Goal: Task Accomplishment & Management: Manage account settings

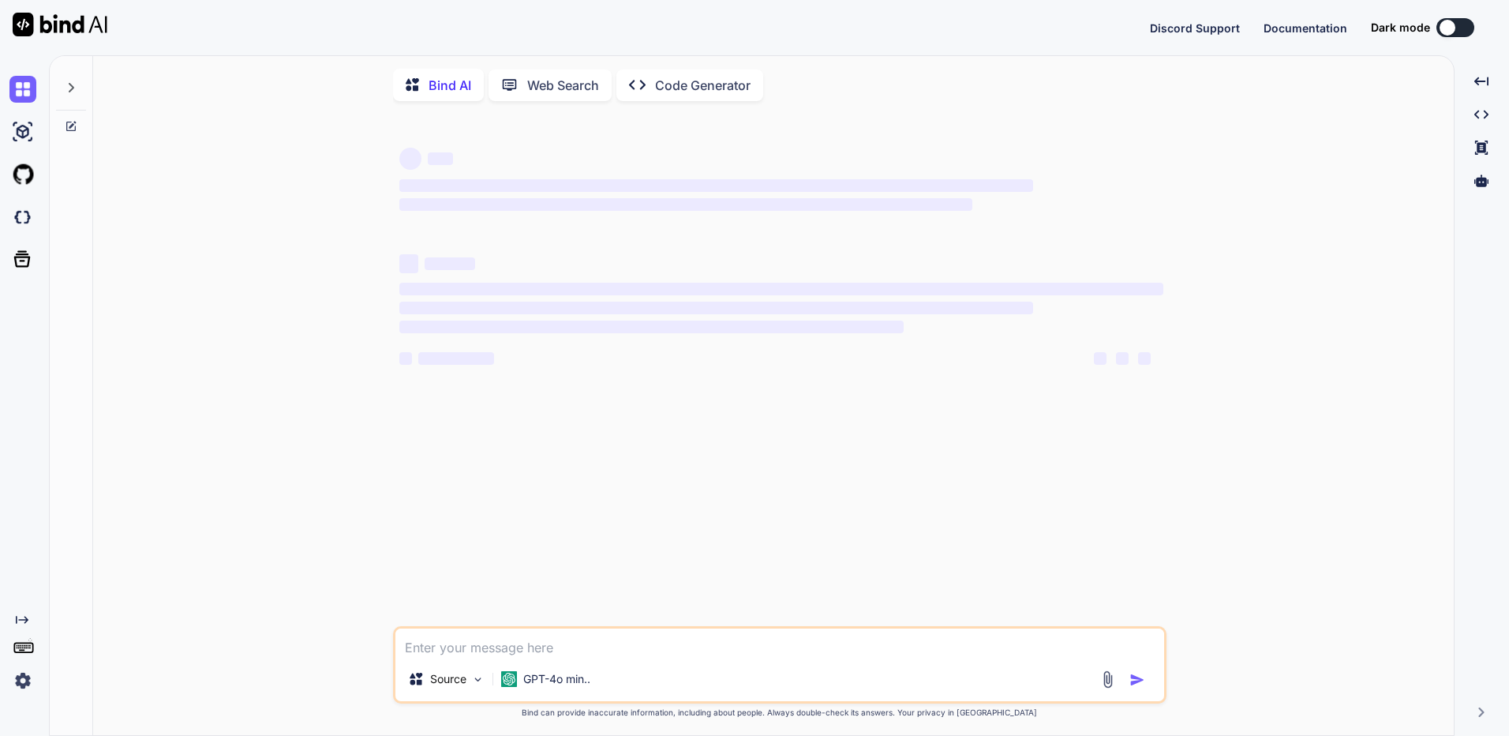
click at [24, 681] on img at bounding box center [22, 680] width 27 height 27
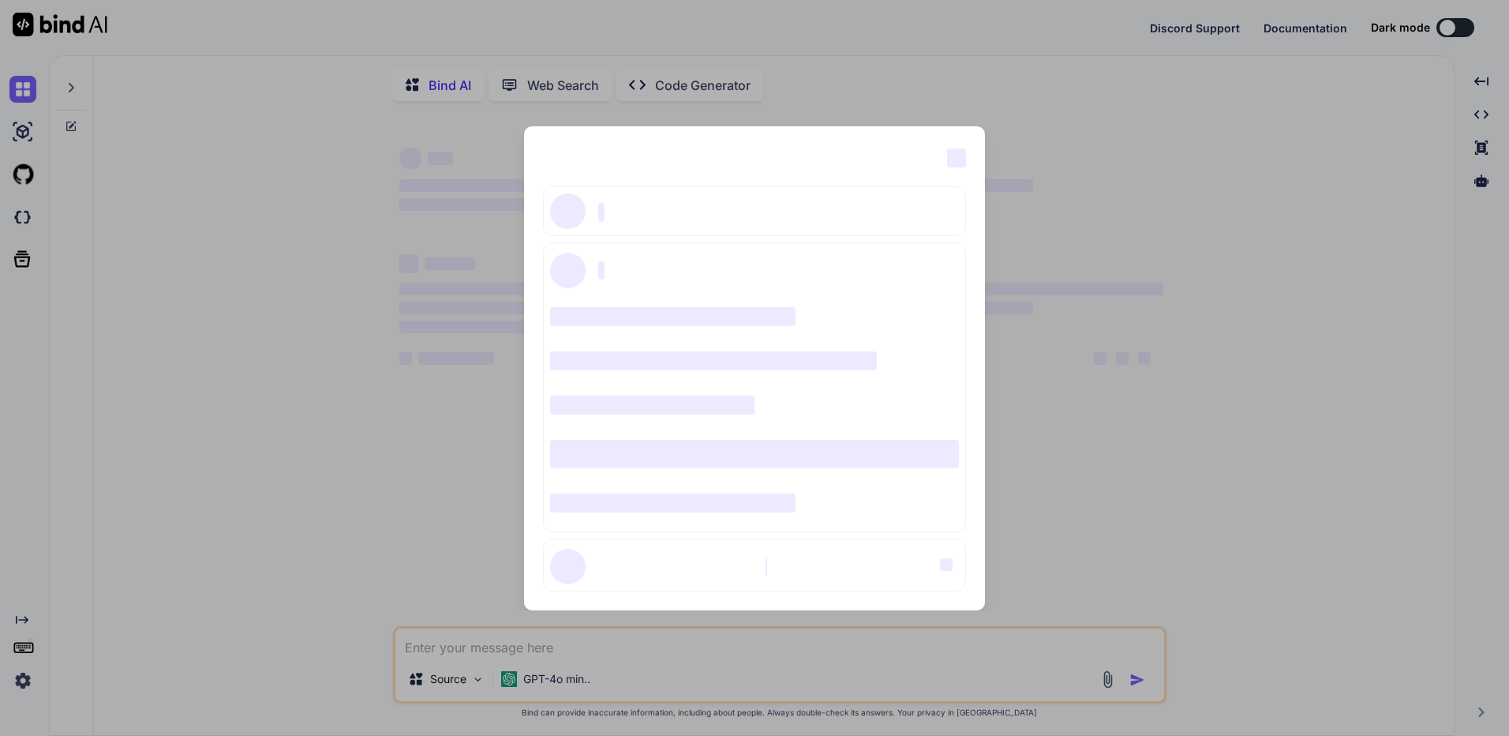
click at [1178, 201] on div "‌ ‌ ‌ ‌ ‌ ‌ ‌ ‌ ‌ ‌ ‌ ‌ ‌ ‌ ‌" at bounding box center [754, 368] width 1509 height 736
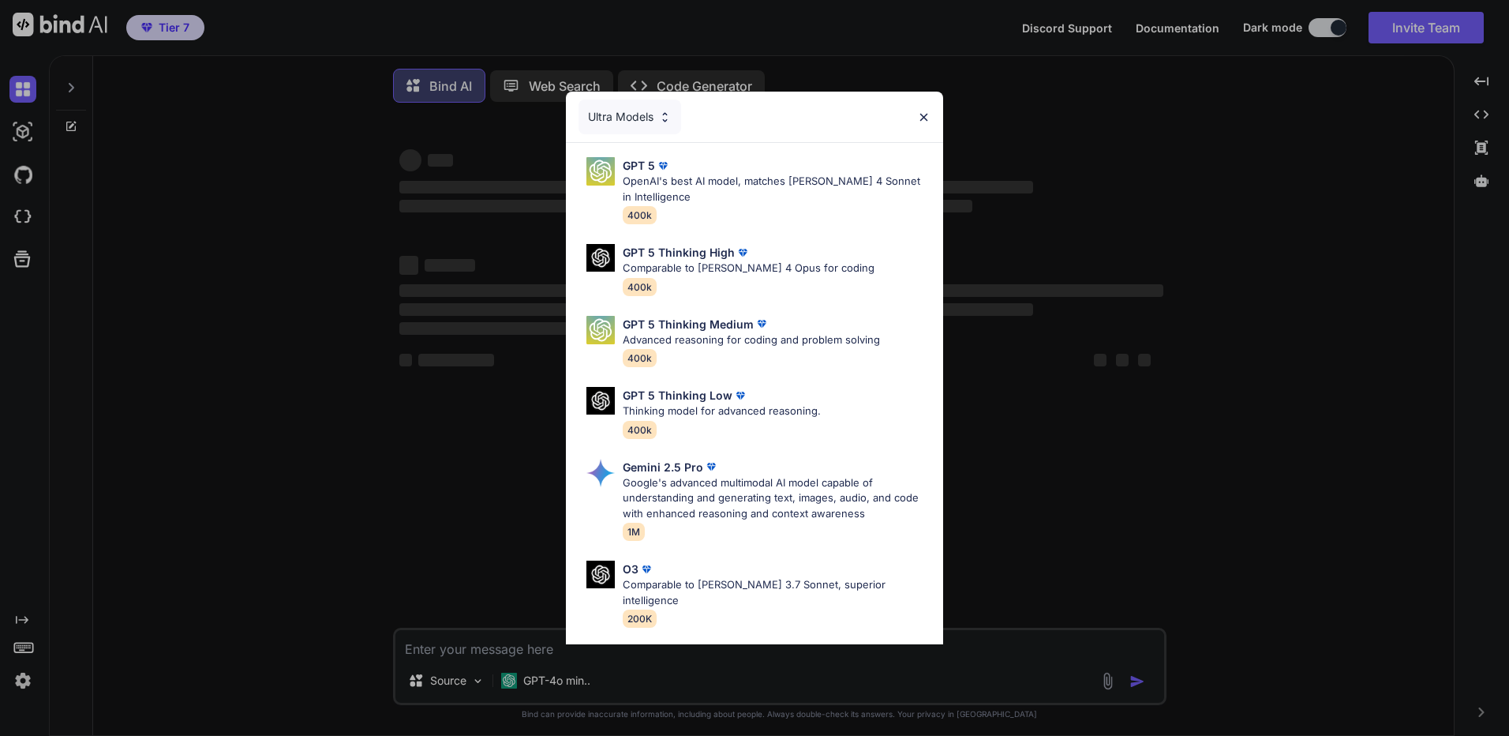
click at [1312, 144] on div "Ultra Models GPT 5 OpenAI's best AI model, matches Claude 4 Sonnet in Intellige…" at bounding box center [754, 368] width 1509 height 736
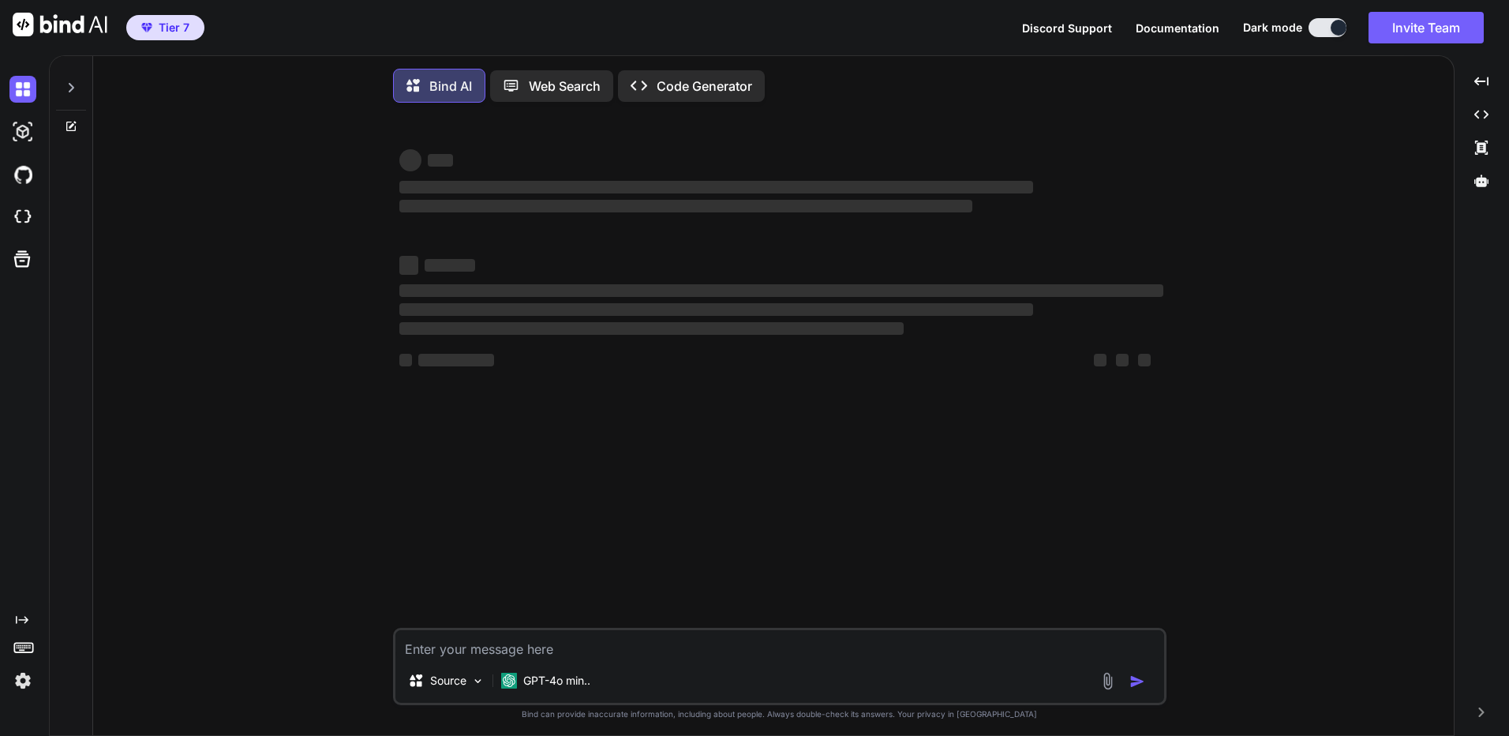
type textarea "x"
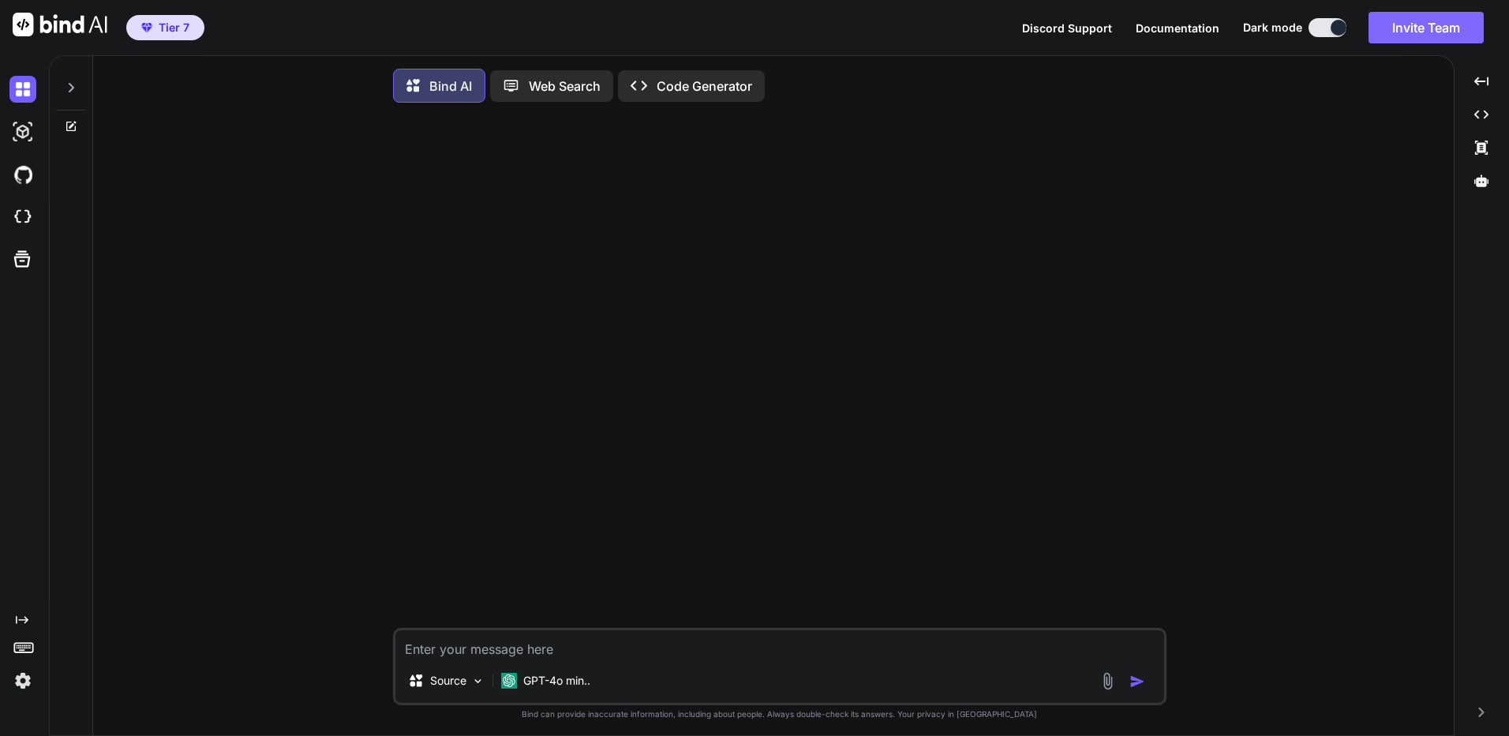
click at [1440, 31] on button "Invite Team" at bounding box center [1425, 28] width 115 height 32
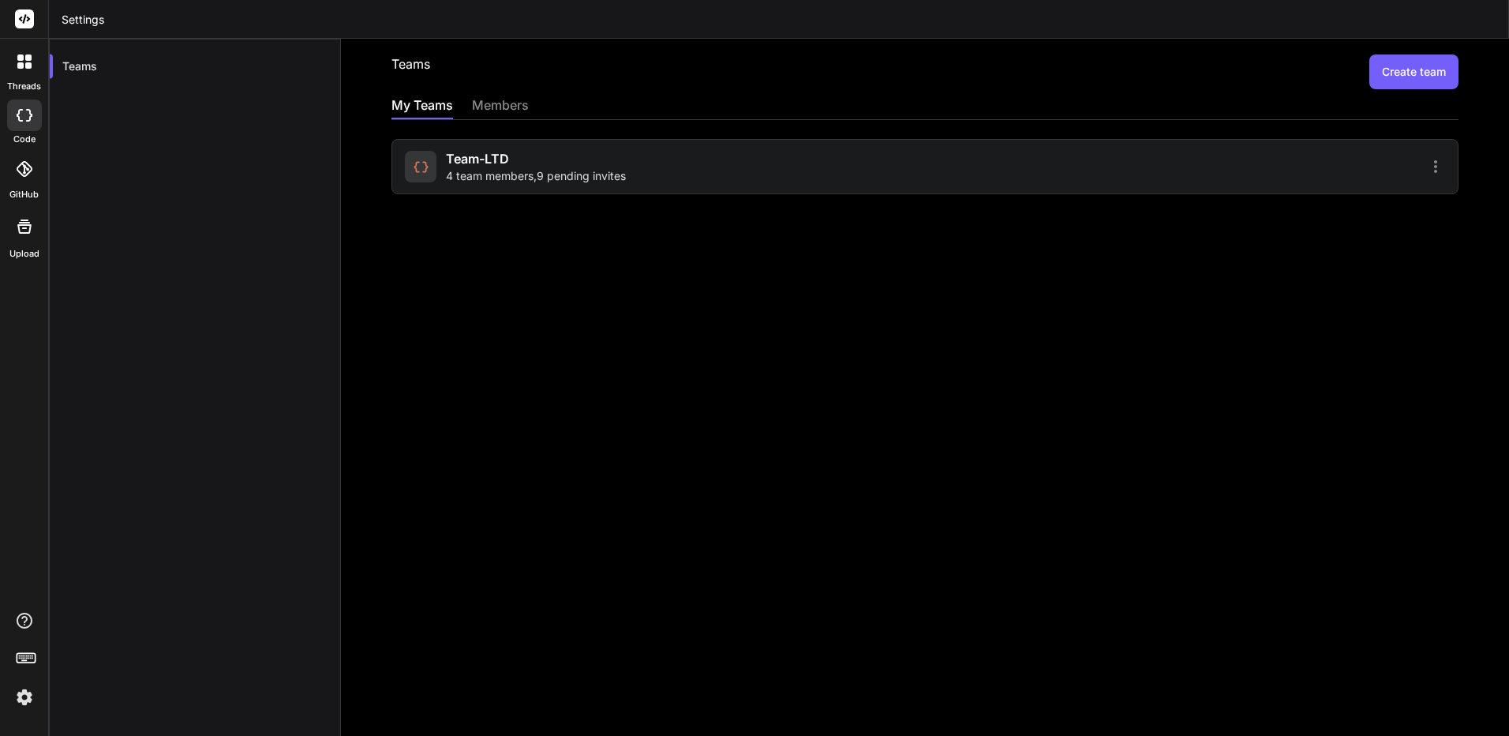
click at [540, 178] on span "4 team members , 9 pending invites" at bounding box center [536, 176] width 180 height 16
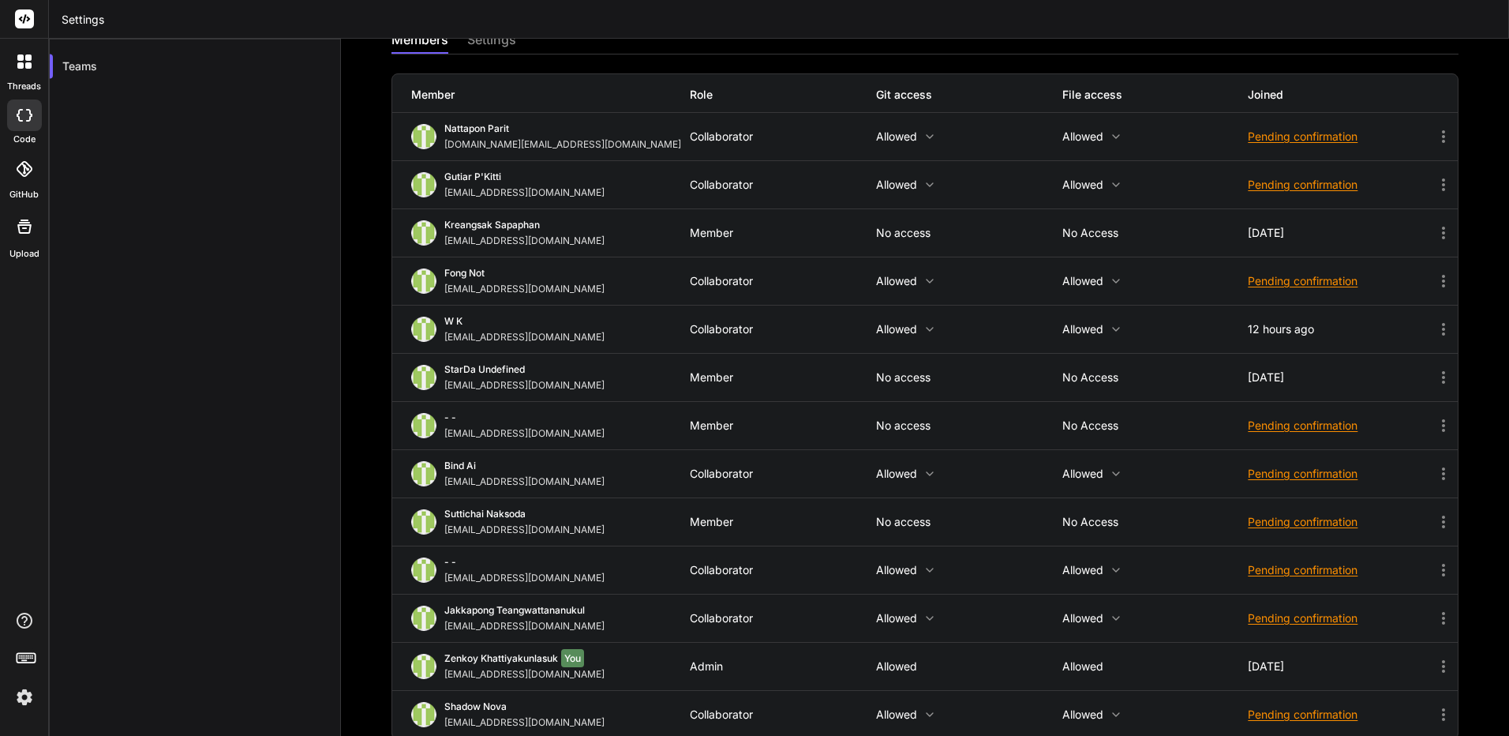
scroll to position [85, 0]
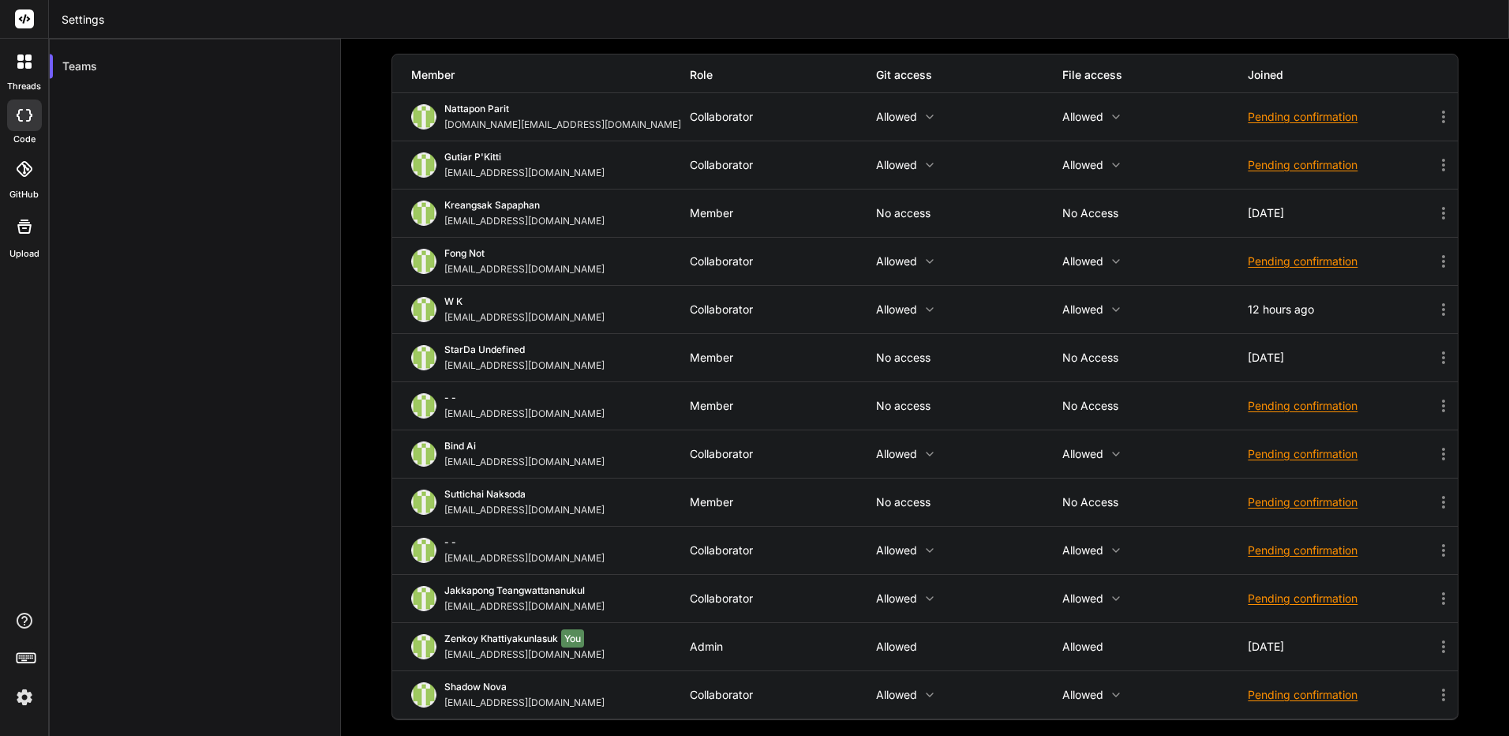
drag, startPoint x: 574, startPoint y: 370, endPoint x: 587, endPoint y: 402, distance: 34.3
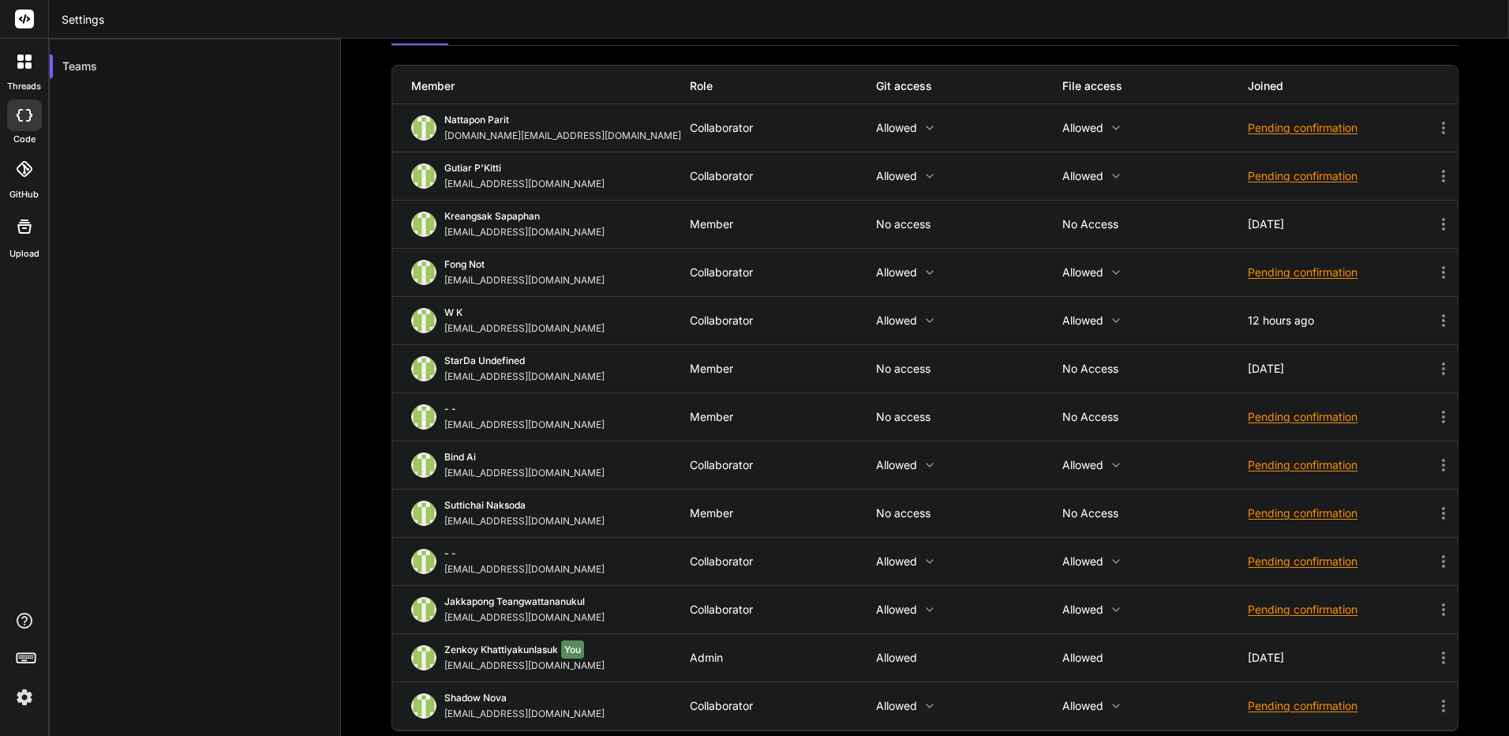
drag, startPoint x: 584, startPoint y: 395, endPoint x: 588, endPoint y: 381, distance: 14.0
click at [1441, 232] on div "Kreangsak Sapaphan inseiong@gmail.com Member No access No access 8 days ago" at bounding box center [924, 224] width 1065 height 47
click at [1435, 226] on icon at bounding box center [1443, 224] width 19 height 19
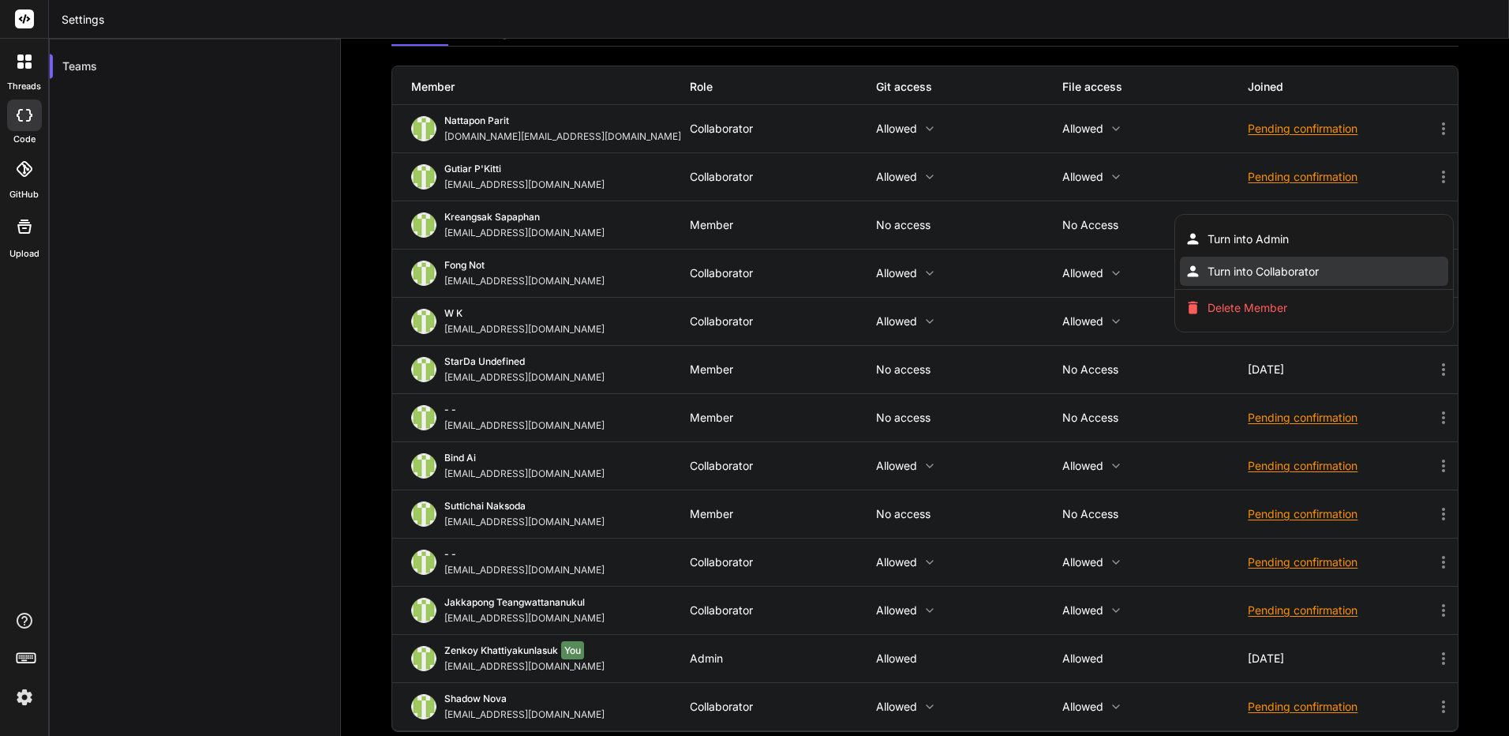
click at [1323, 273] on li "Turn into Collaborator" at bounding box center [1314, 270] width 268 height 29
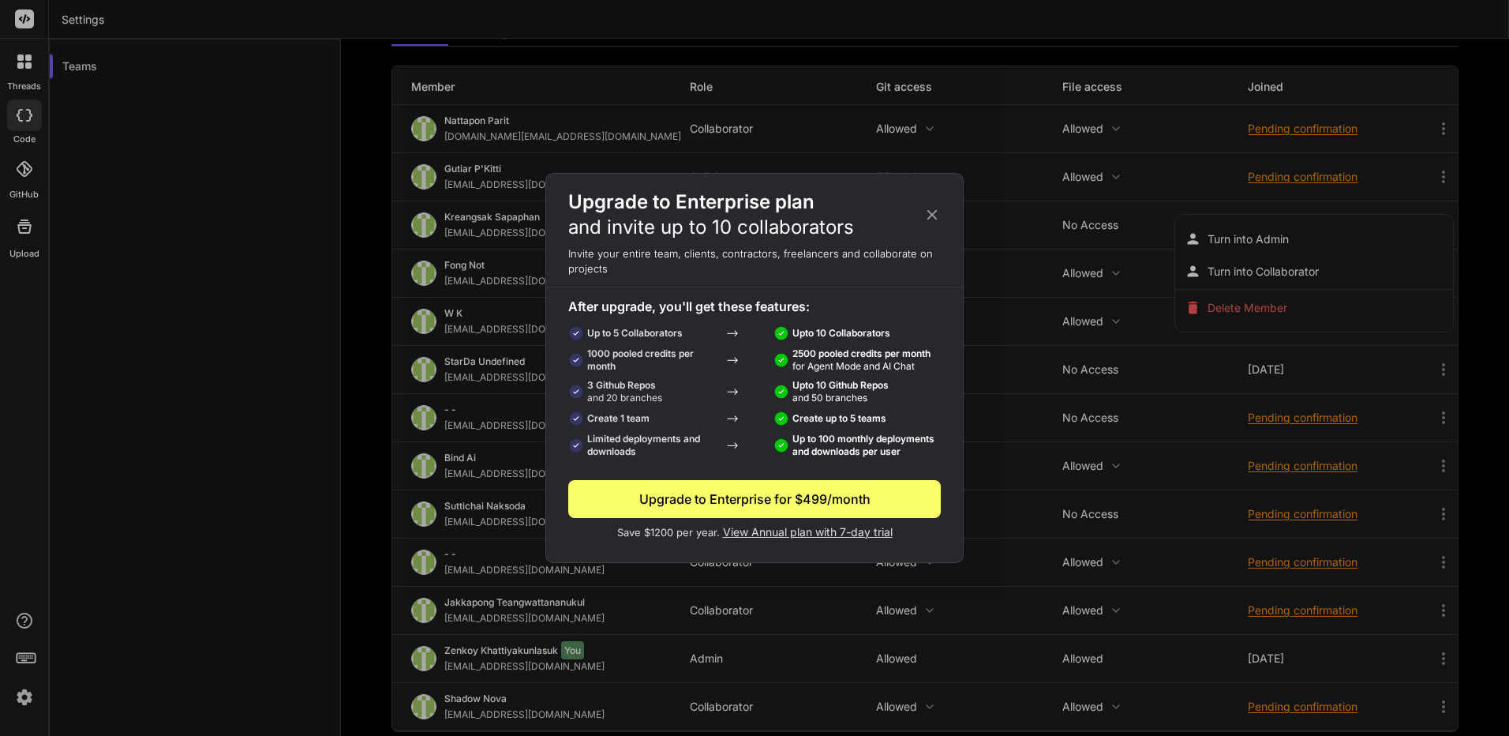
click at [927, 214] on icon at bounding box center [931, 214] width 17 height 17
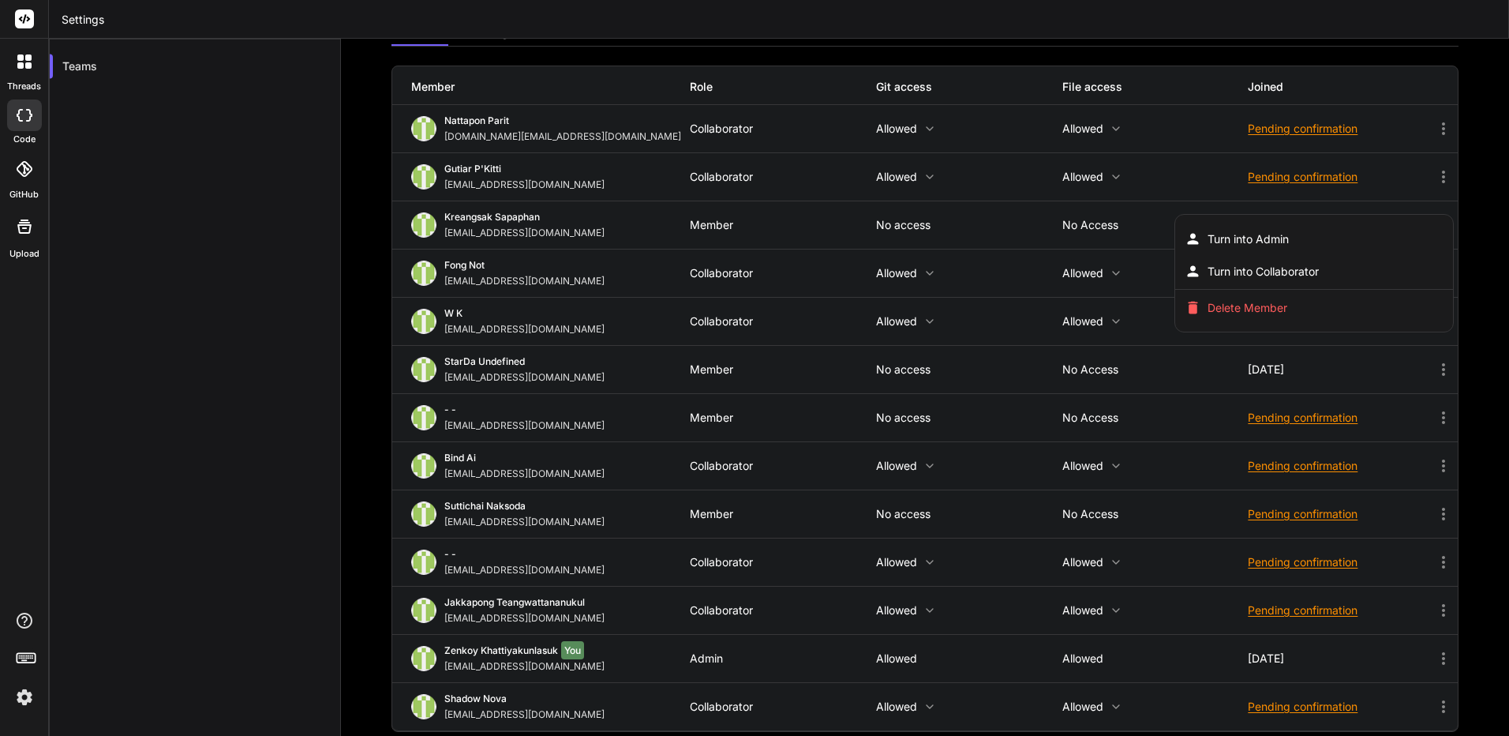
click at [13, 697] on img at bounding box center [24, 696] width 27 height 27
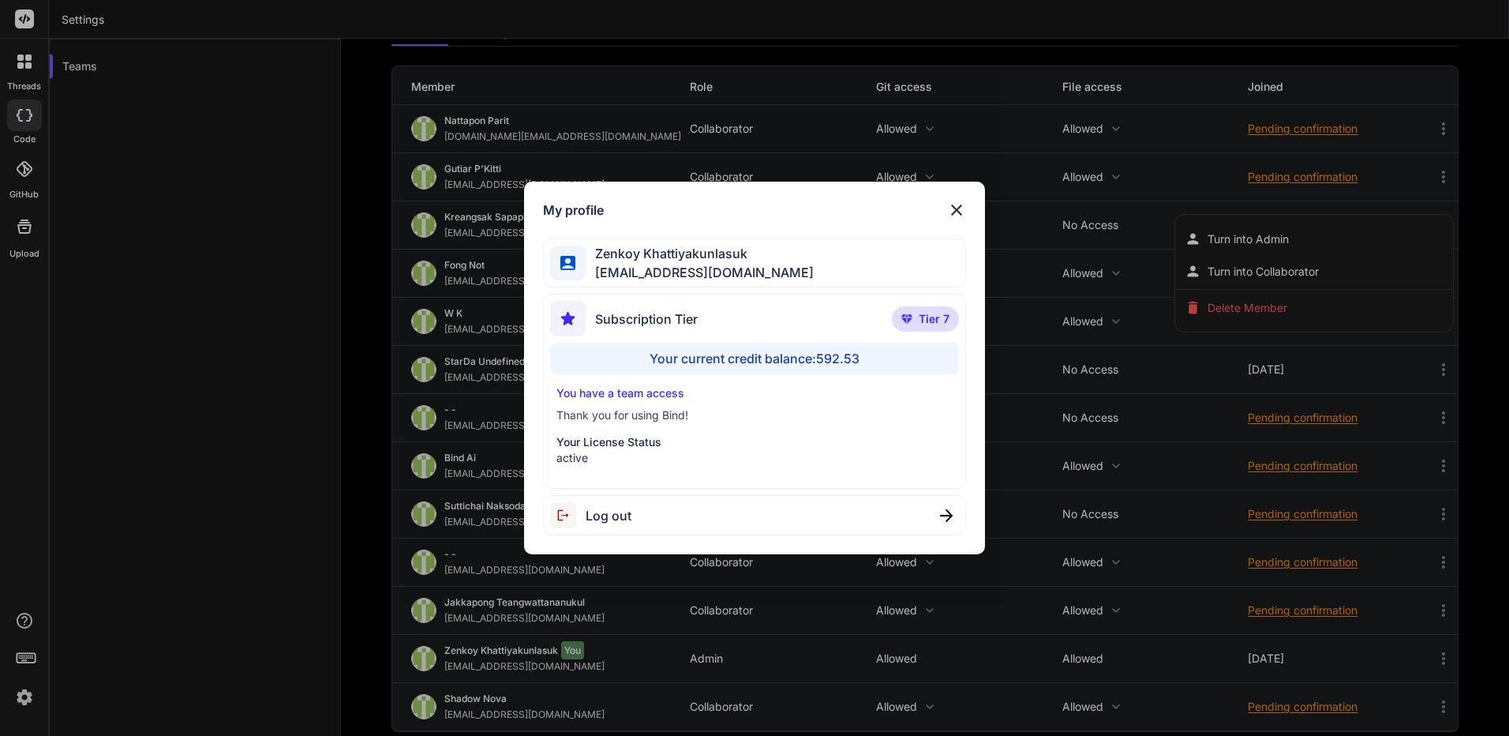
click at [608, 526] on div "Log out" at bounding box center [590, 515] width 81 height 26
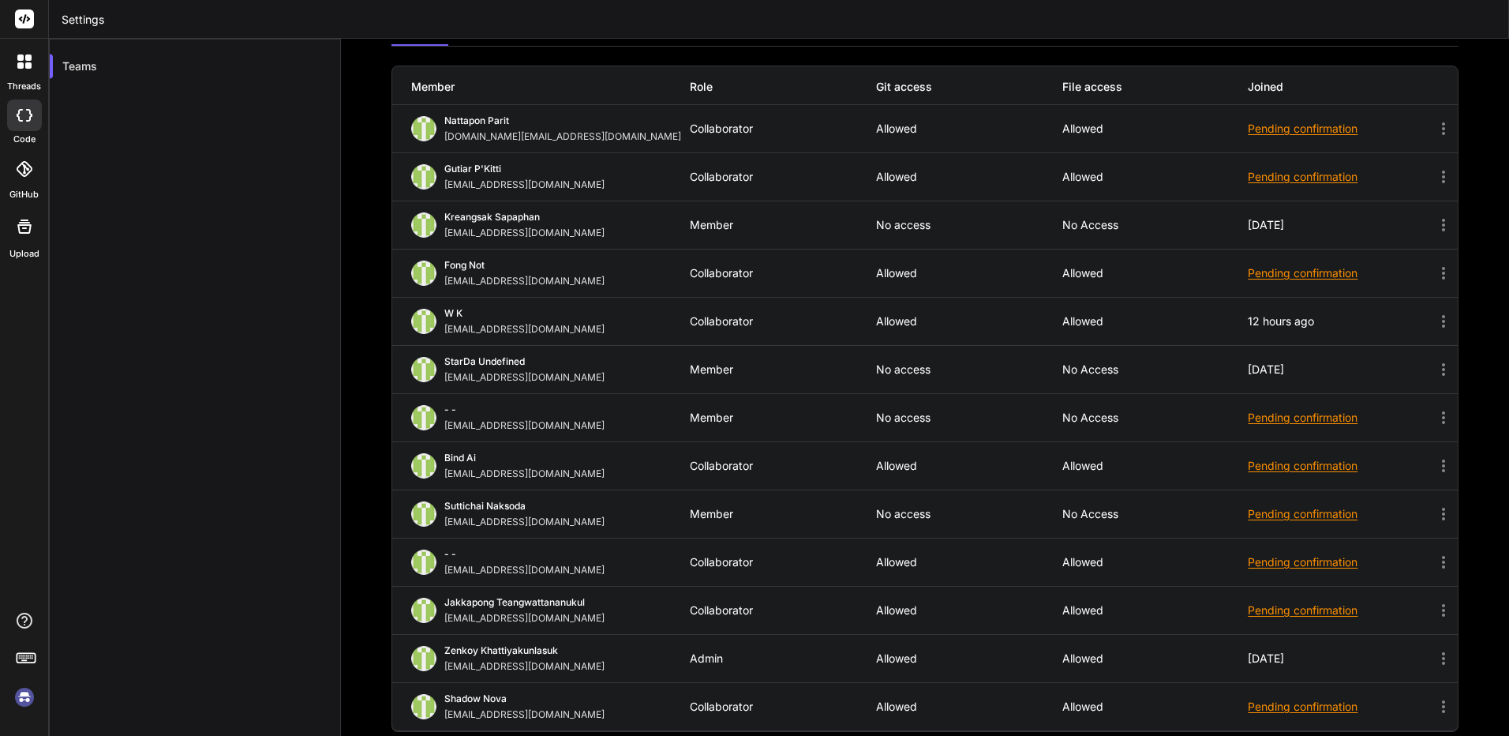
click at [26, 694] on img at bounding box center [24, 696] width 27 height 27
click at [22, 698] on img at bounding box center [24, 696] width 27 height 27
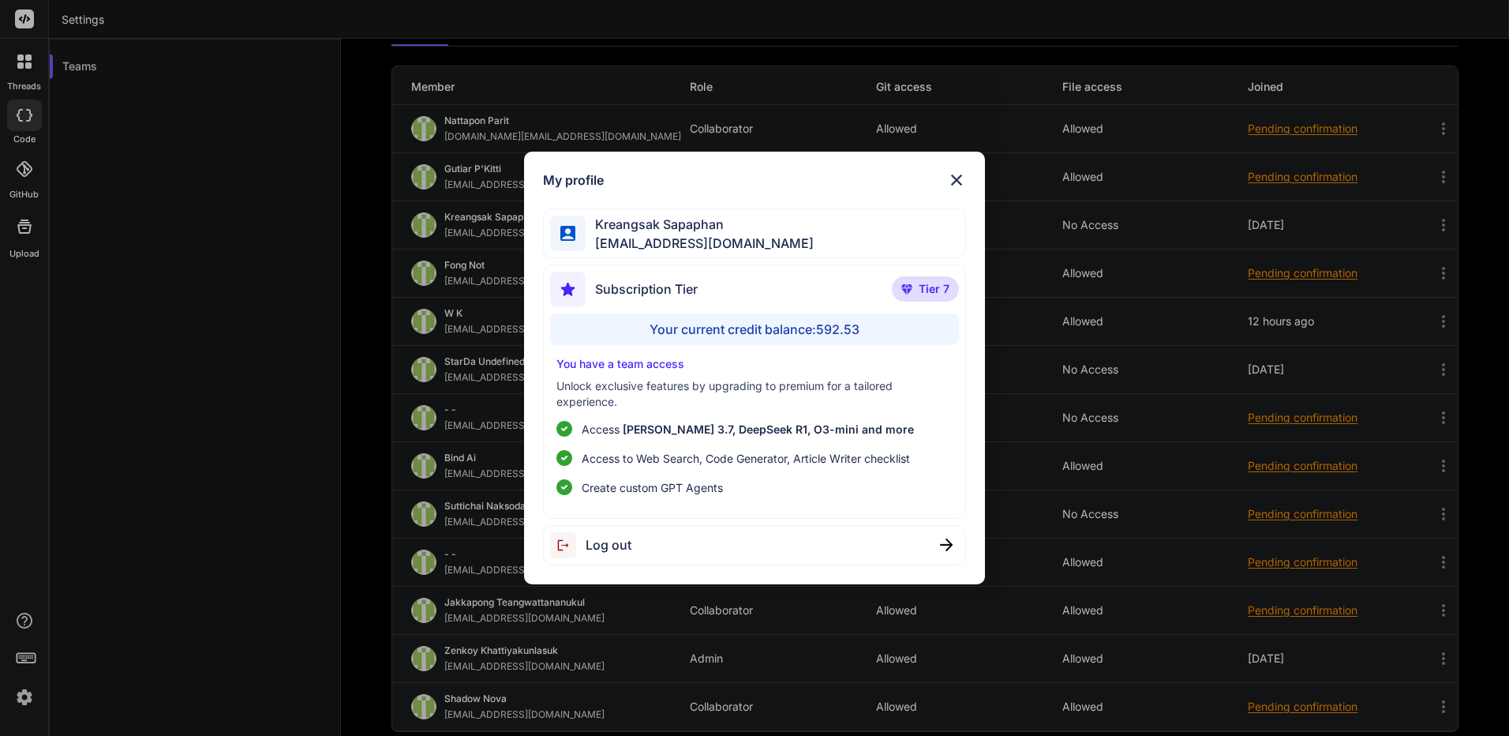
click at [161, 624] on div "My profile Kreangsak Sapaphan inseiong@gmail.com Subscription Tier Tier 7 Your …" at bounding box center [754, 368] width 1509 height 736
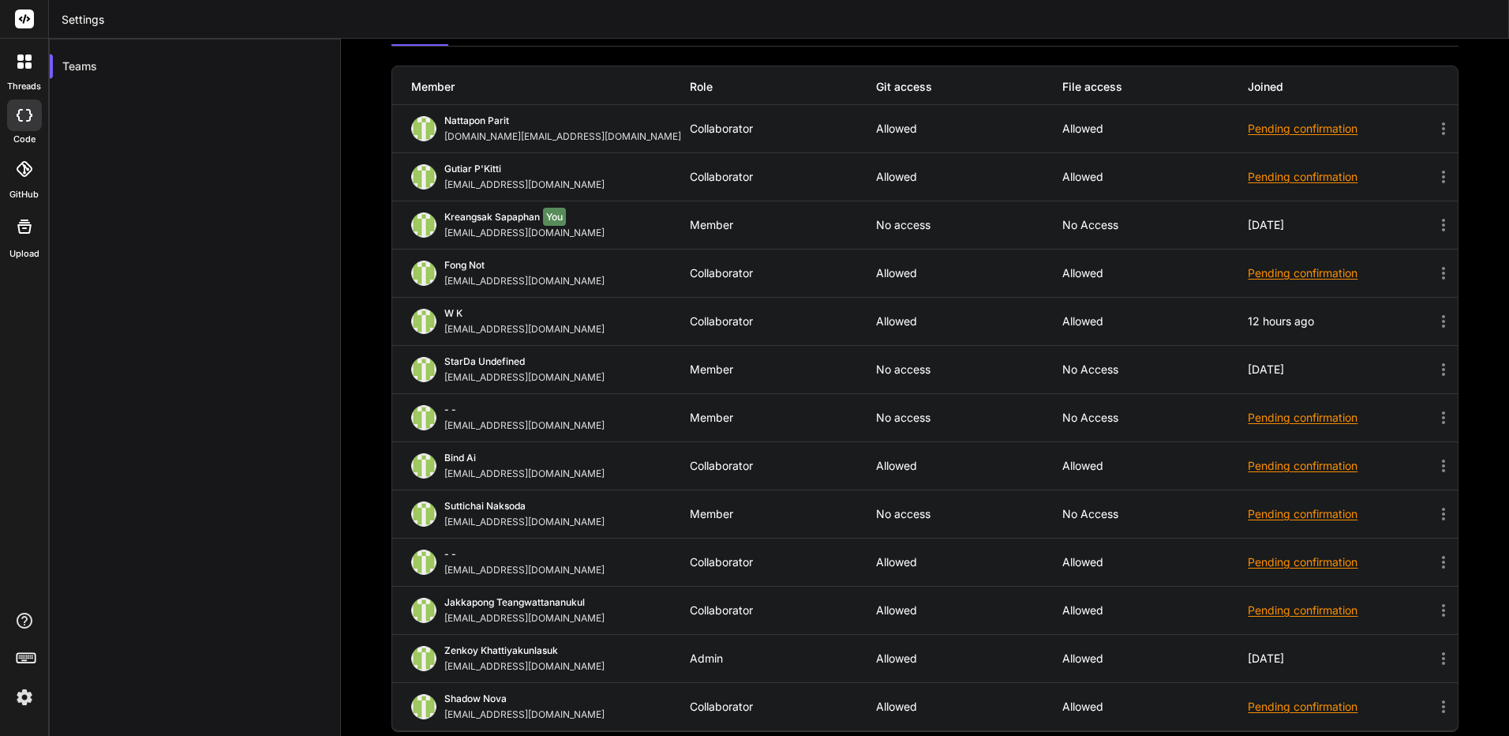
click at [24, 69] on div at bounding box center [24, 61] width 33 height 33
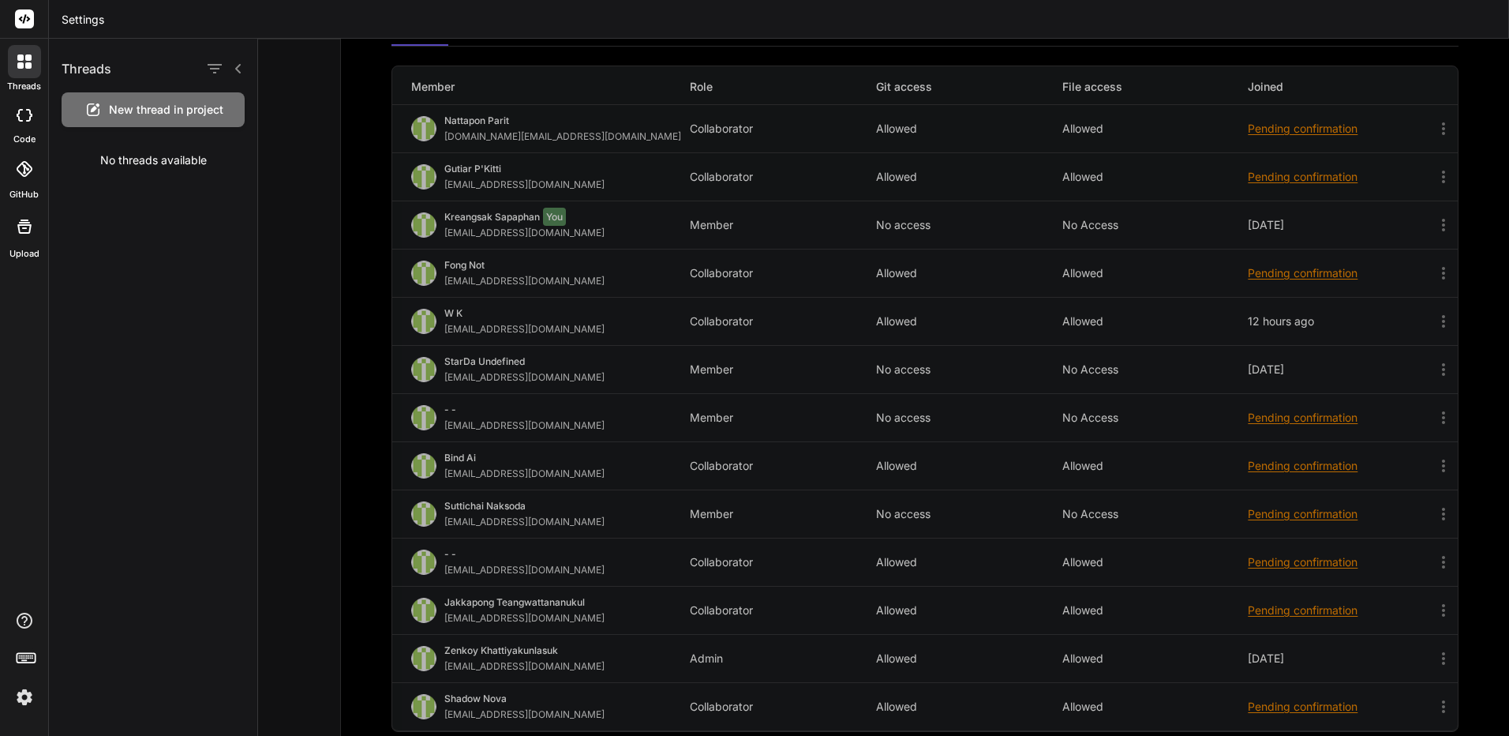
click at [288, 175] on div at bounding box center [883, 387] width 1251 height 697
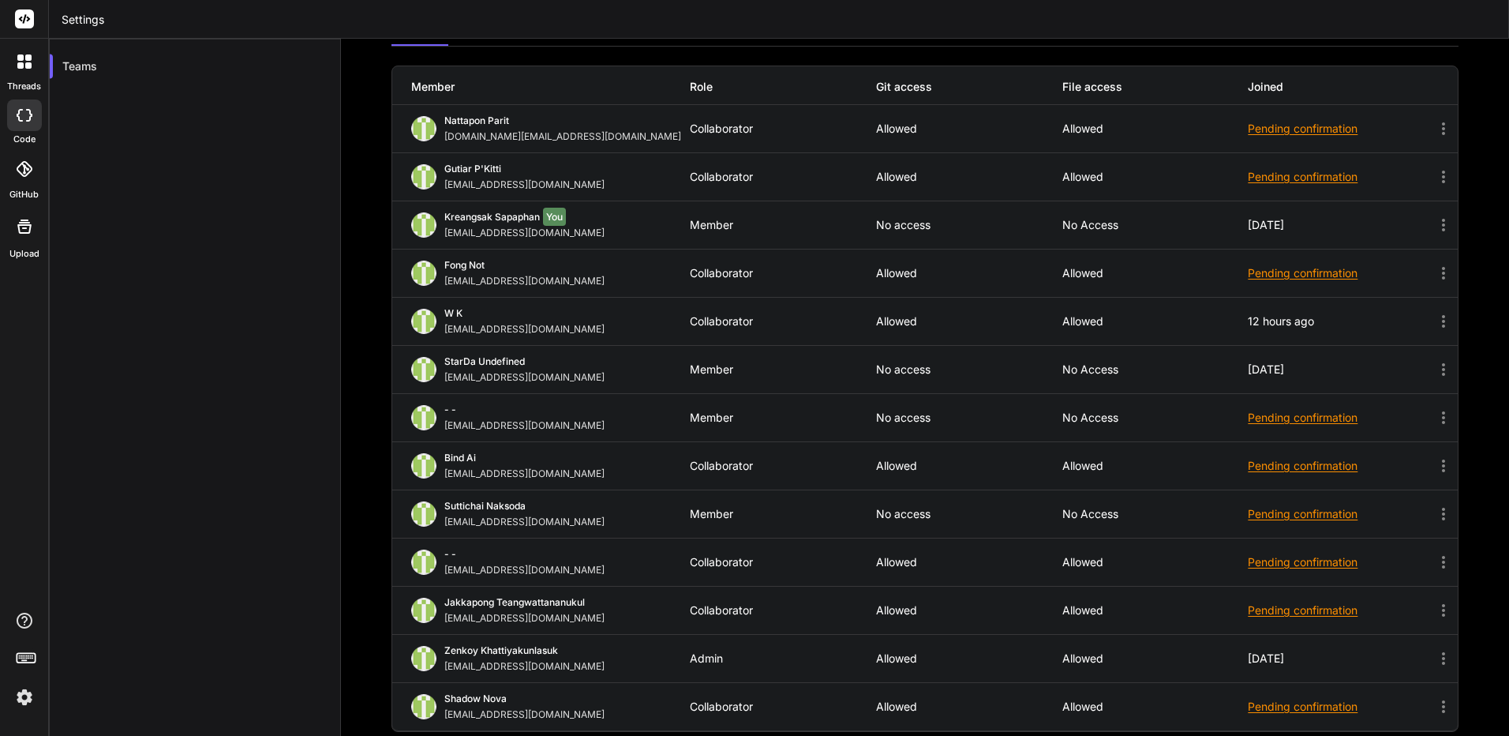
click at [29, 124] on div at bounding box center [24, 115] width 35 height 32
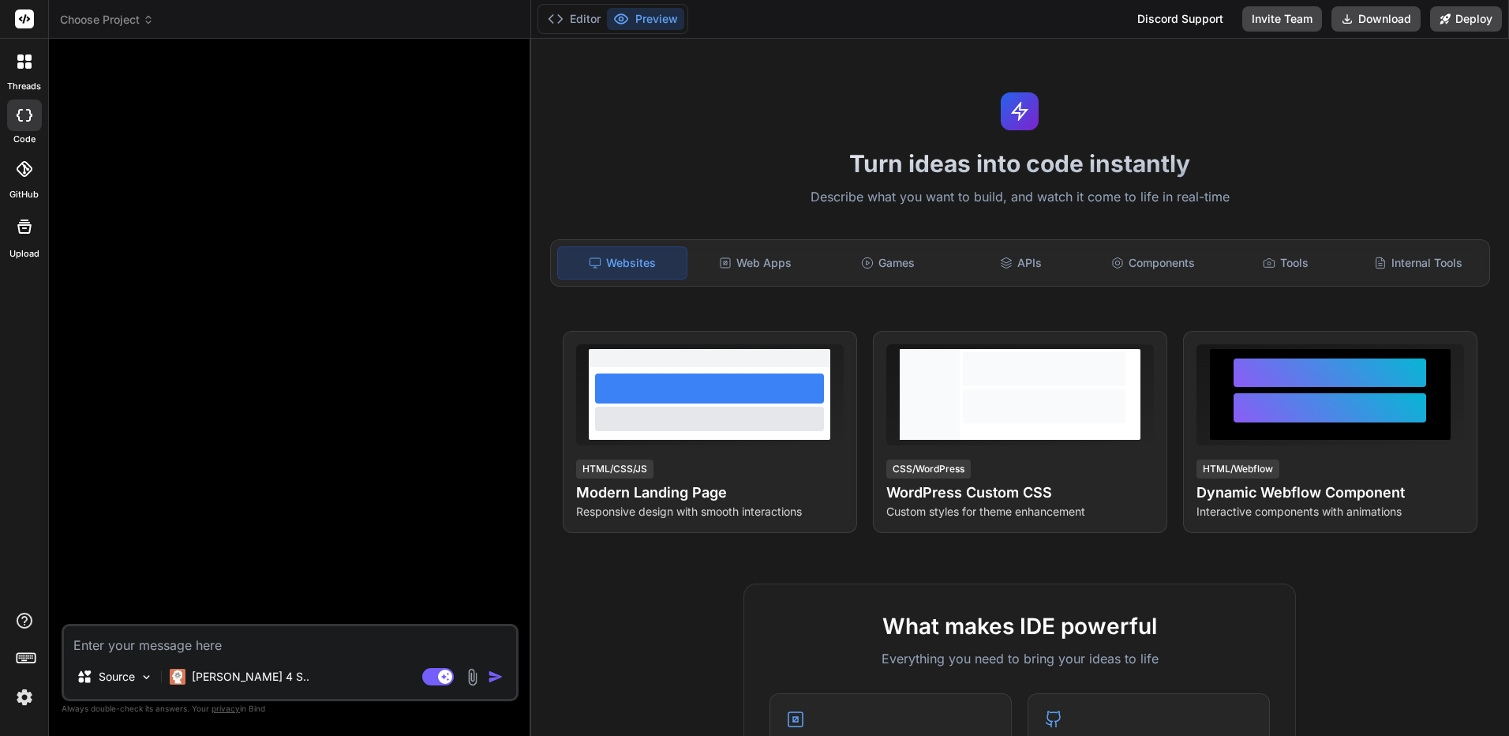
click at [365, 644] on textarea at bounding box center [290, 640] width 452 height 28
type textarea "ssss"
click at [500, 677] on img "button" at bounding box center [496, 676] width 16 height 16
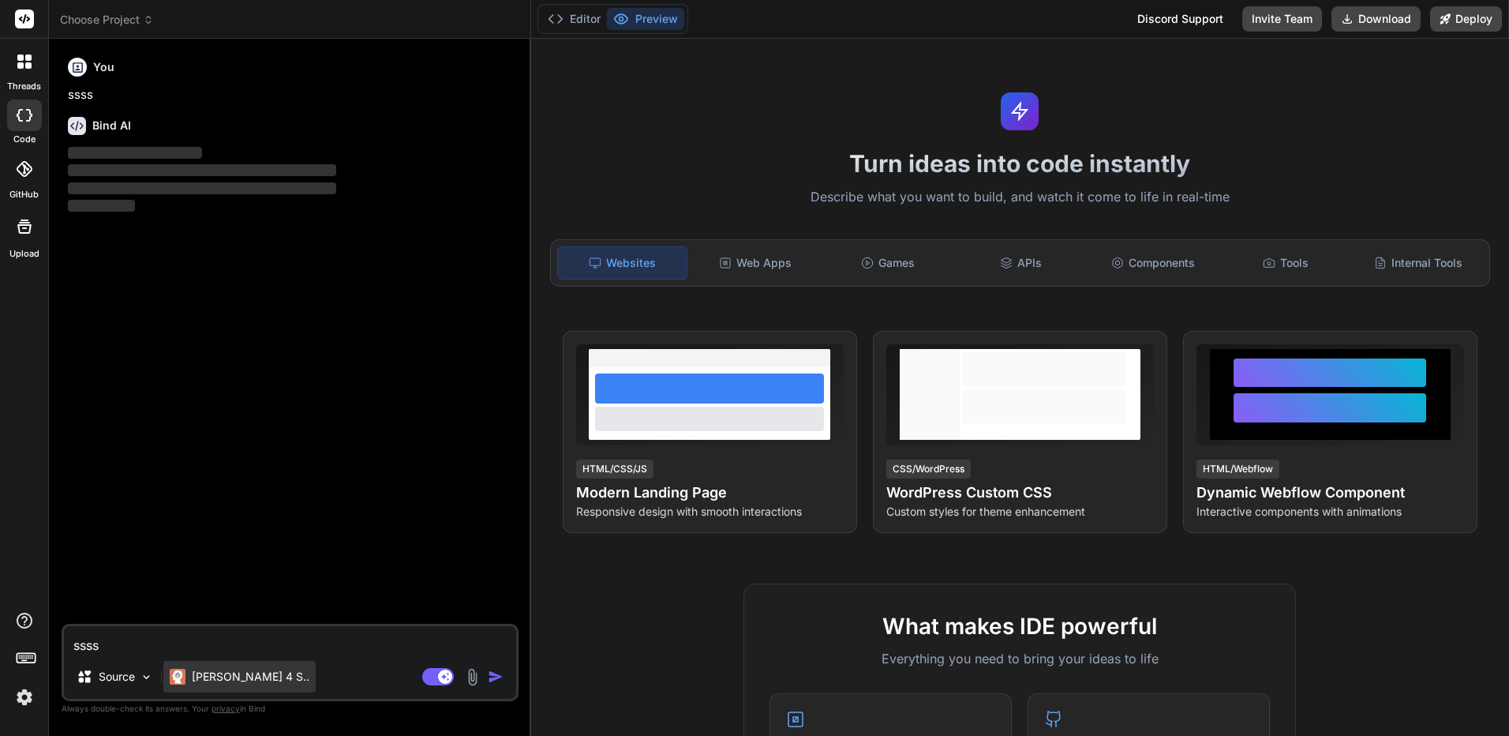
click at [239, 680] on p "[PERSON_NAME] 4 S.." at bounding box center [251, 676] width 118 height 16
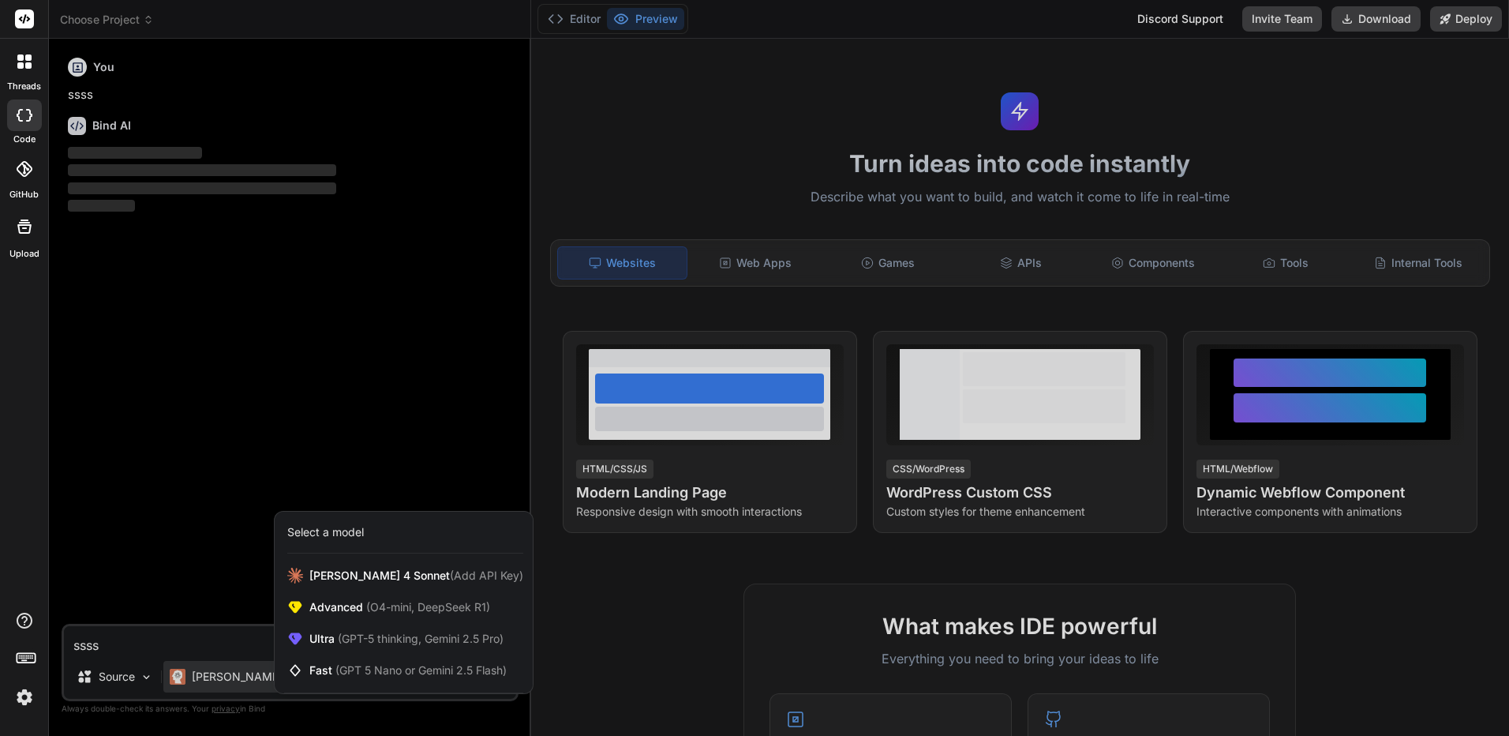
click at [235, 652] on div at bounding box center [754, 368] width 1509 height 736
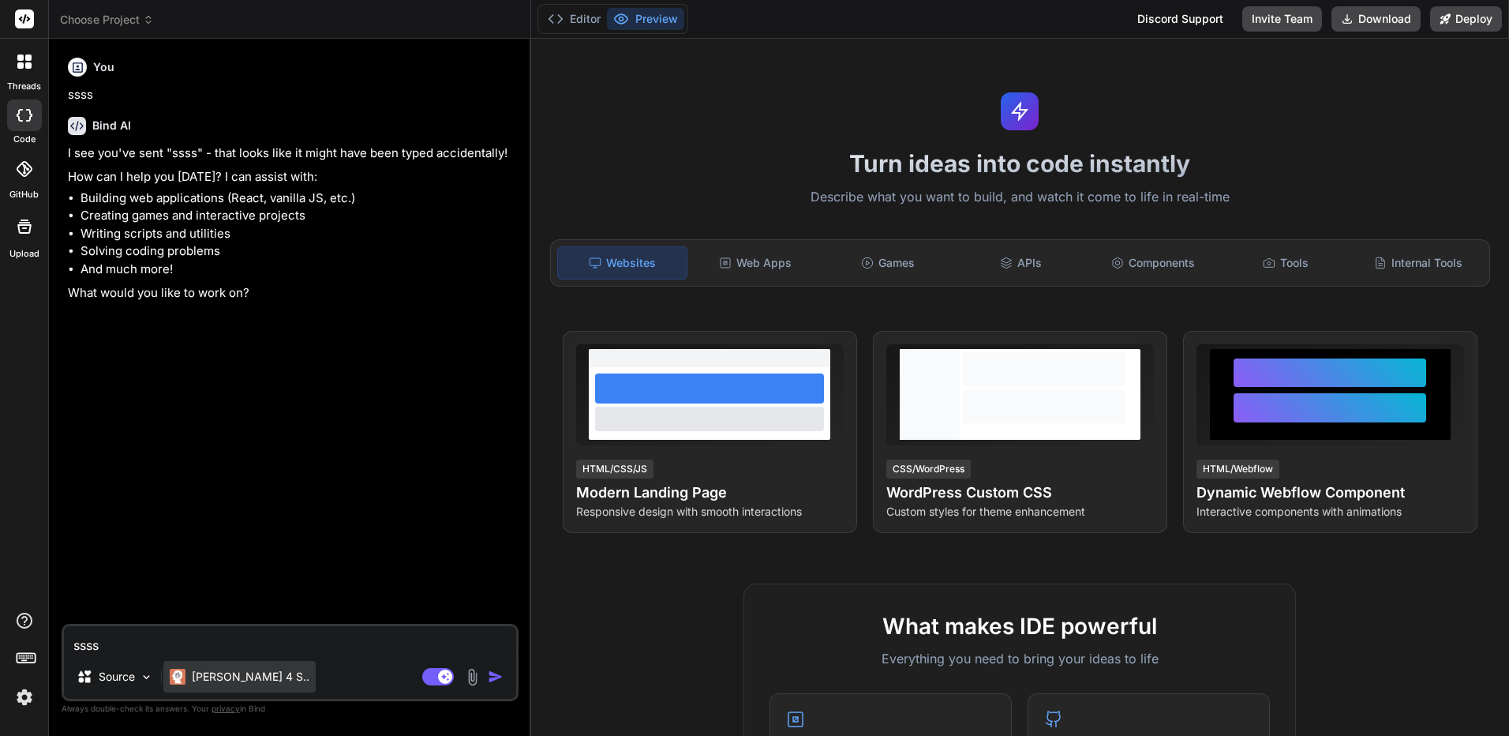
click at [244, 689] on div "[PERSON_NAME] 4 S.." at bounding box center [239, 677] width 152 height 32
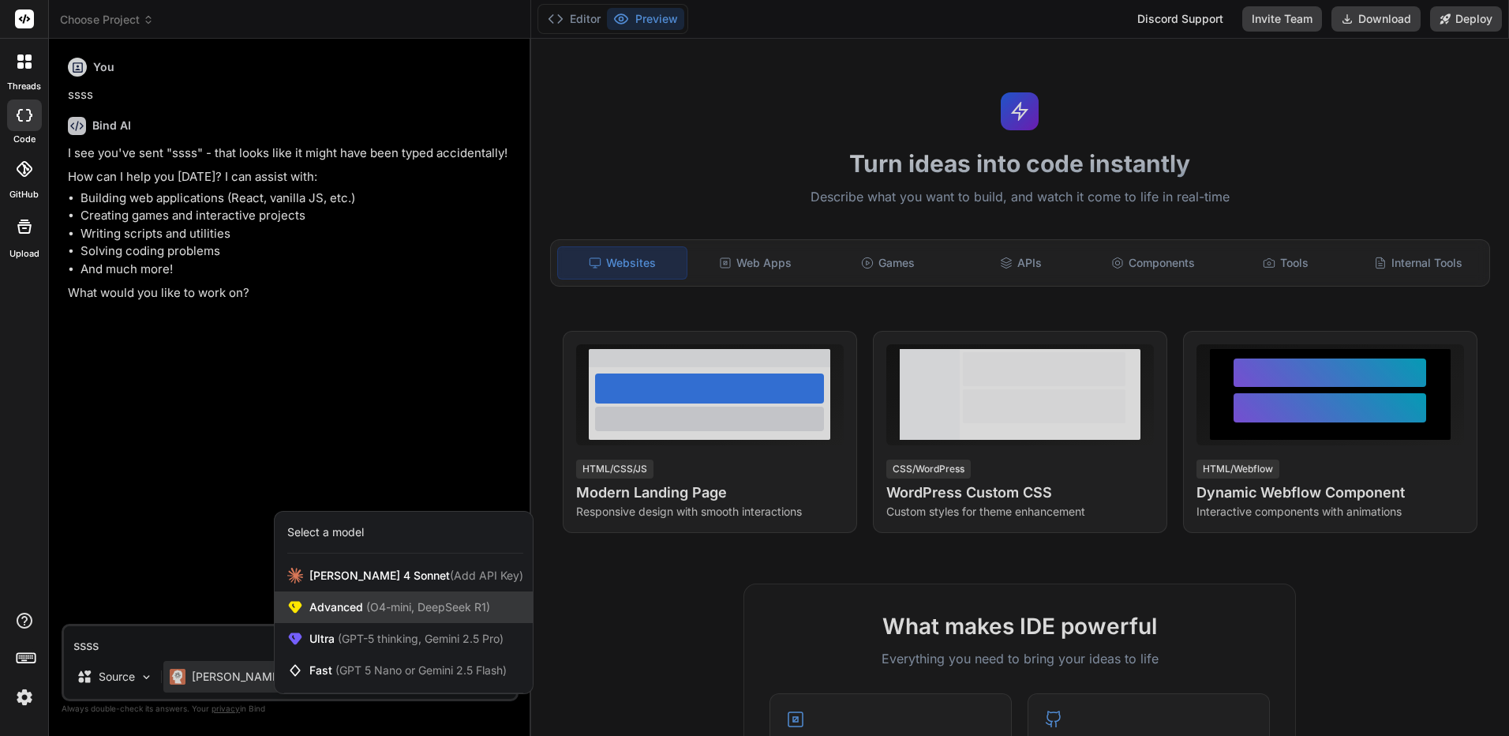
click at [361, 604] on span "Advanced (O4-mini, DeepSeek R1)" at bounding box center [399, 607] width 181 height 16
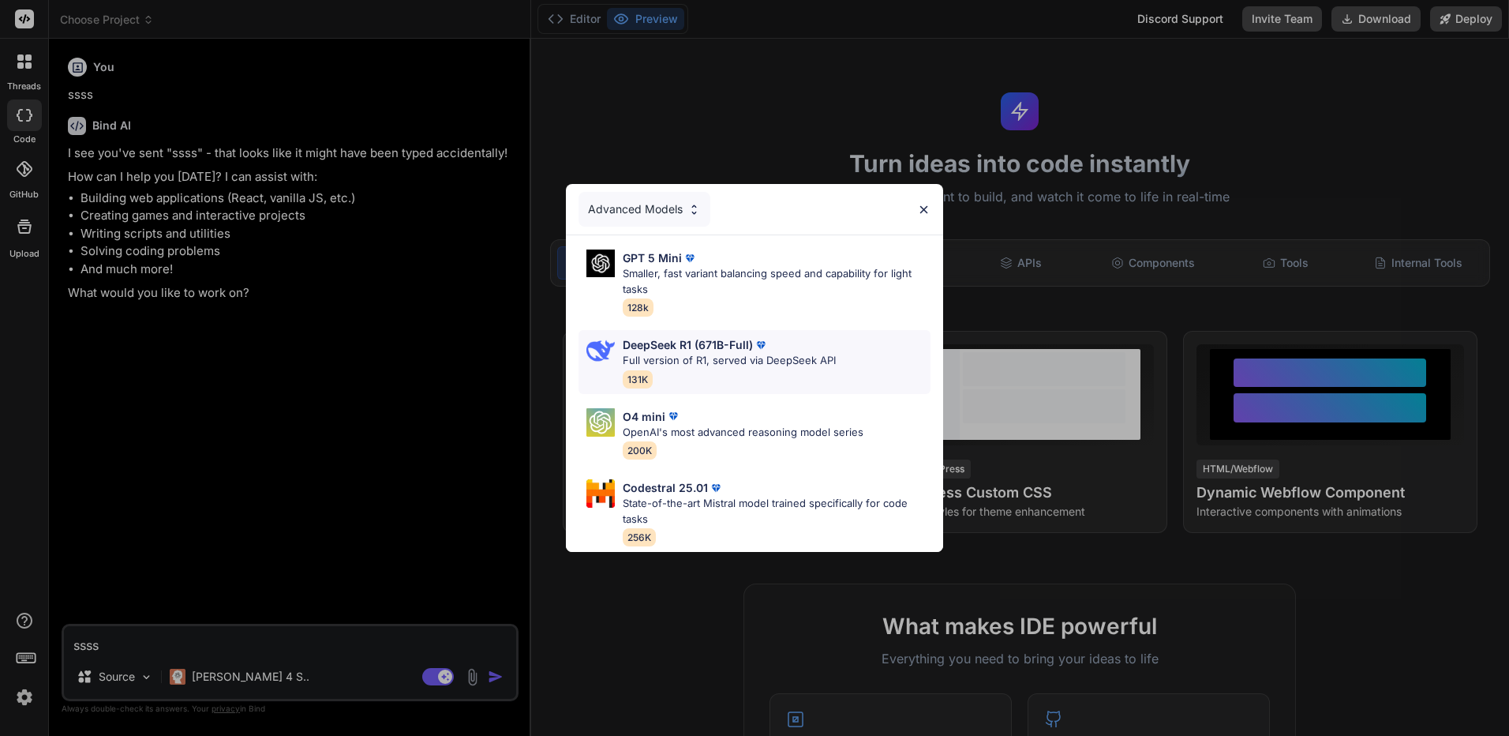
click at [691, 330] on div "DeepSeek R1 (671B-Full) Full version of R1, served via DeepSeek API 131K" at bounding box center [754, 362] width 352 height 64
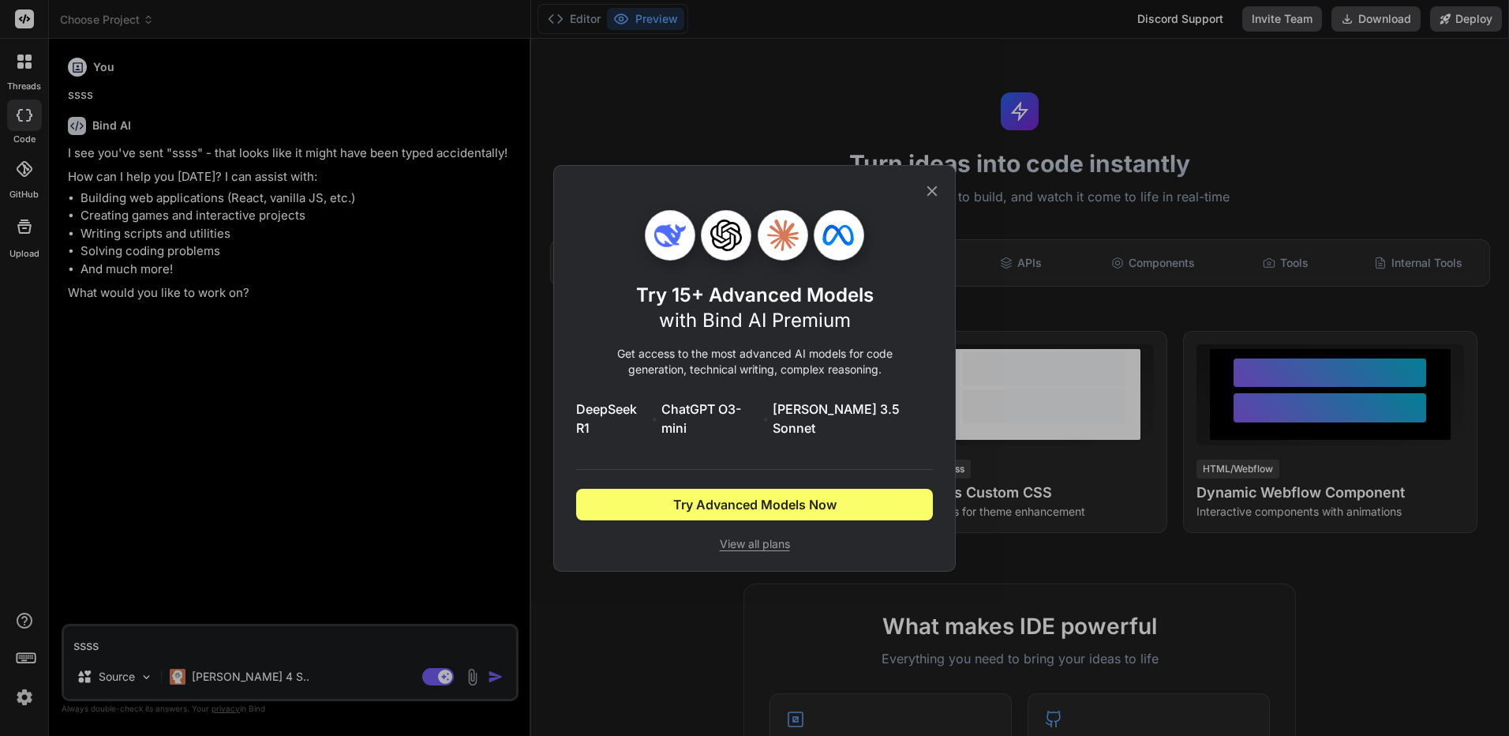
click at [937, 200] on icon at bounding box center [931, 190] width 17 height 17
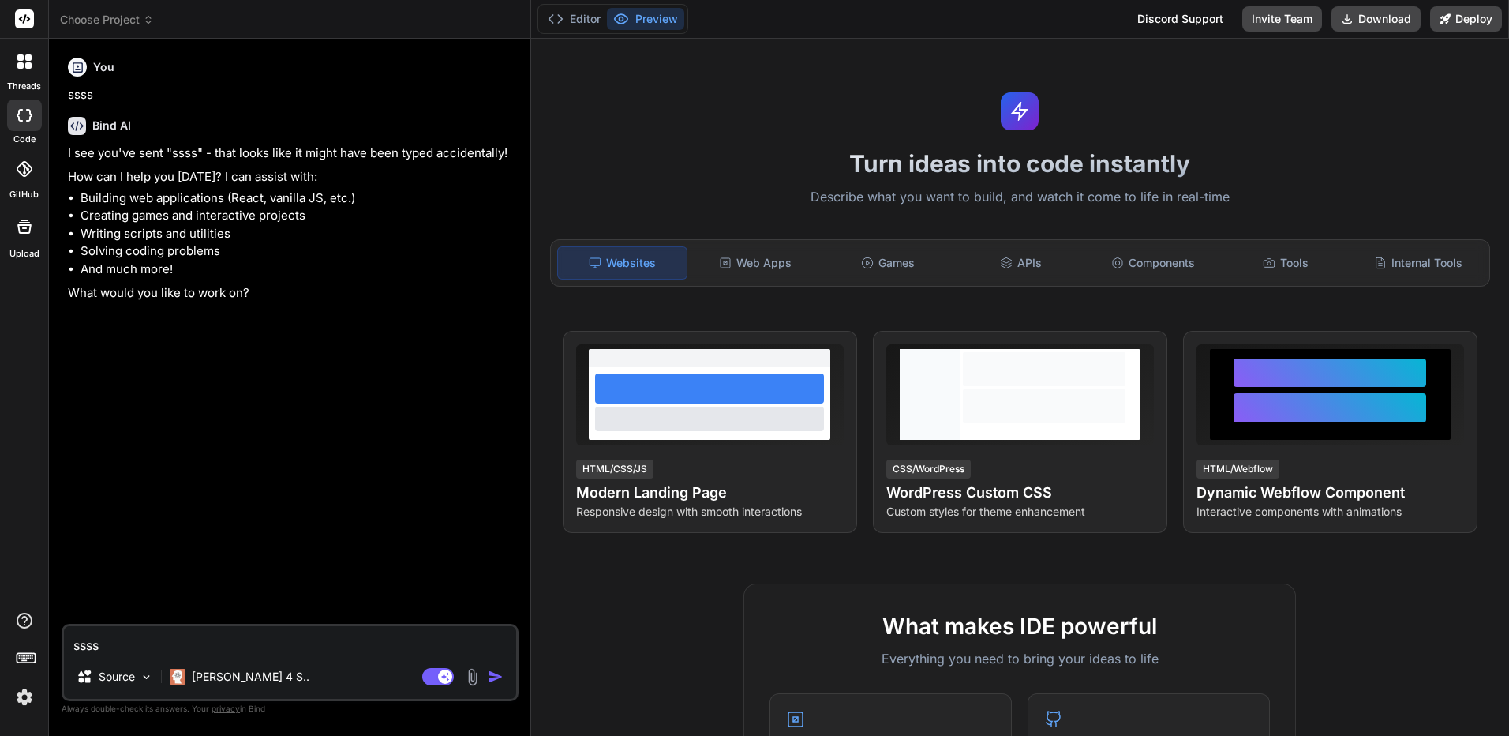
click at [21, 696] on img at bounding box center [24, 696] width 27 height 27
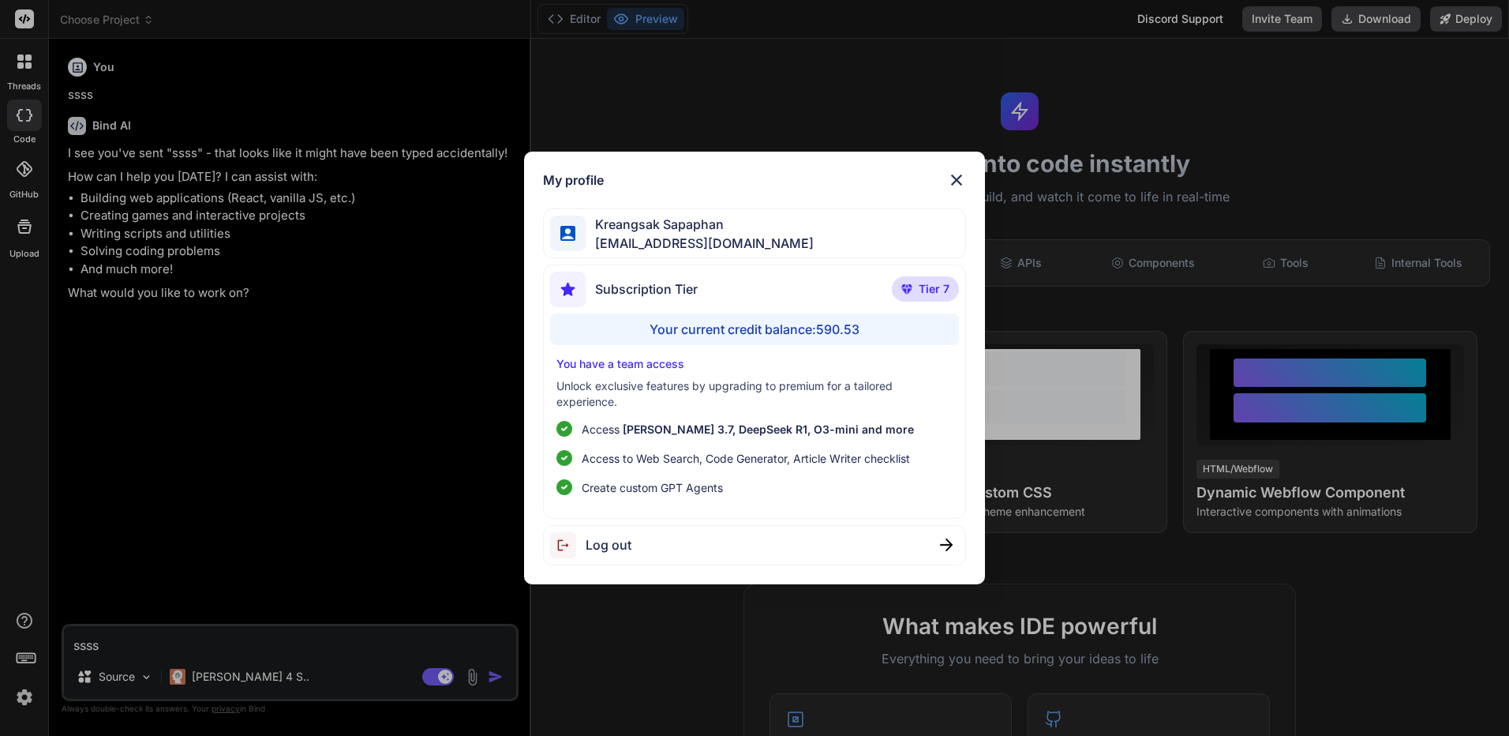
click at [245, 447] on div "My profile Kreangsak Sapaphan inseiong@gmail.com Subscription Tier Tier 7 Your …" at bounding box center [754, 368] width 1509 height 736
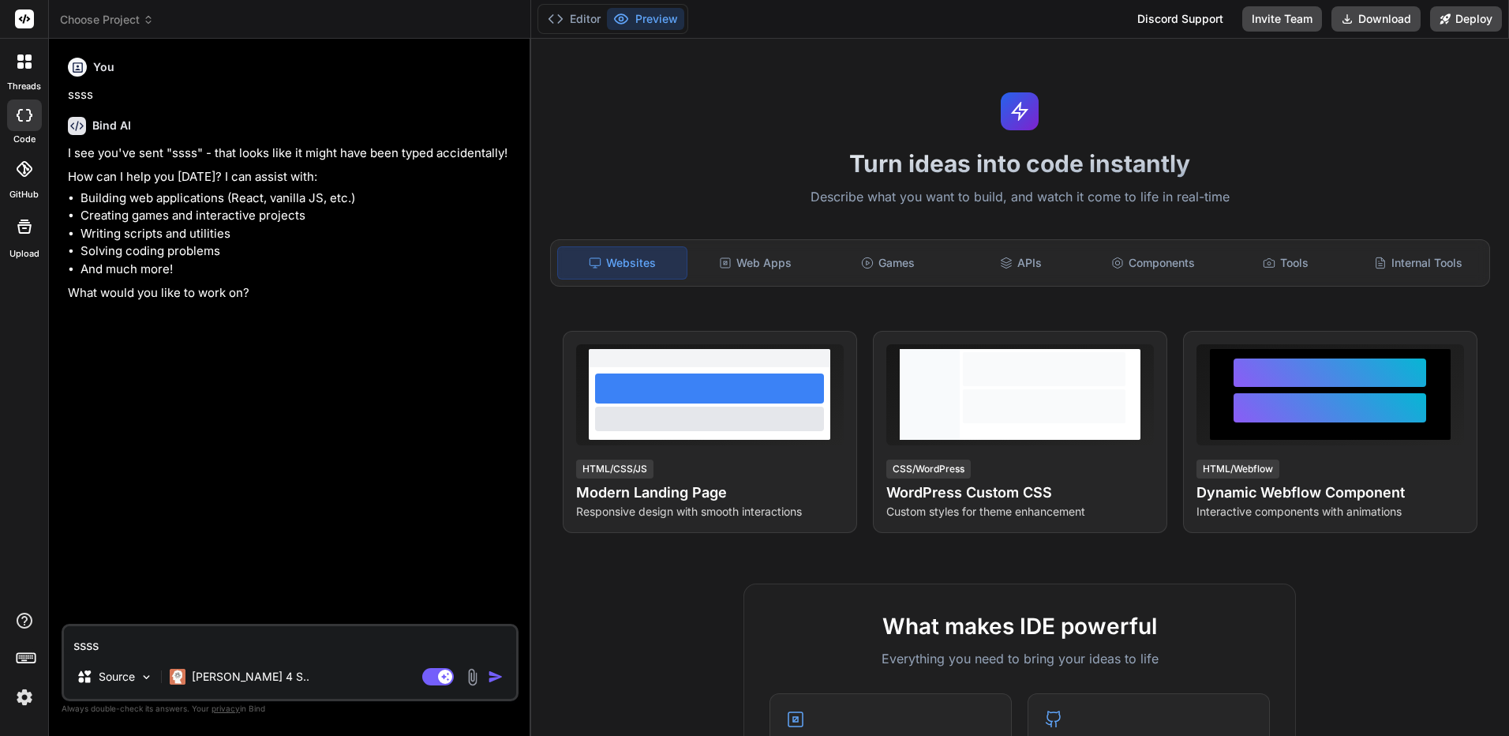
click at [146, 23] on icon at bounding box center [148, 19] width 11 height 11
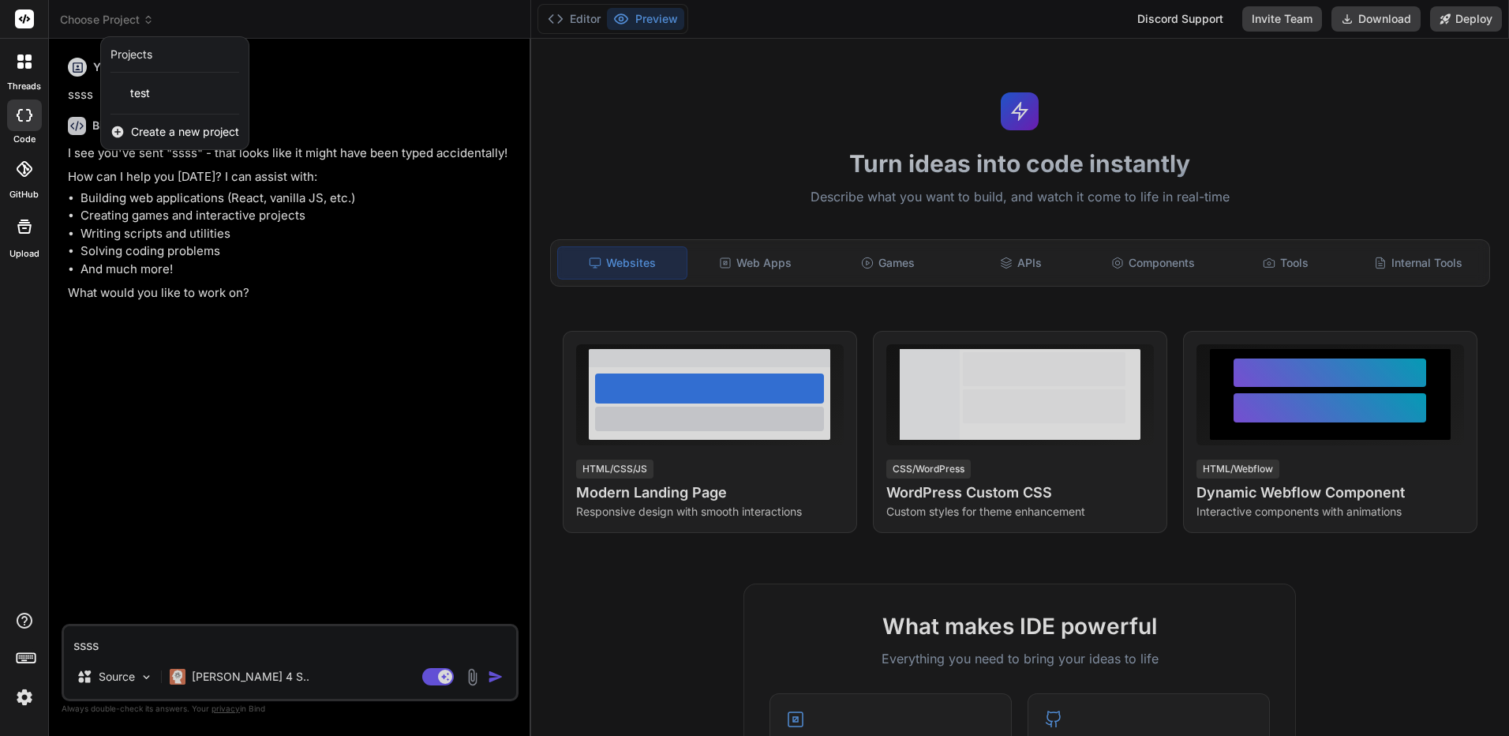
click at [221, 250] on div at bounding box center [754, 368] width 1509 height 736
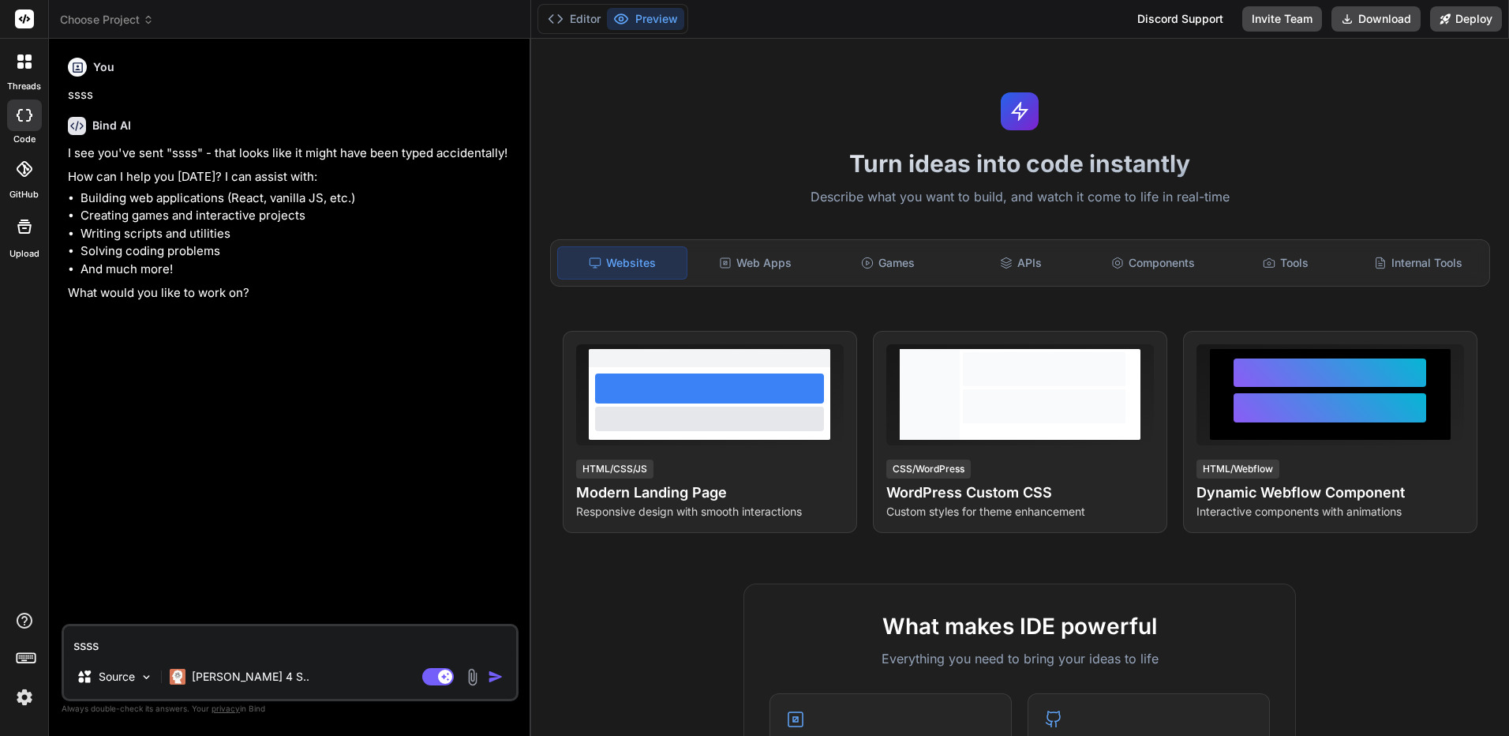
click at [99, 10] on header "Choose Project Created with Pixso." at bounding box center [290, 19] width 482 height 39
click at [134, 30] on header "Choose Project Created with Pixso." at bounding box center [290, 19] width 482 height 39
click at [139, 22] on span "Choose Project" at bounding box center [107, 20] width 94 height 16
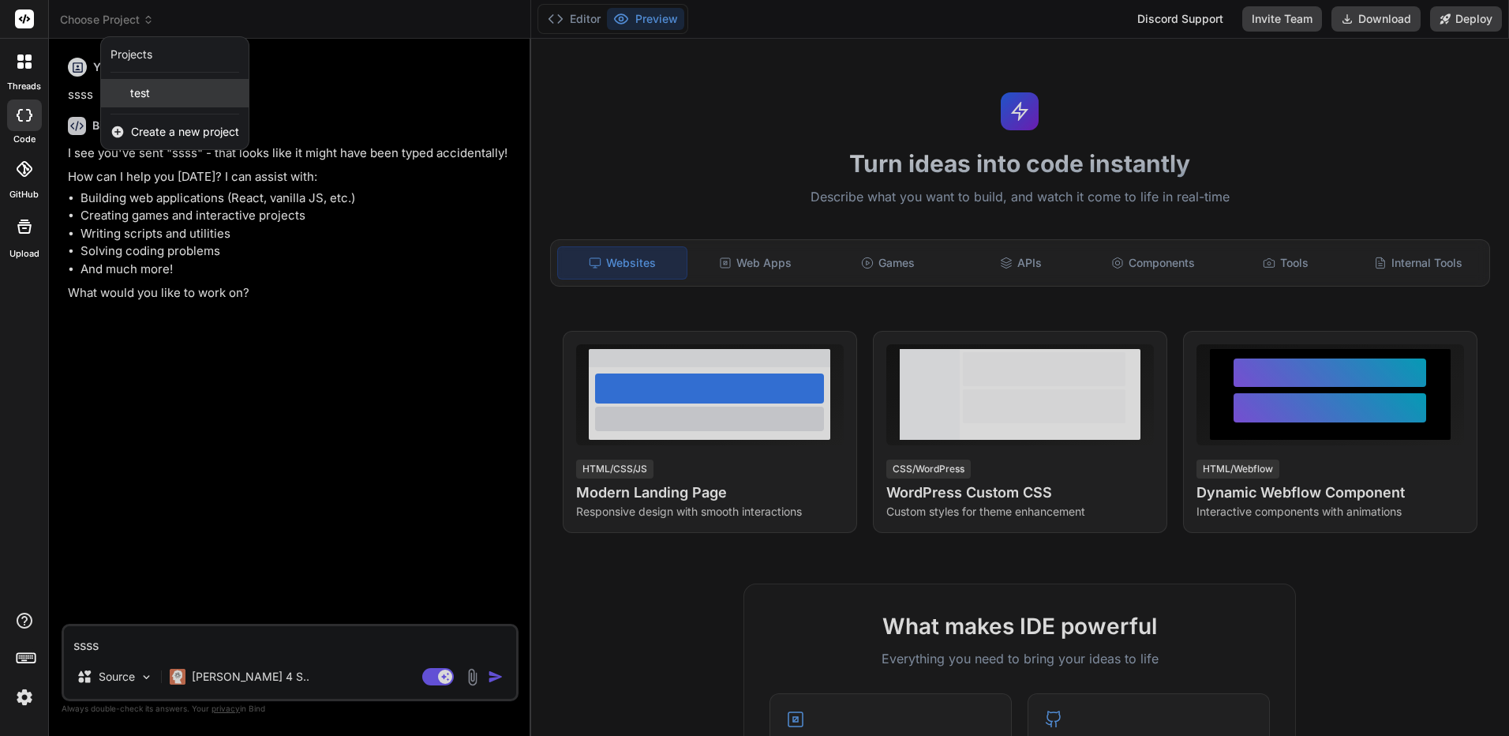
click at [136, 95] on span "test" at bounding box center [140, 93] width 20 height 16
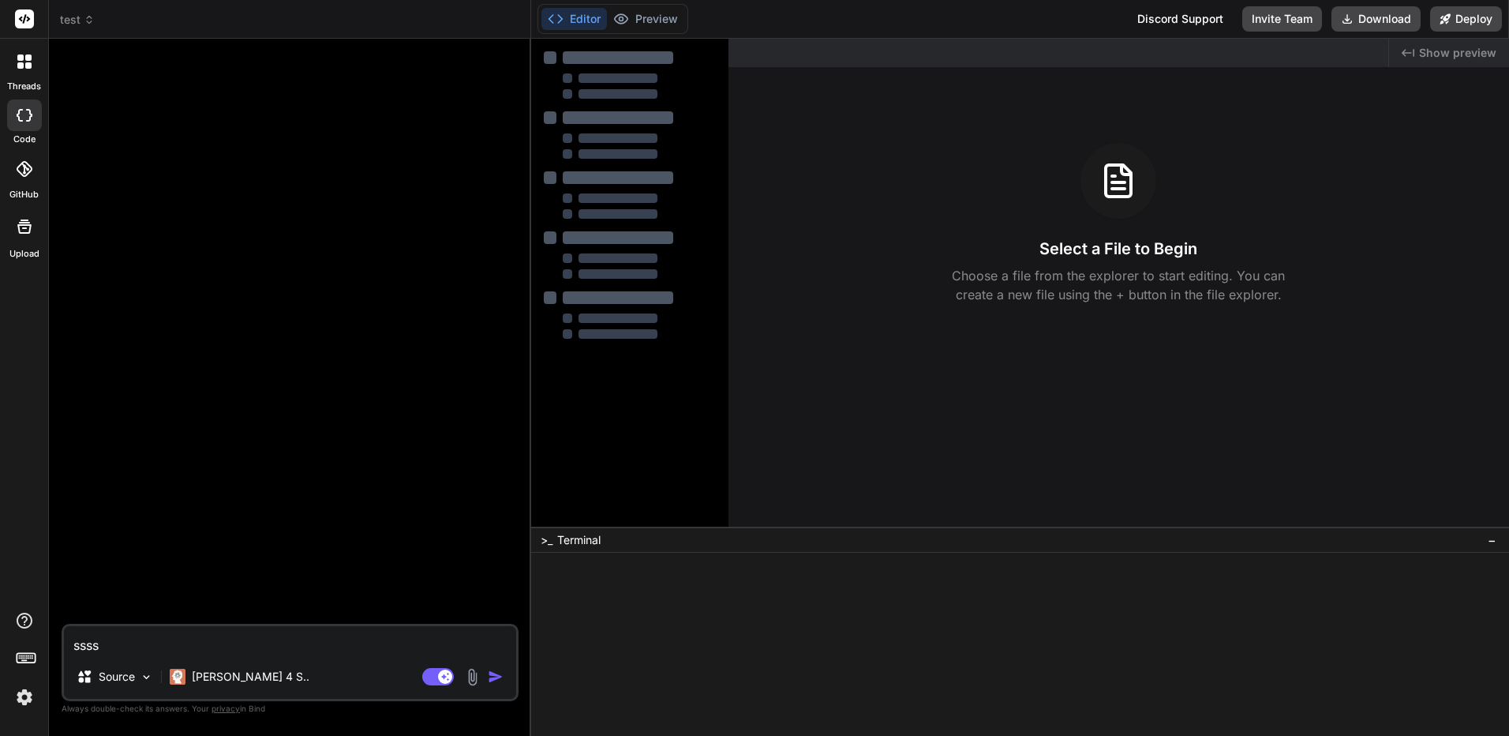
click at [34, 55] on div at bounding box center [24, 61] width 33 height 33
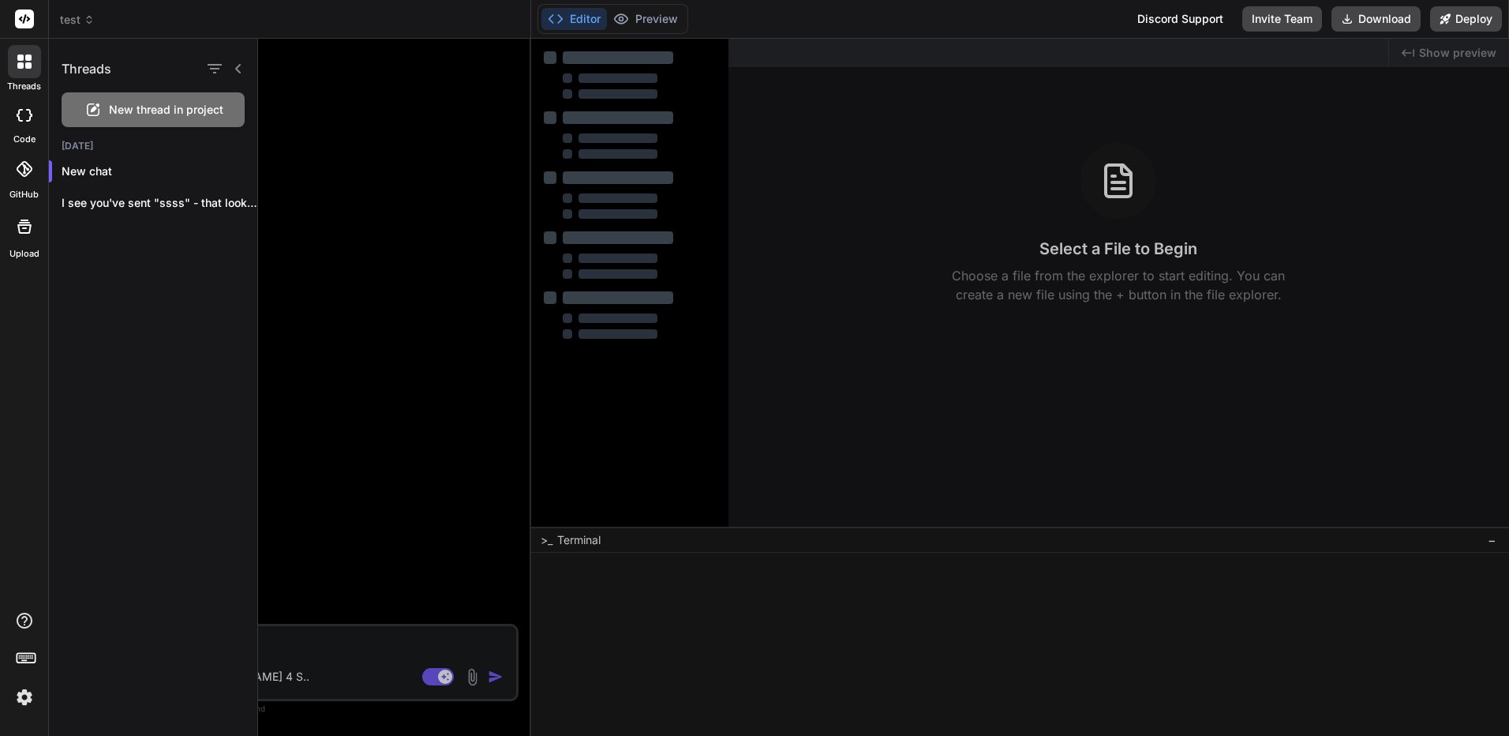
click at [37, 12] on div at bounding box center [24, 19] width 48 height 39
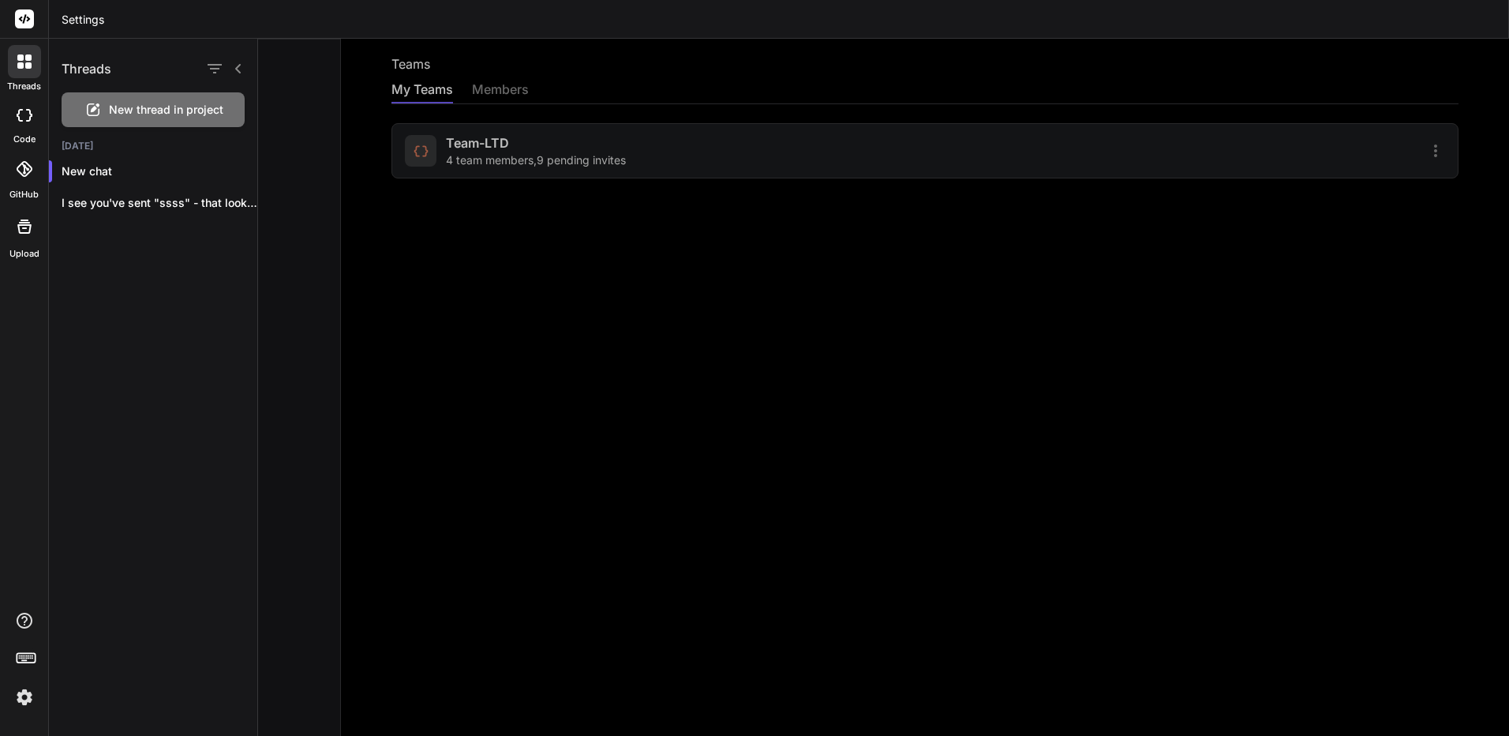
click at [311, 106] on div at bounding box center [883, 387] width 1251 height 697
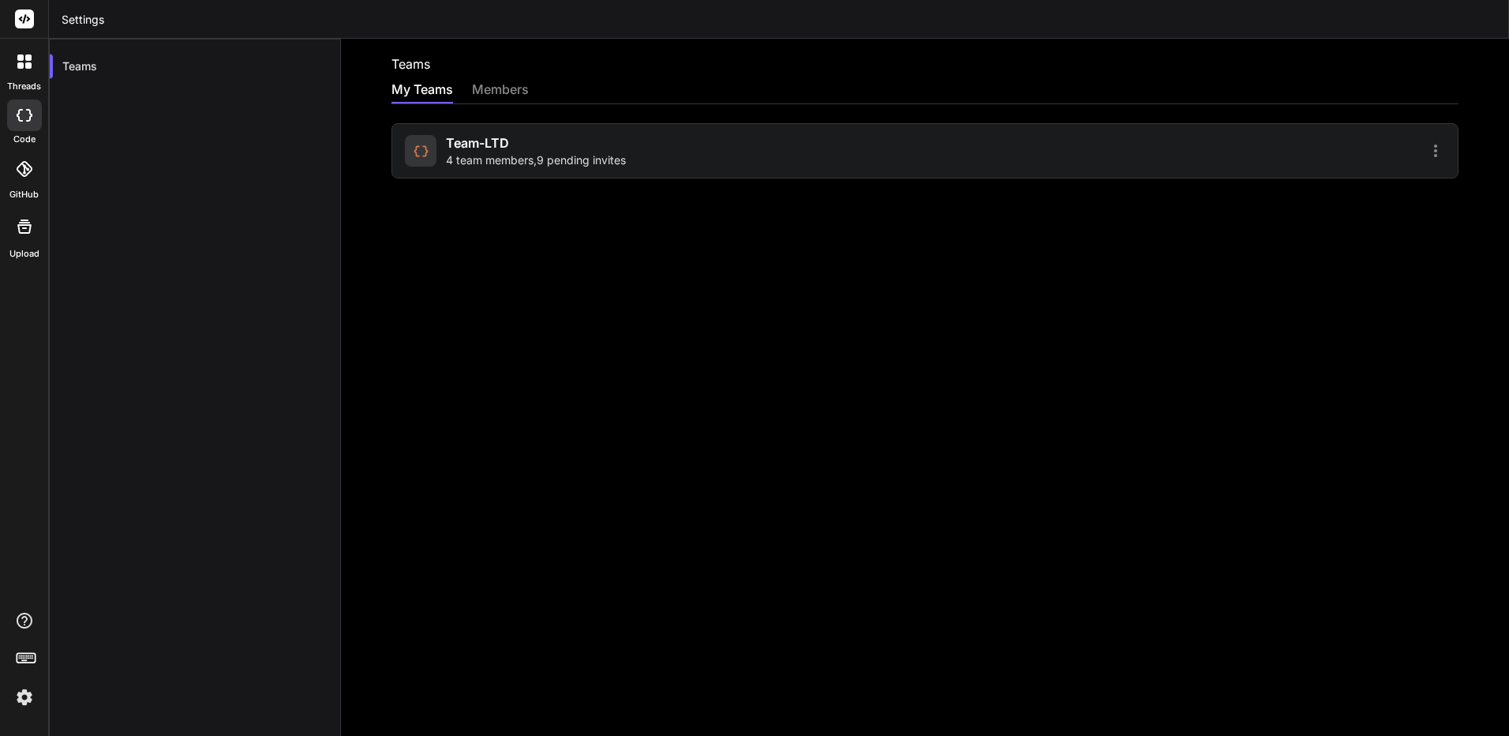
click at [36, 71] on div at bounding box center [24, 61] width 33 height 33
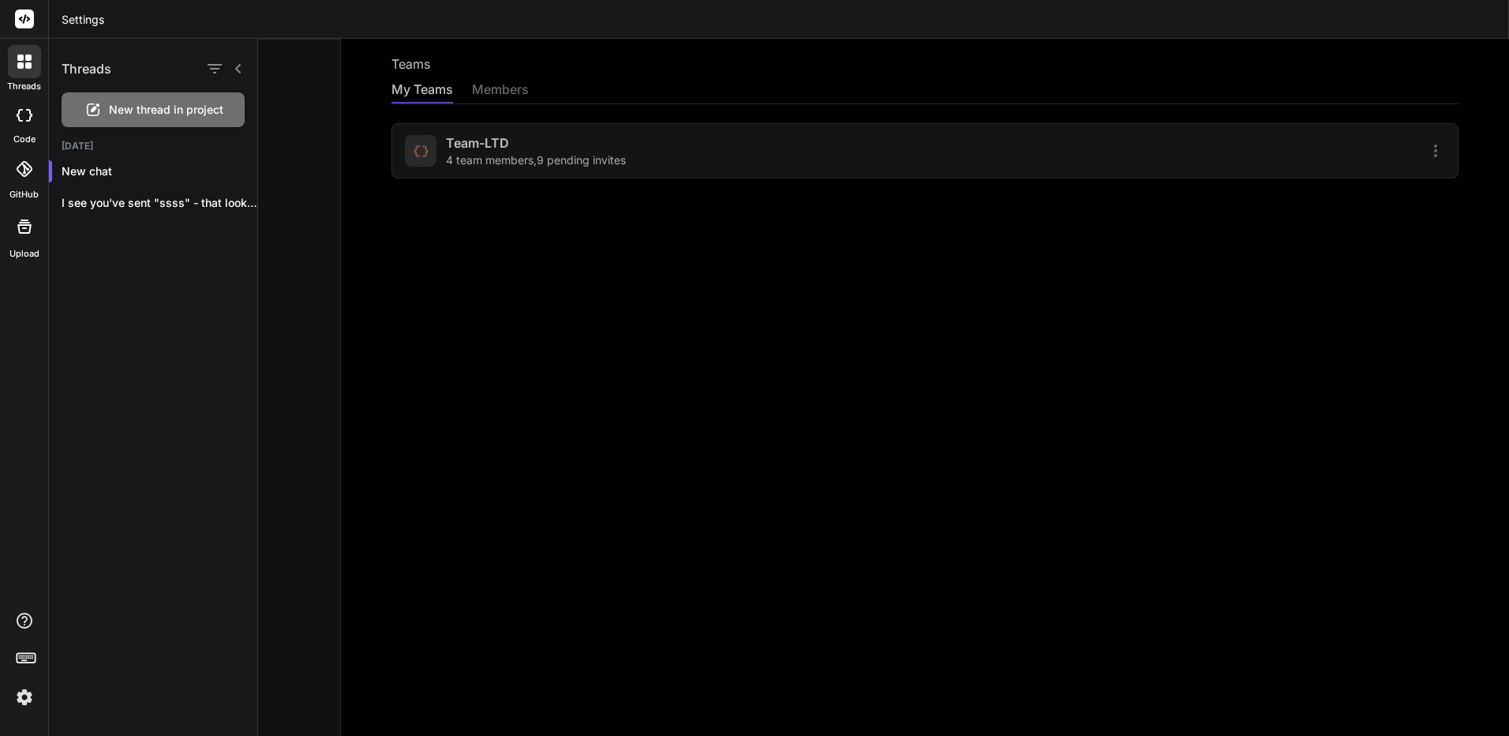
click at [299, 106] on div at bounding box center [883, 387] width 1251 height 697
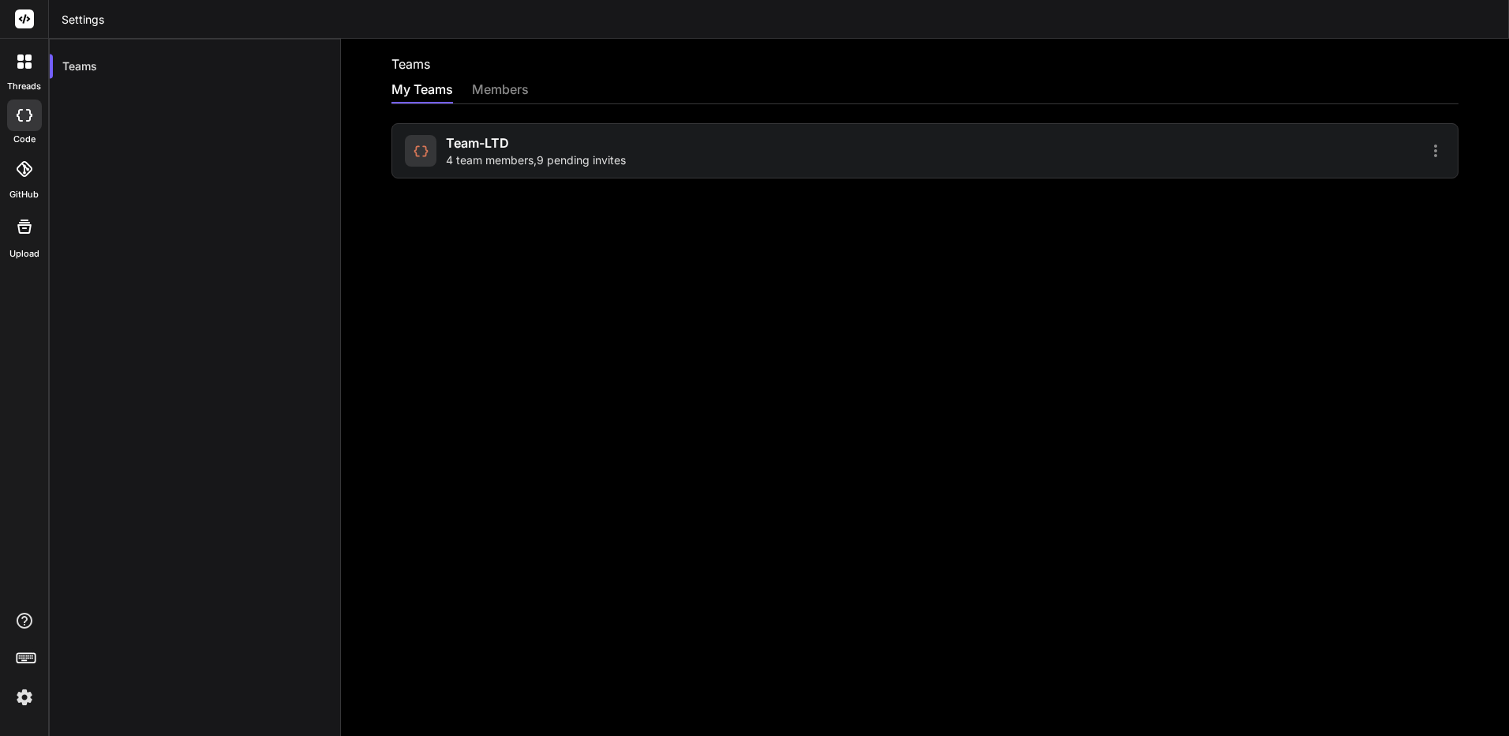
click at [34, 697] on img at bounding box center [24, 696] width 27 height 27
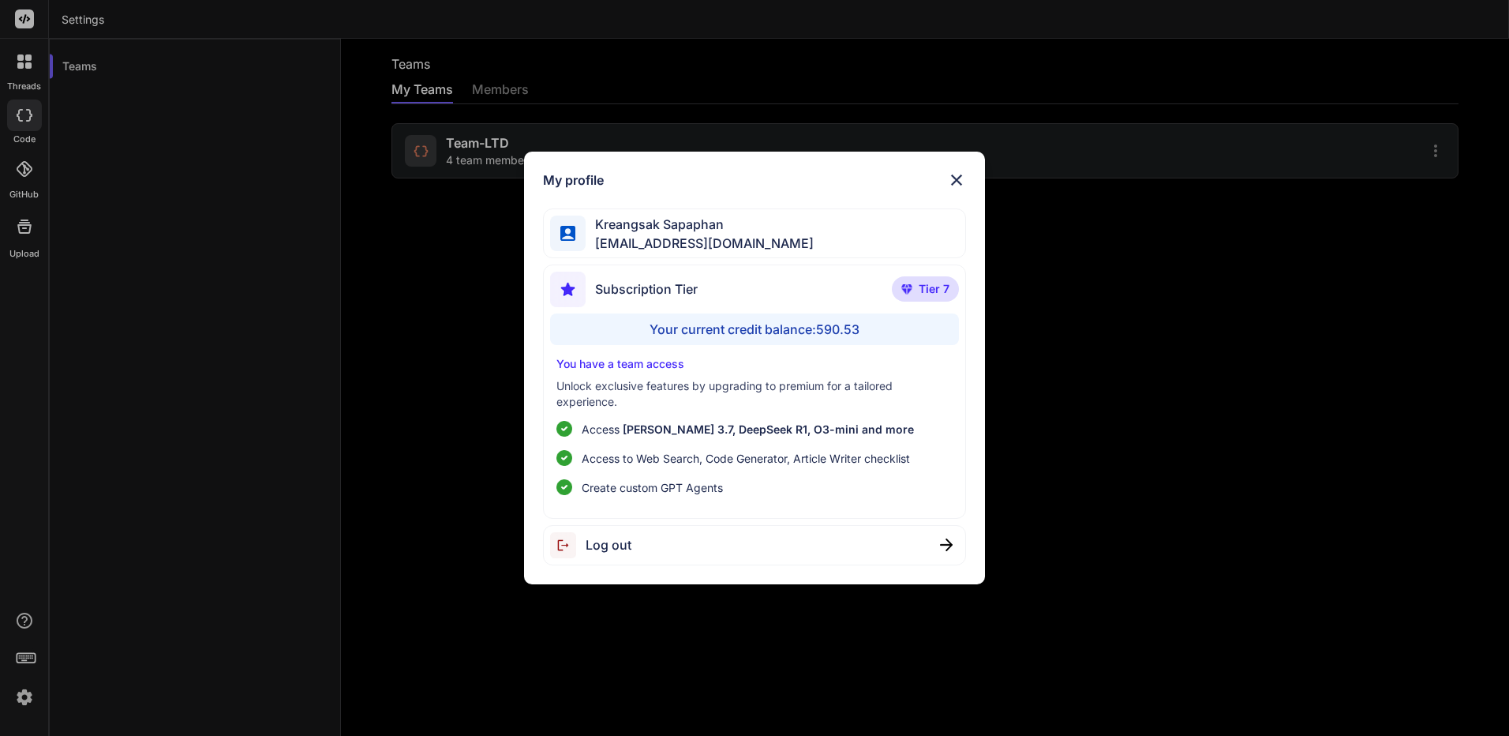
click at [644, 538] on div "Log out" at bounding box center [754, 545] width 423 height 40
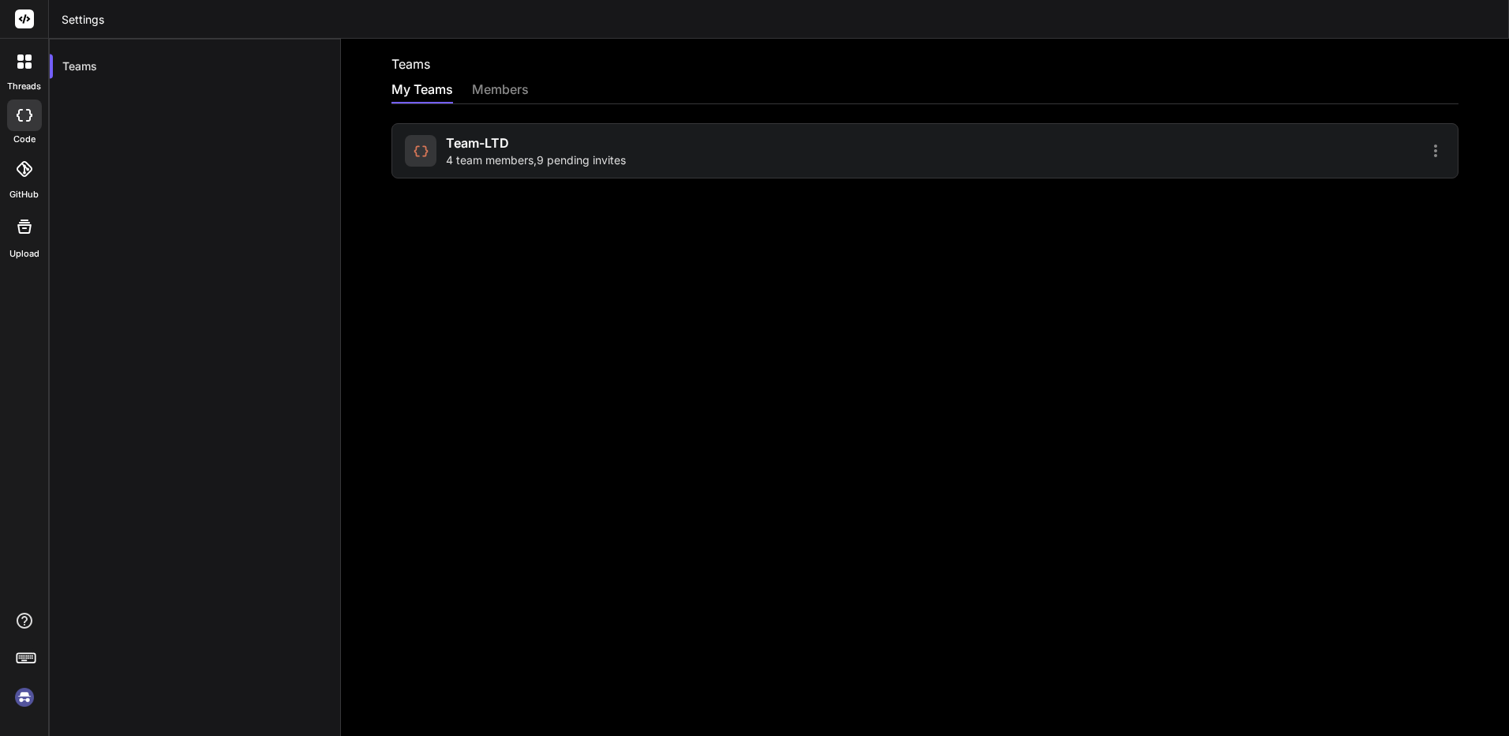
click at [28, 676] on div at bounding box center [24, 660] width 48 height 99
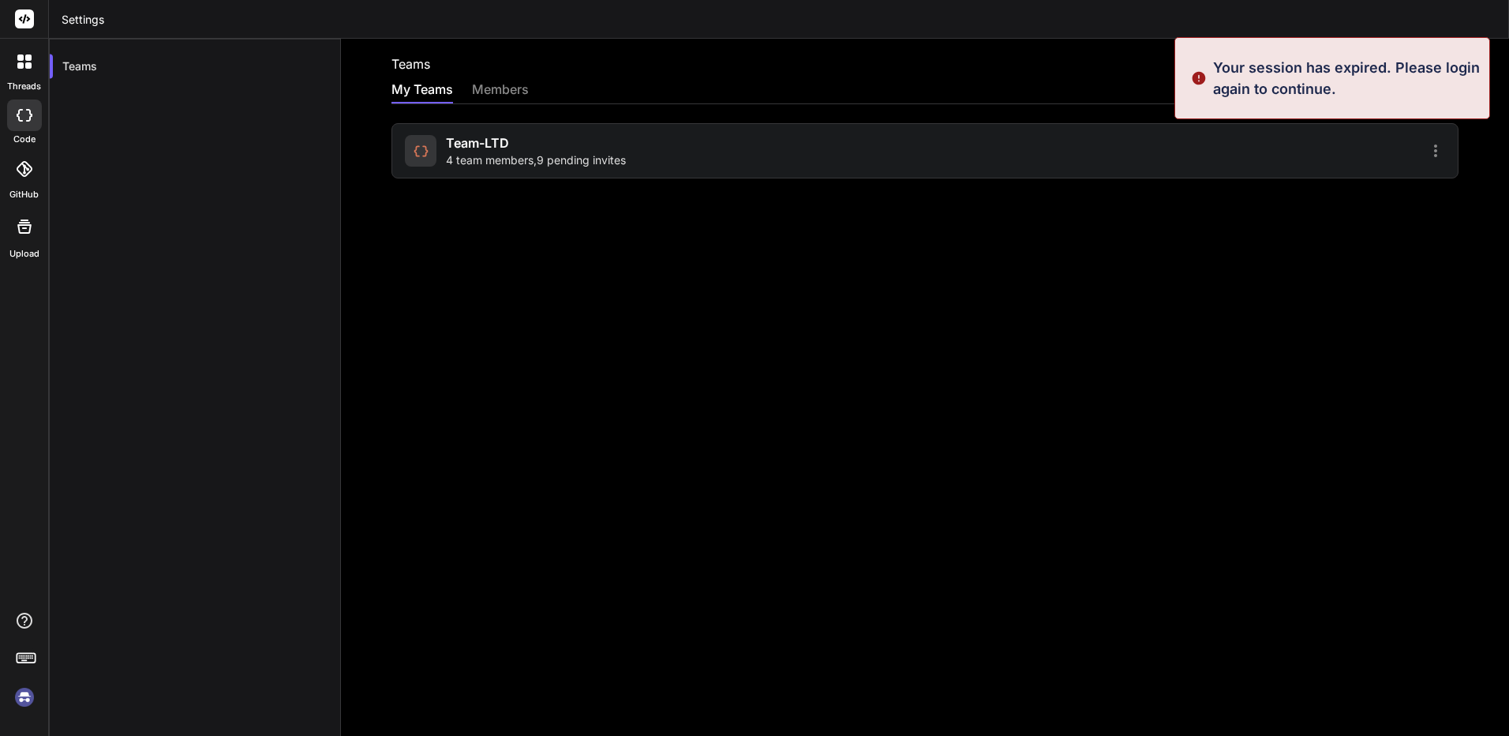
click at [12, 694] on img at bounding box center [24, 696] width 27 height 27
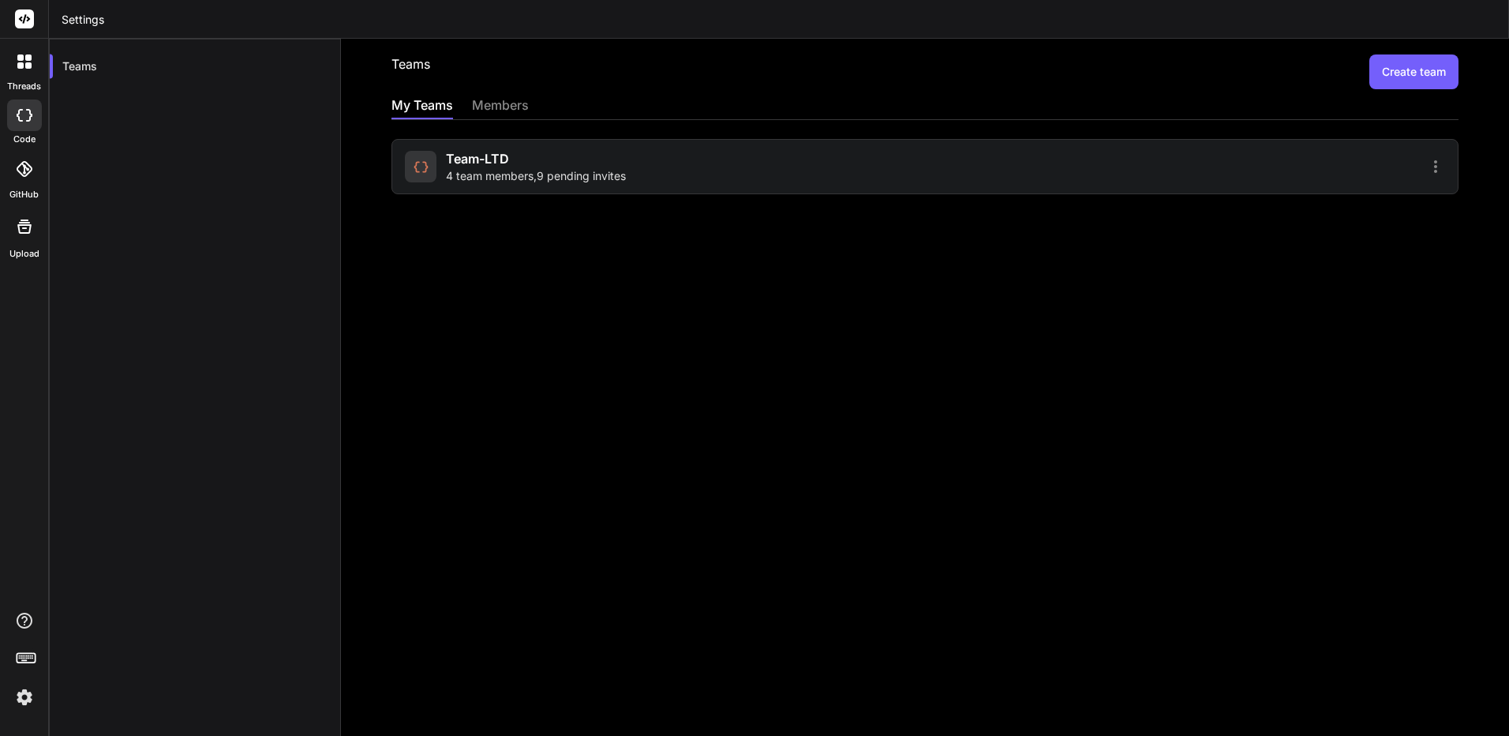
click at [779, 174] on div "Team-LTD 4 team members , 9 pending invites" at bounding box center [662, 166] width 515 height 35
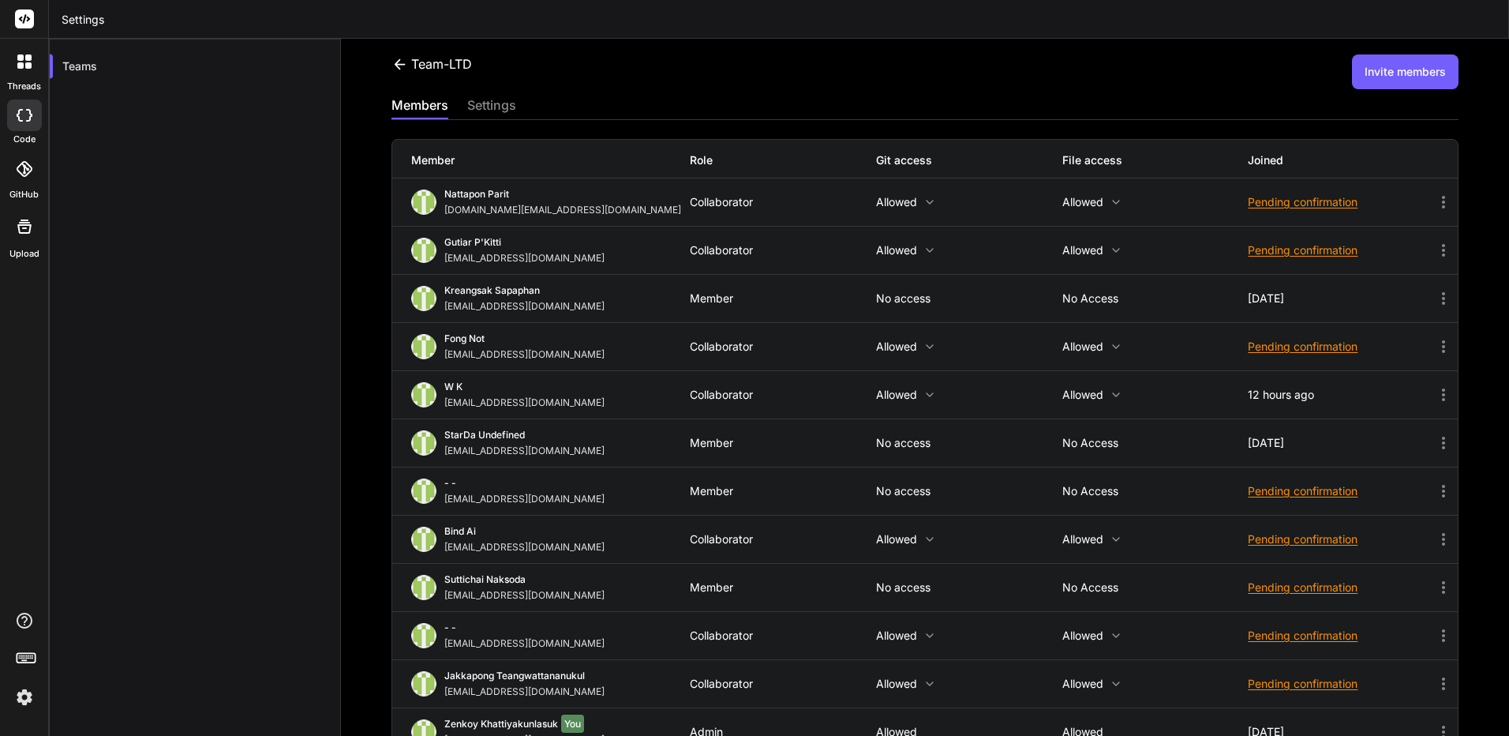
click at [1432, 78] on button "Invite members" at bounding box center [1405, 71] width 107 height 35
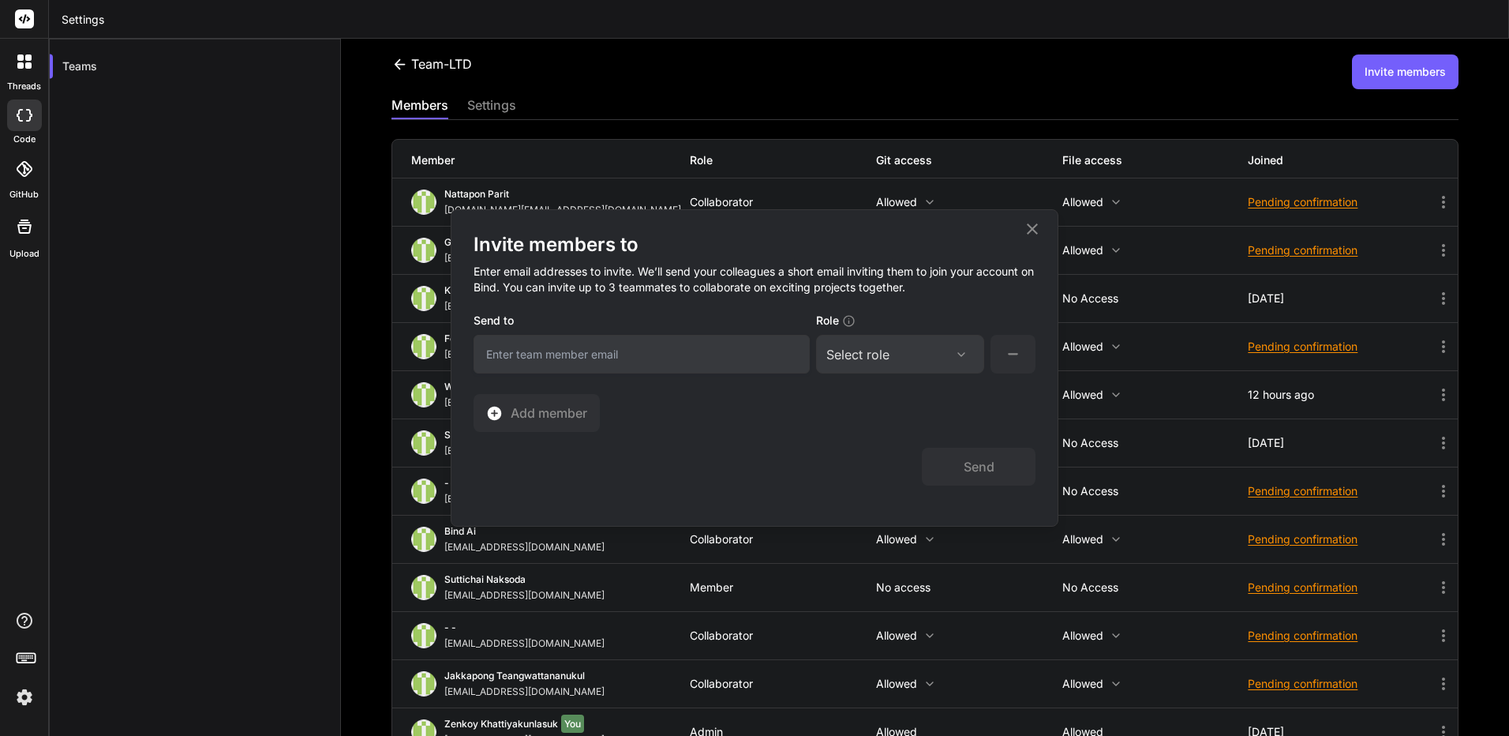
click at [682, 359] on input "email" at bounding box center [642, 354] width 336 height 39
paste input "[EMAIL_ADDRESS][DOMAIN_NAME]"
type input "[EMAIL_ADDRESS][DOMAIN_NAME]"
click at [868, 354] on div "Select role" at bounding box center [857, 354] width 63 height 19
click at [880, 431] on div "Admin" at bounding box center [864, 430] width 33 height 16
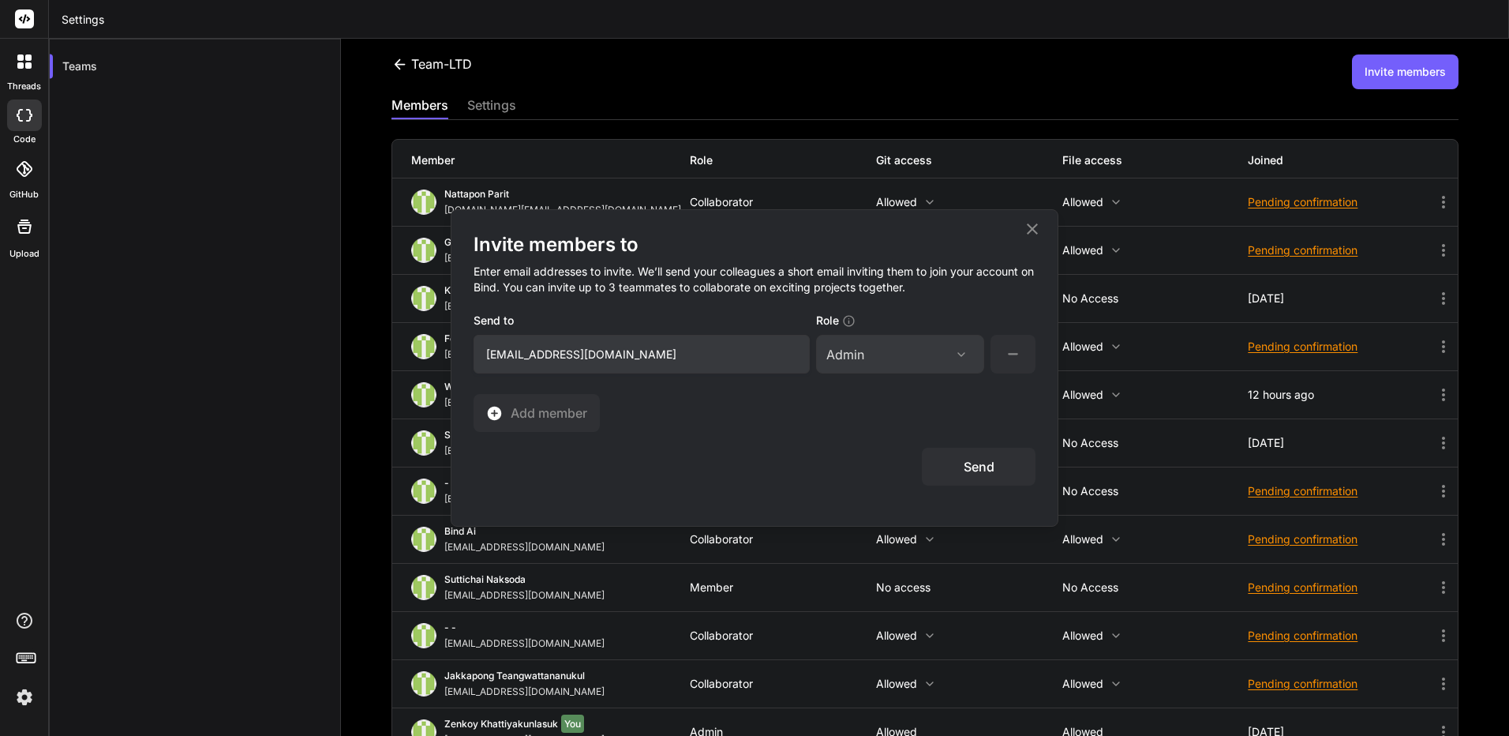
click at [980, 469] on button "Send" at bounding box center [979, 466] width 114 height 38
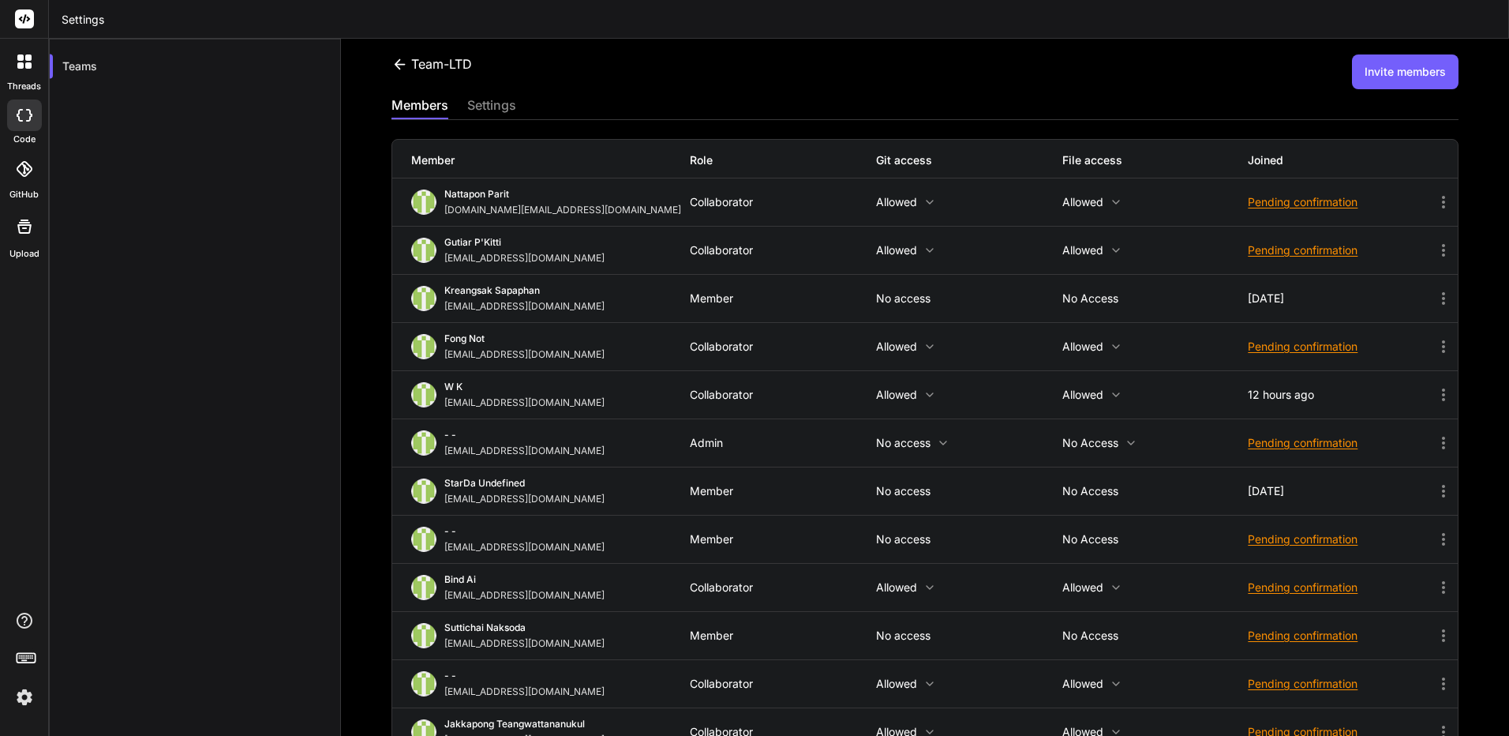
click at [1402, 65] on button "Invite members" at bounding box center [1405, 71] width 107 height 35
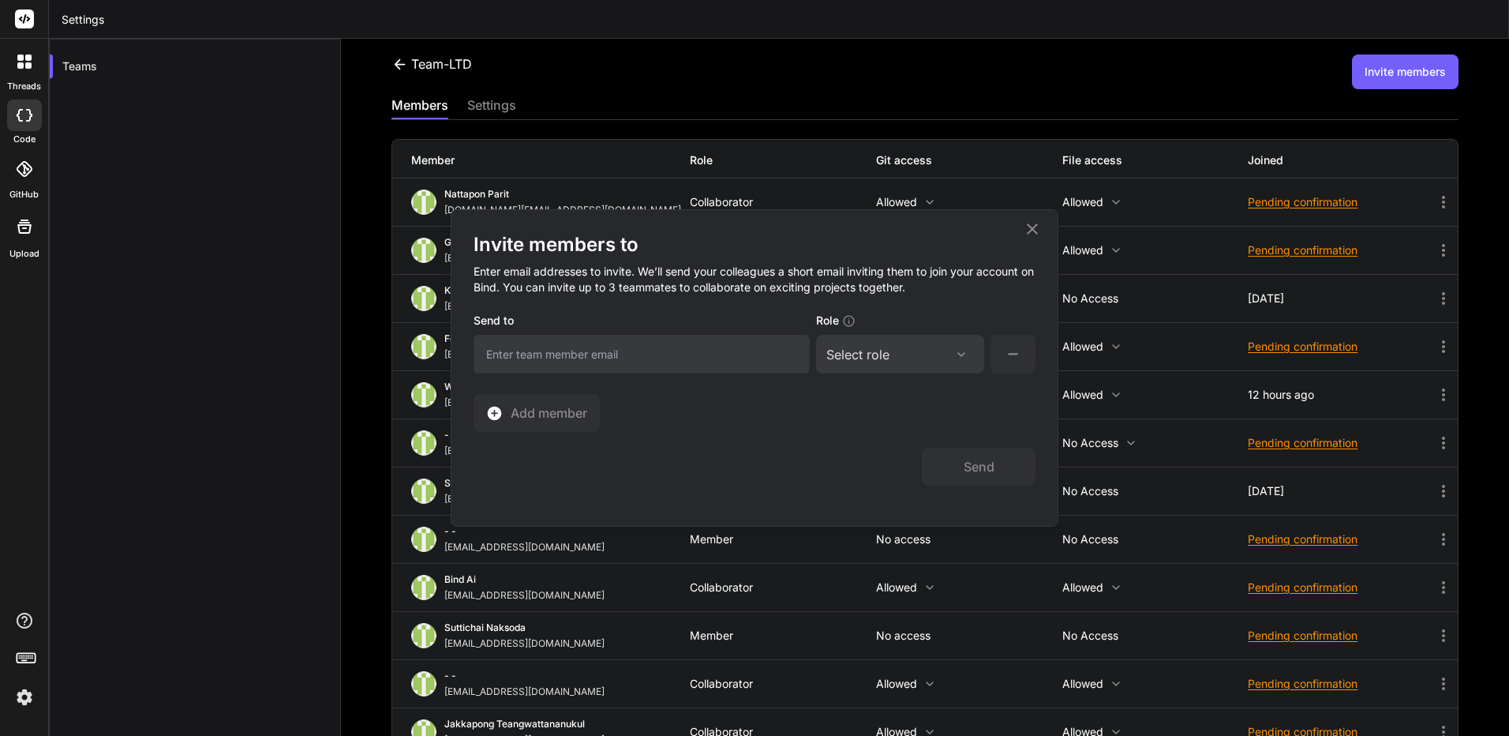
click at [968, 362] on div "Select role" at bounding box center [900, 354] width 148 height 19
click at [879, 437] on div "Admin" at bounding box center [864, 430] width 33 height 16
click at [694, 354] on input "email" at bounding box center [642, 354] width 336 height 39
paste input "[EMAIL_ADDRESS][DOMAIN_NAME]"
type input "[EMAIL_ADDRESS][DOMAIN_NAME]"
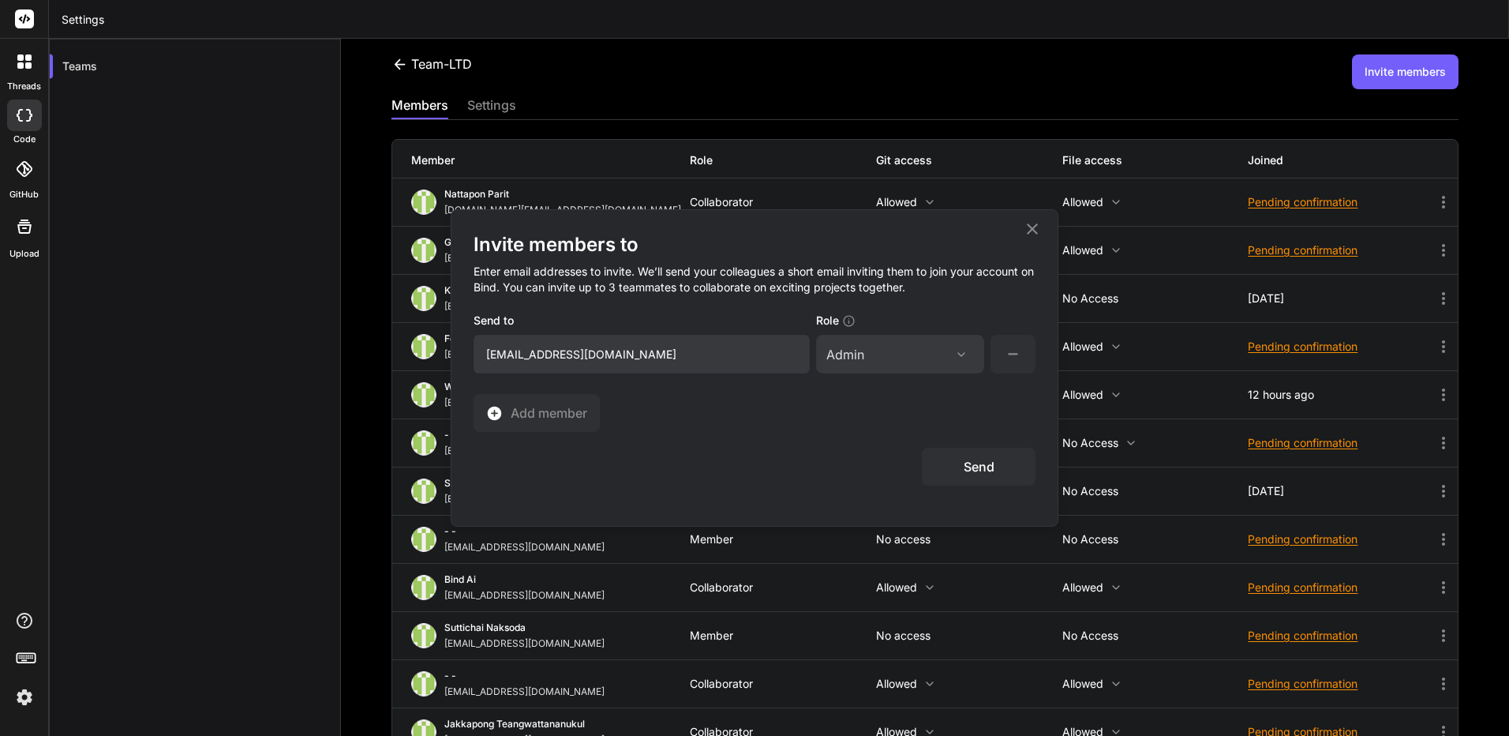
click at [975, 452] on button "Send" at bounding box center [979, 466] width 114 height 38
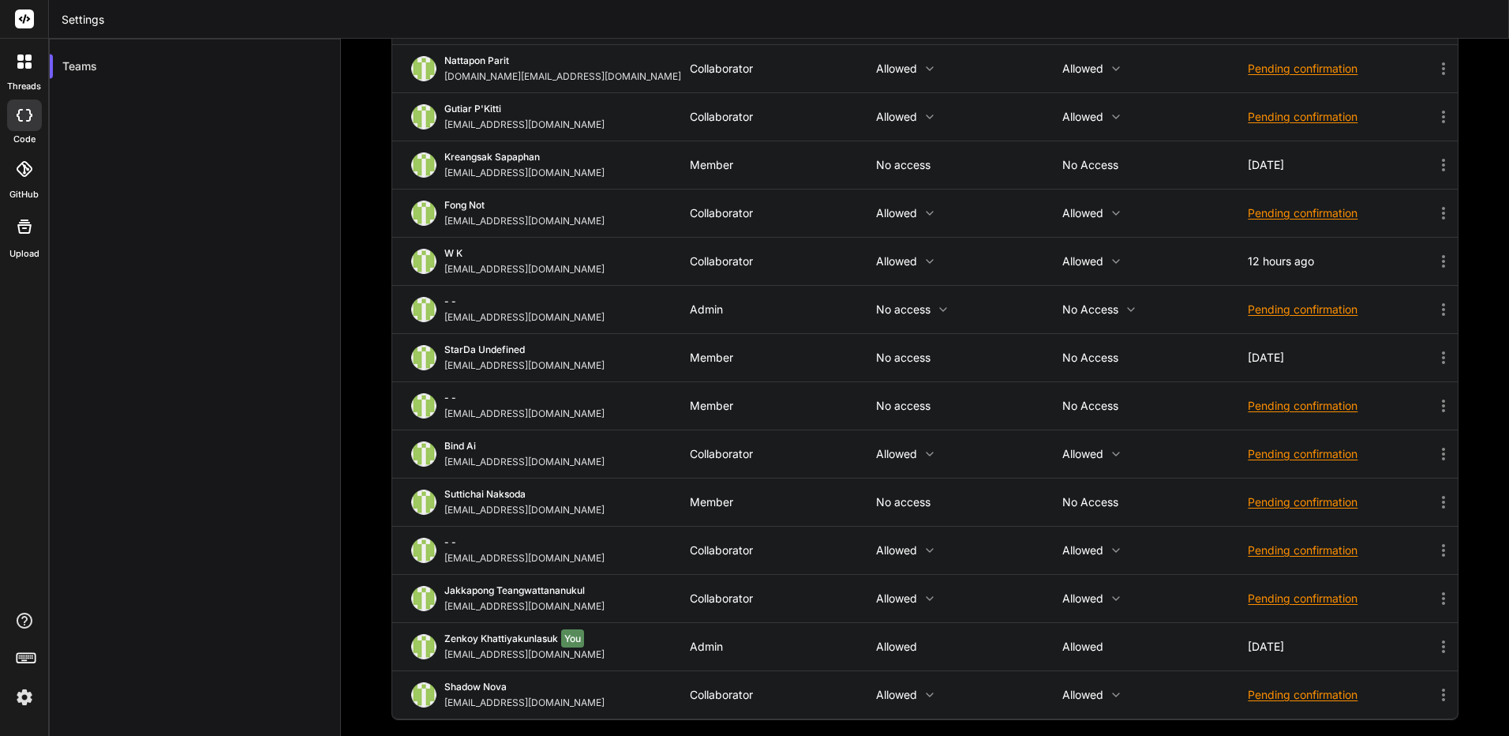
scroll to position [54, 0]
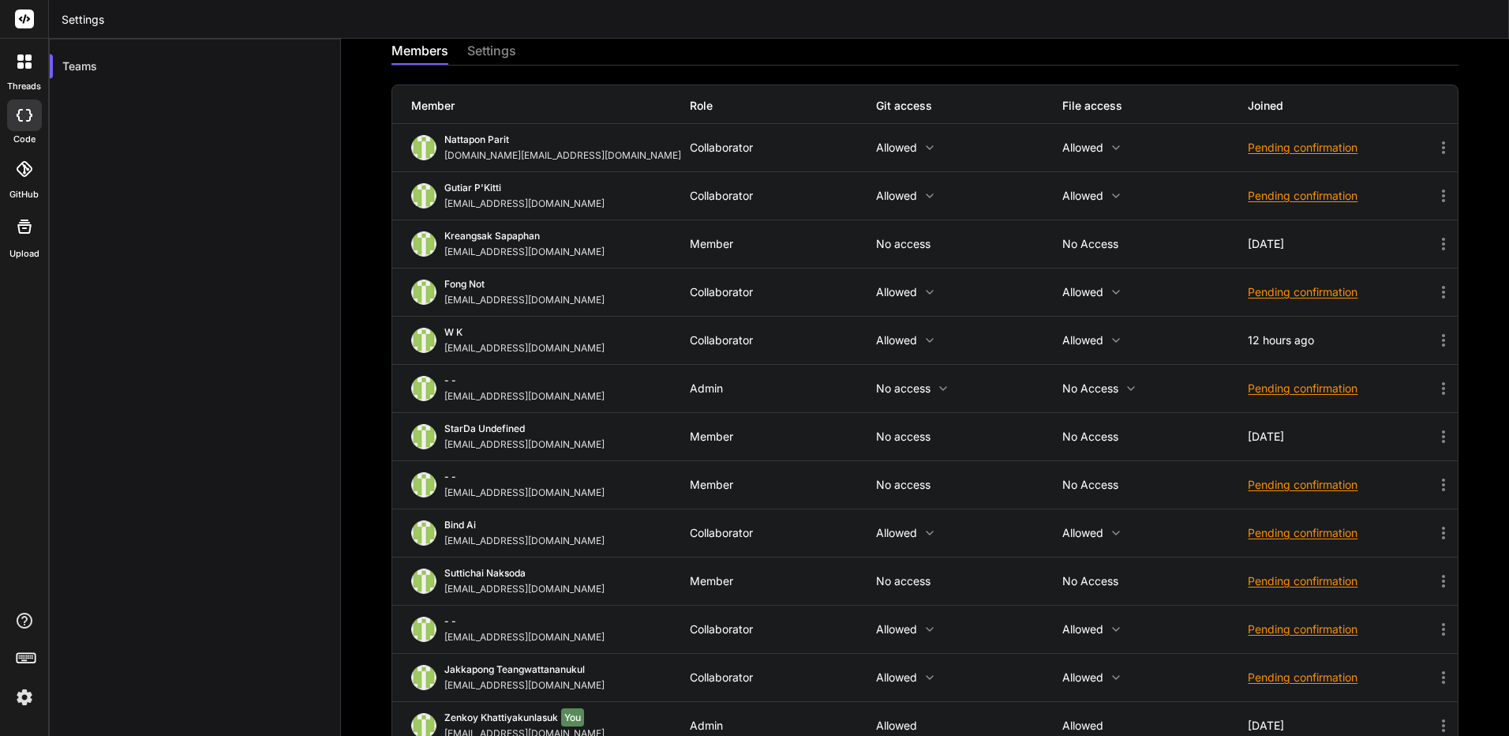
click at [27, 700] on img at bounding box center [24, 696] width 27 height 27
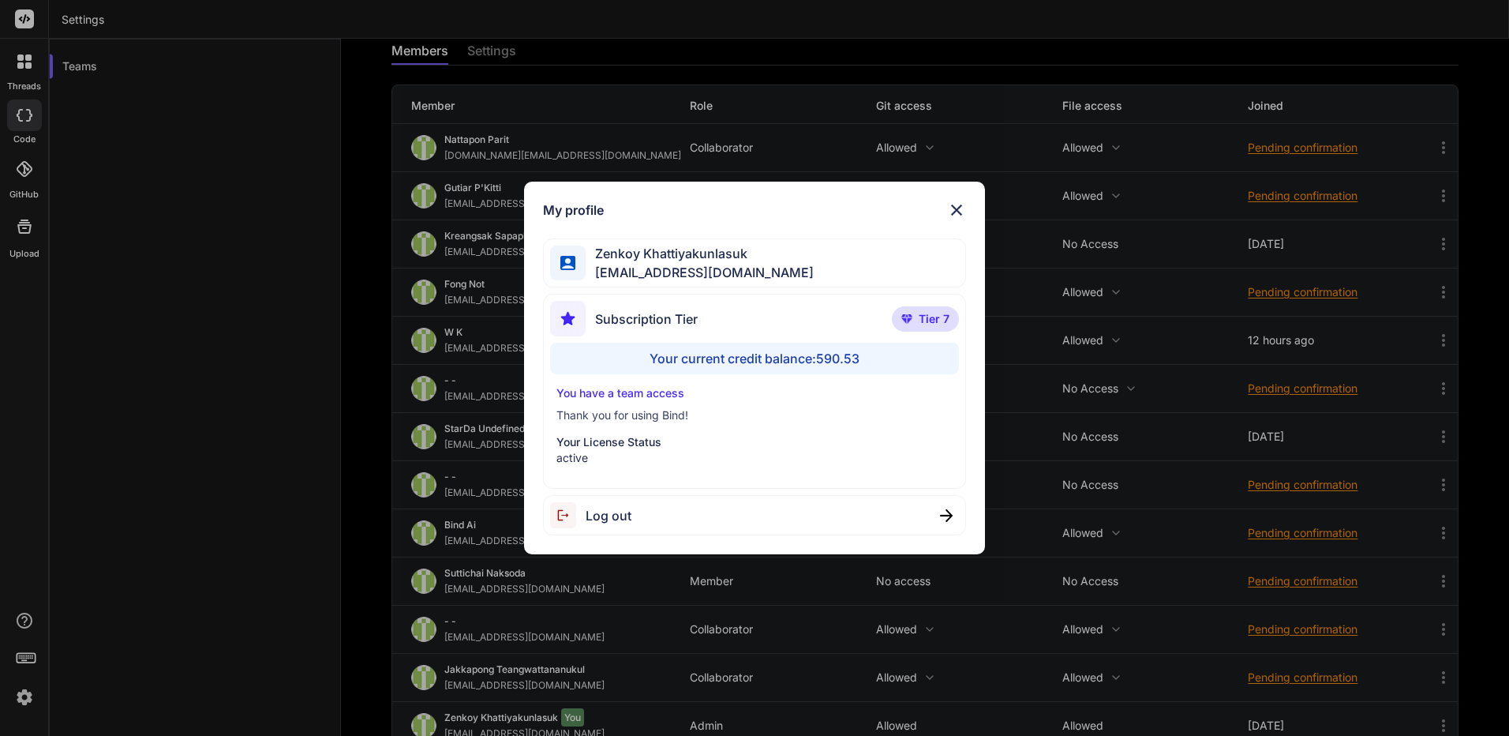
click at [665, 521] on div "Log out" at bounding box center [754, 515] width 423 height 40
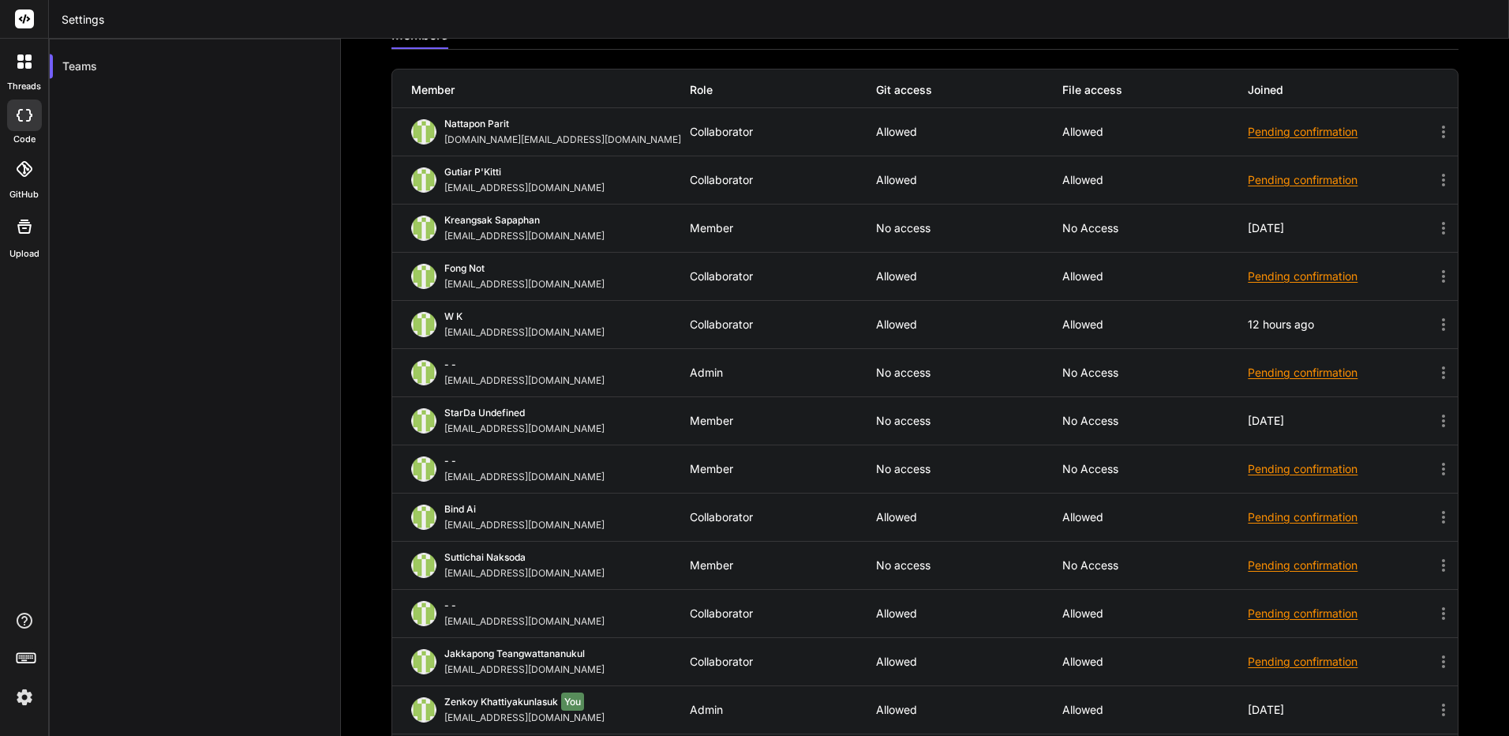
scroll to position [39, 0]
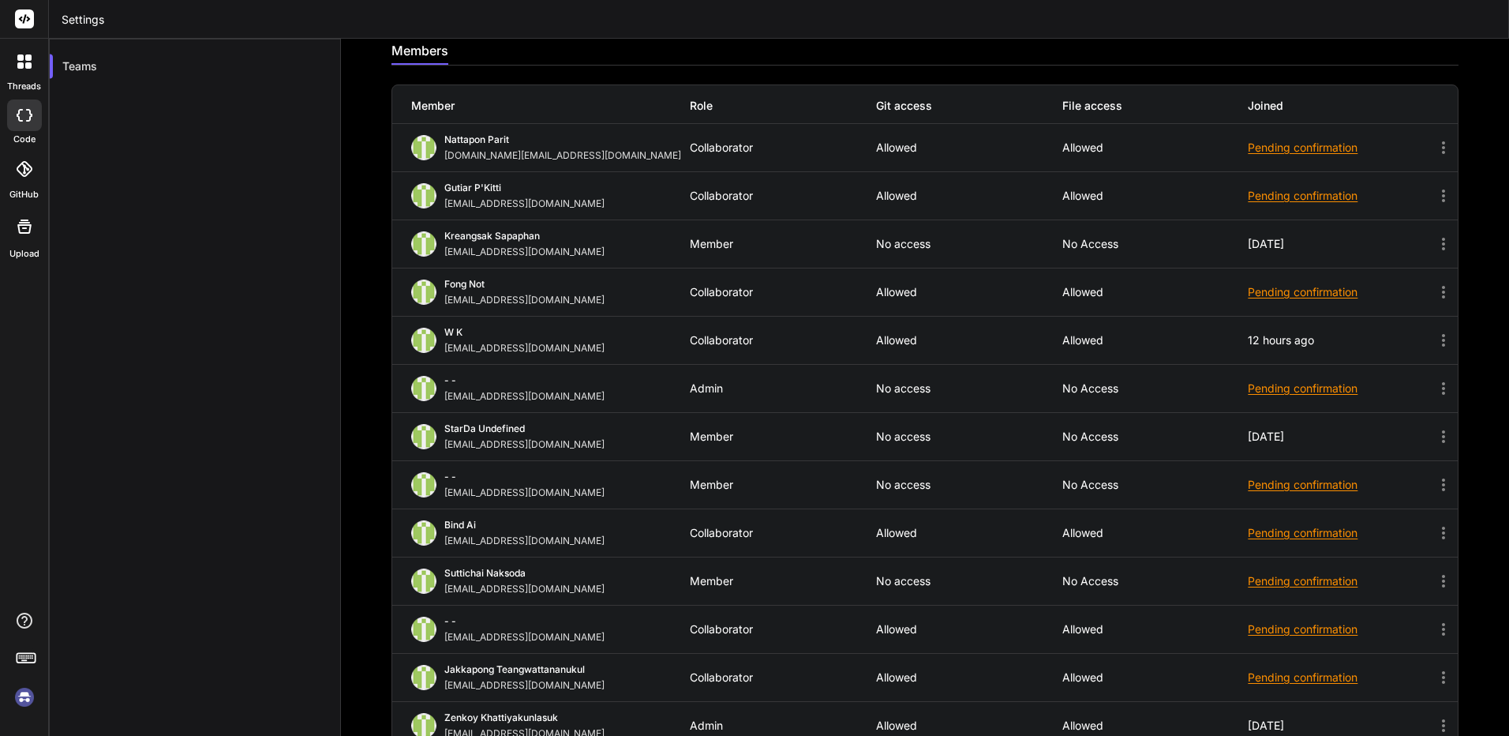
click at [14, 706] on img at bounding box center [24, 696] width 27 height 27
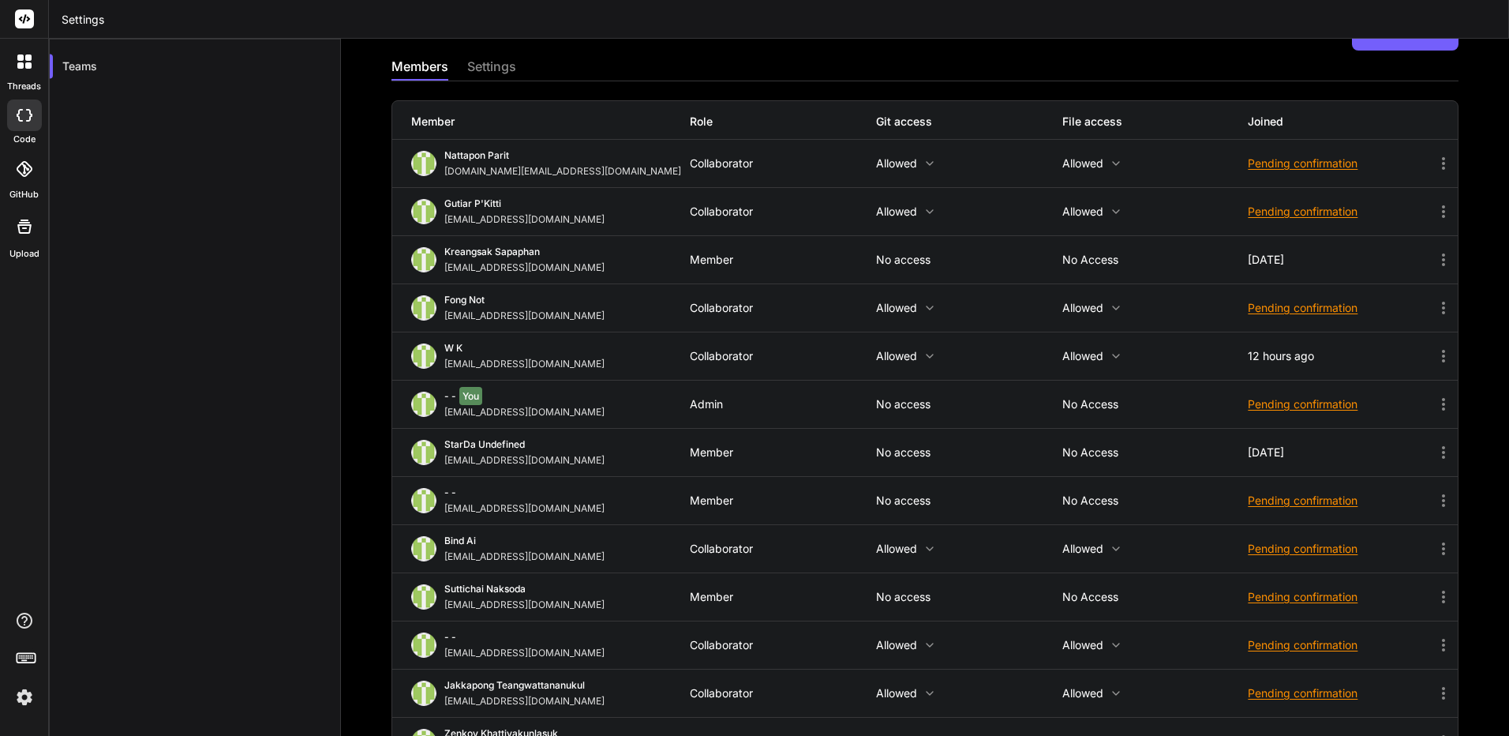
scroll to position [54, 0]
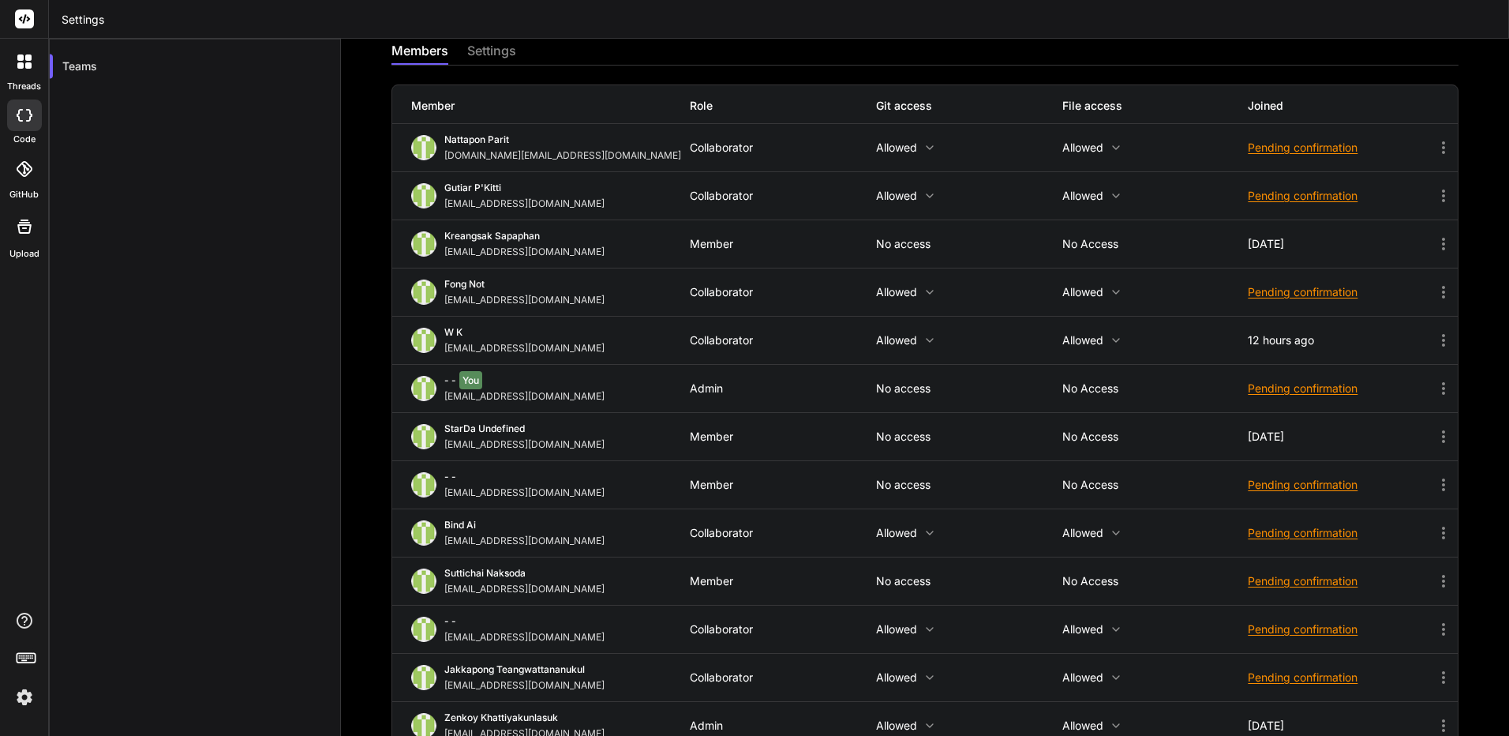
click at [27, 118] on icon at bounding box center [25, 115] width 16 height 13
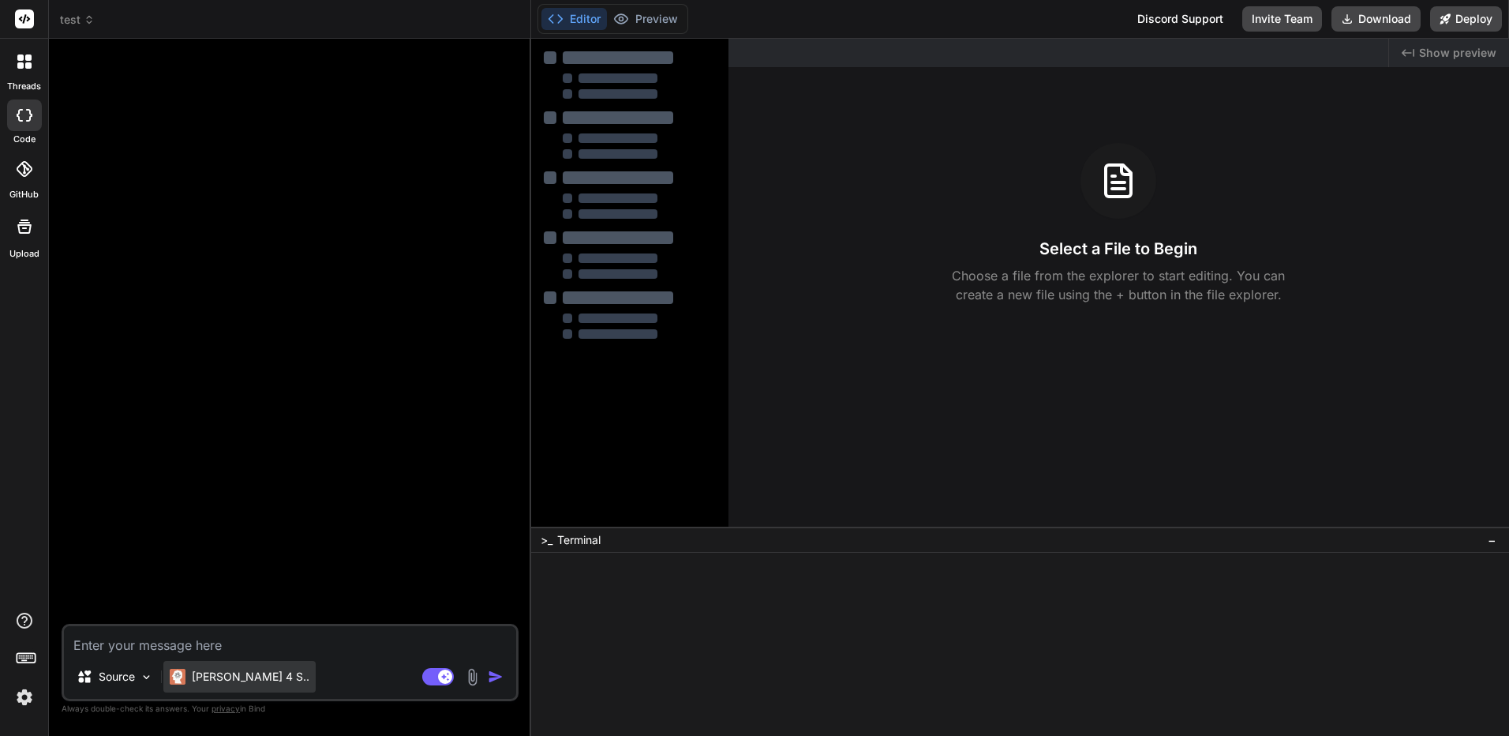
click at [223, 675] on p "[PERSON_NAME] 4 S.." at bounding box center [251, 676] width 118 height 16
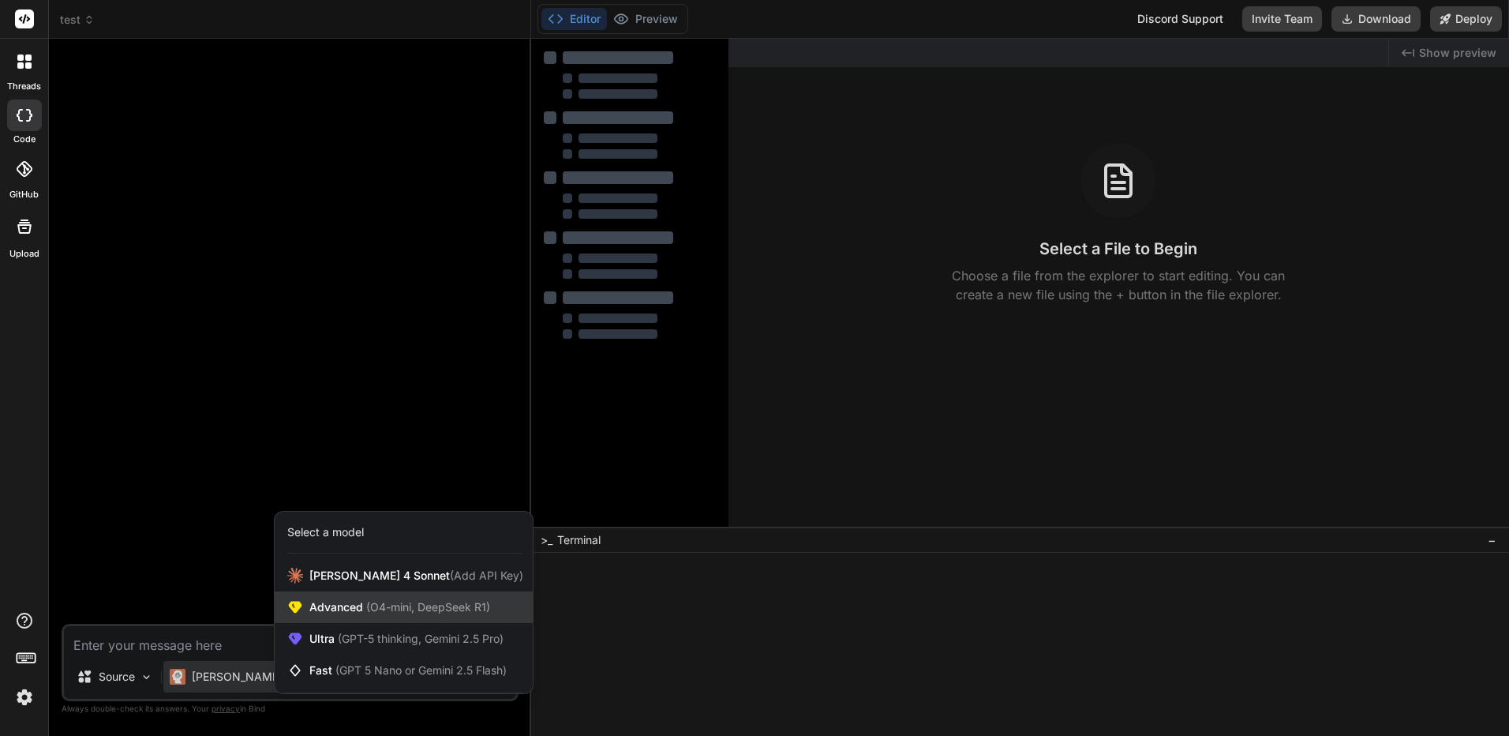
click at [321, 615] on div "Advanced (O4-mini, DeepSeek R1)" at bounding box center [404, 607] width 258 height 32
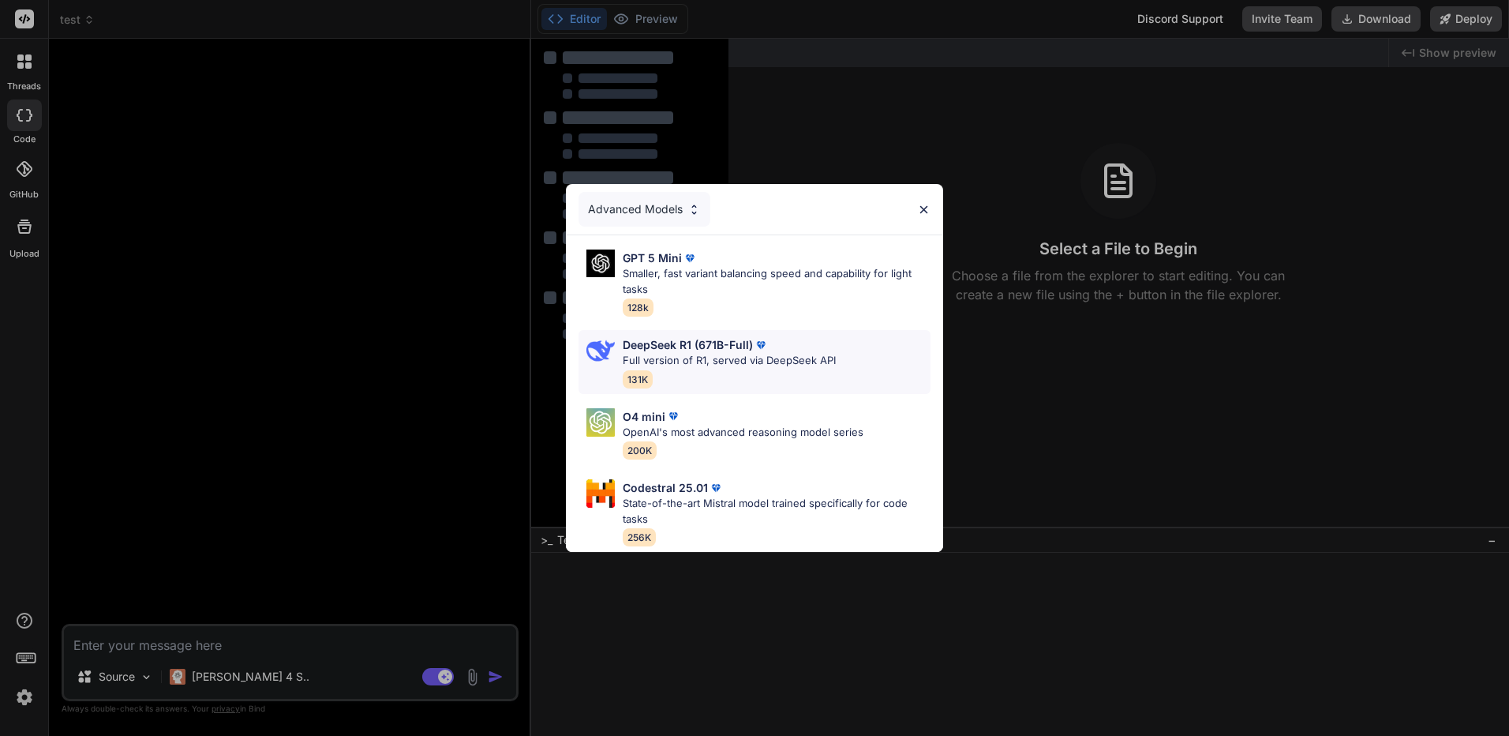
click at [714, 369] on div "DeepSeek R1 (671B-Full) Full version of R1, served via DeepSeek API 131K" at bounding box center [729, 361] width 213 height 51
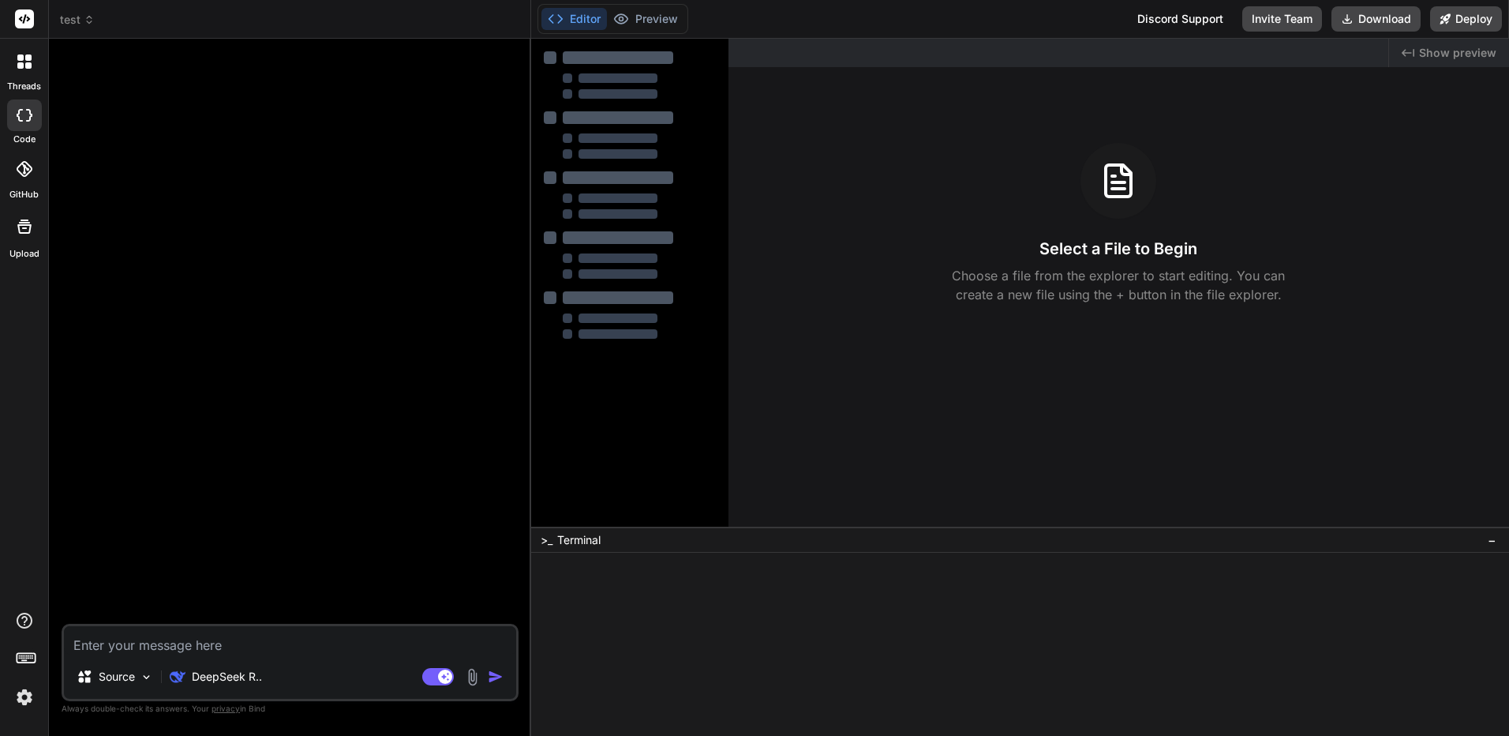
click at [31, 698] on img at bounding box center [24, 696] width 27 height 27
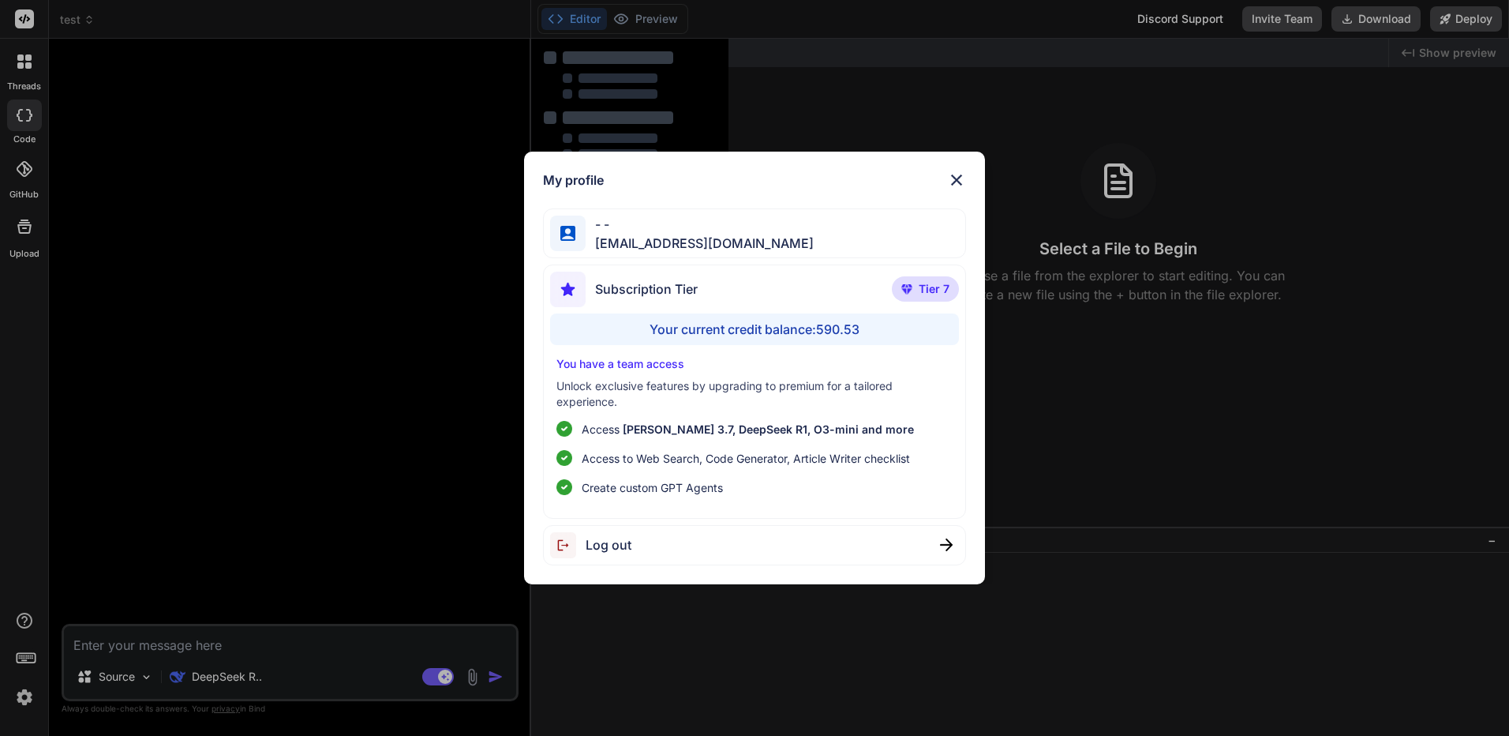
click at [213, 526] on div "My profile - - [EMAIL_ADDRESS][DOMAIN_NAME] Subscription Tier Tier 7 Your curre…" at bounding box center [754, 368] width 1509 height 736
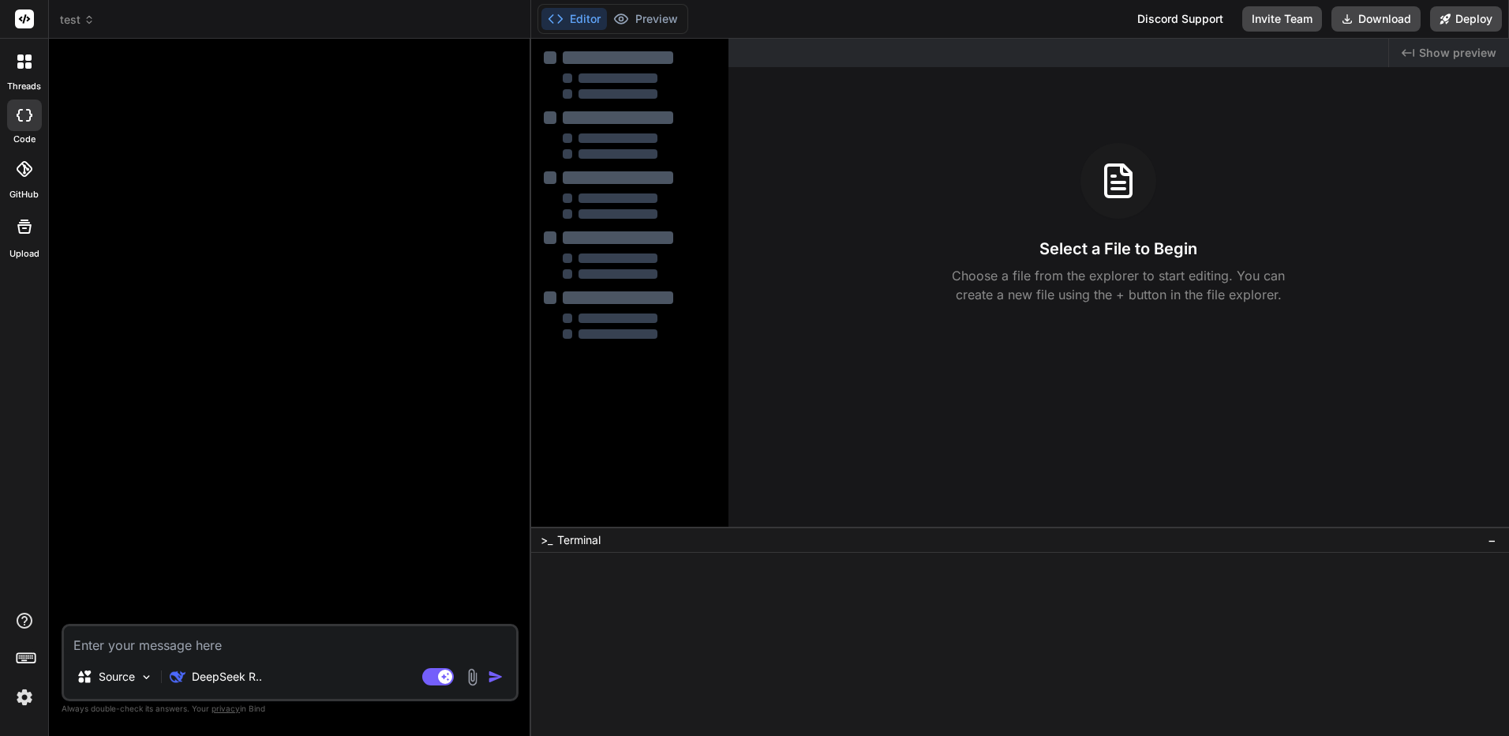
click at [223, 650] on textarea at bounding box center [290, 640] width 452 height 28
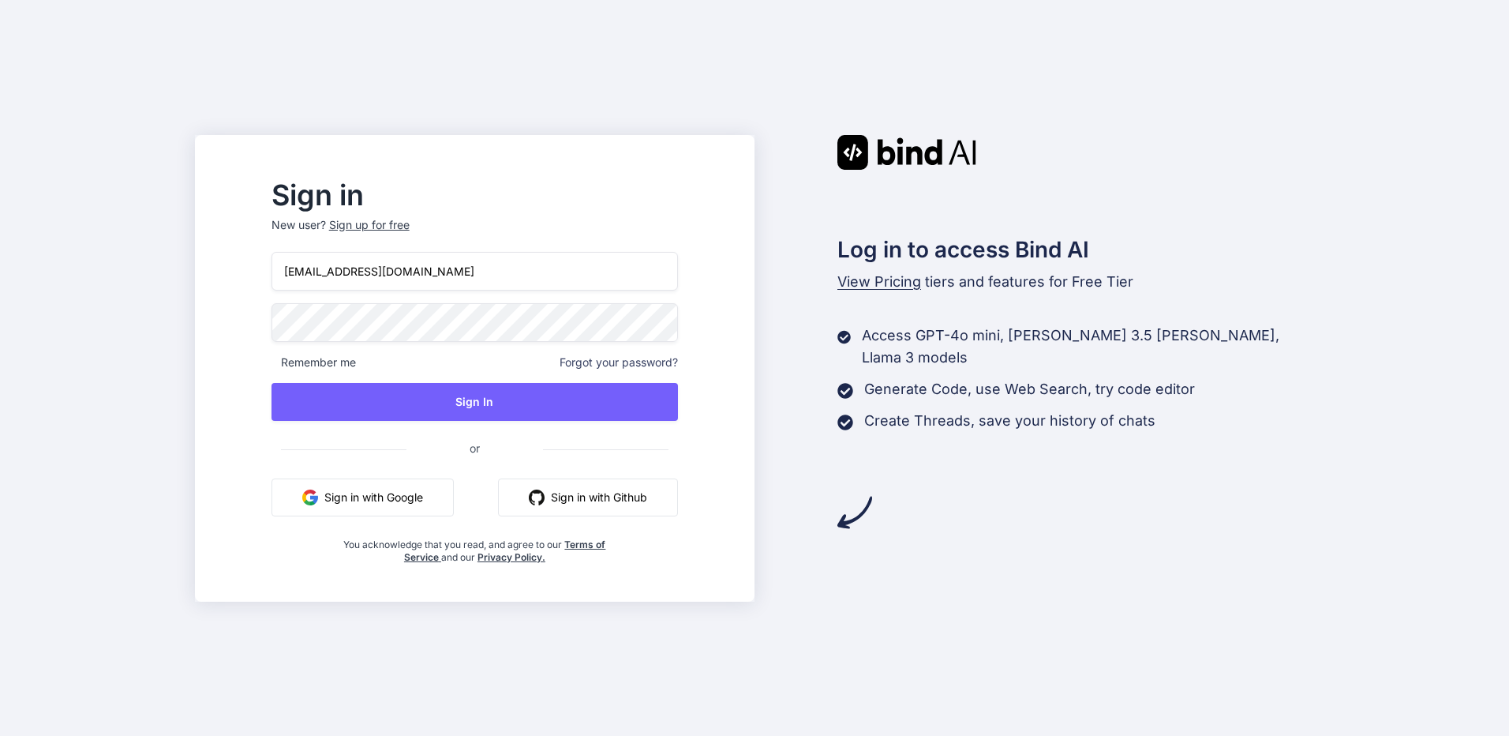
click at [490, 275] on input "bindai@zenkoy.com" at bounding box center [474, 271] width 406 height 39
type input "inseiong@gmail.com"
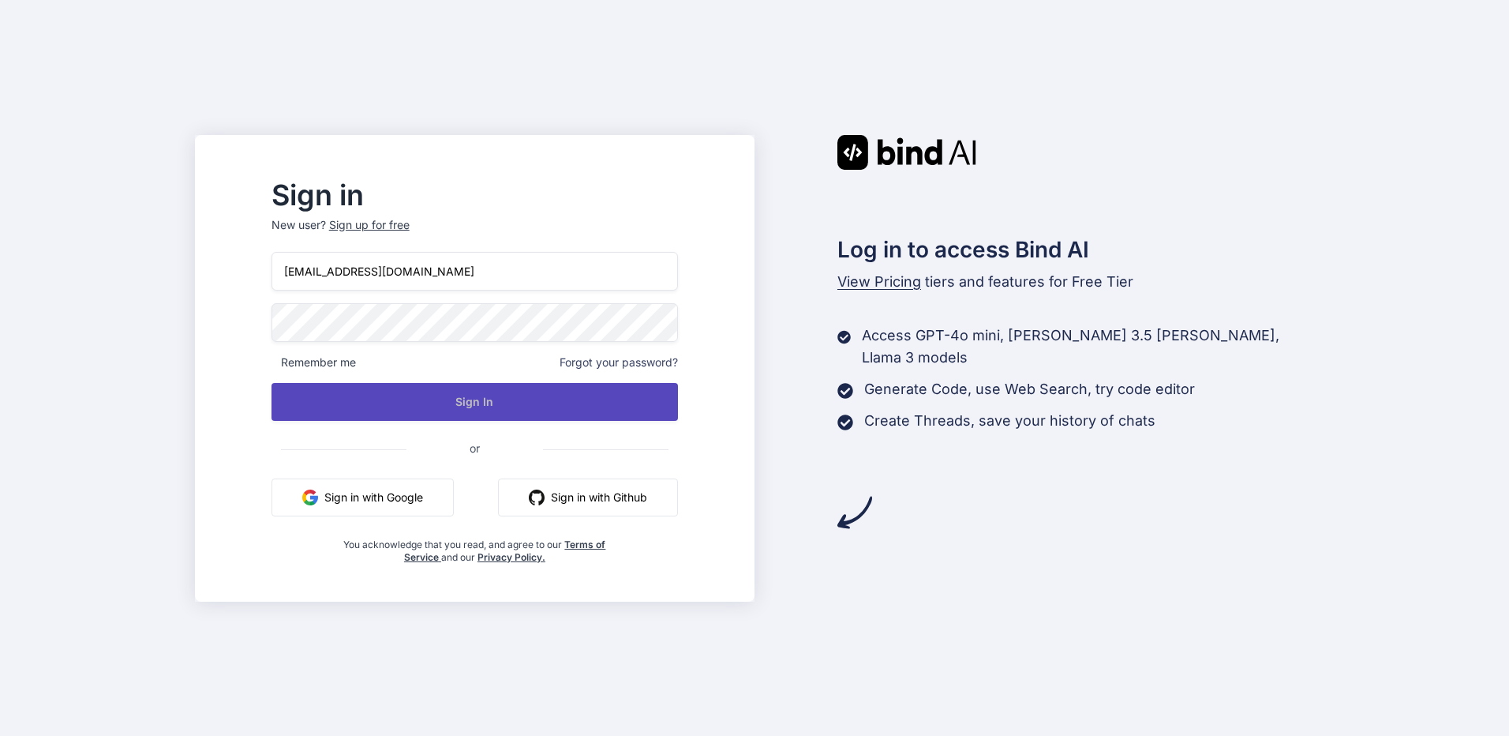
click at [469, 399] on button "Sign In" at bounding box center [474, 402] width 406 height 38
click at [556, 410] on button "Sign In" at bounding box center [474, 402] width 406 height 38
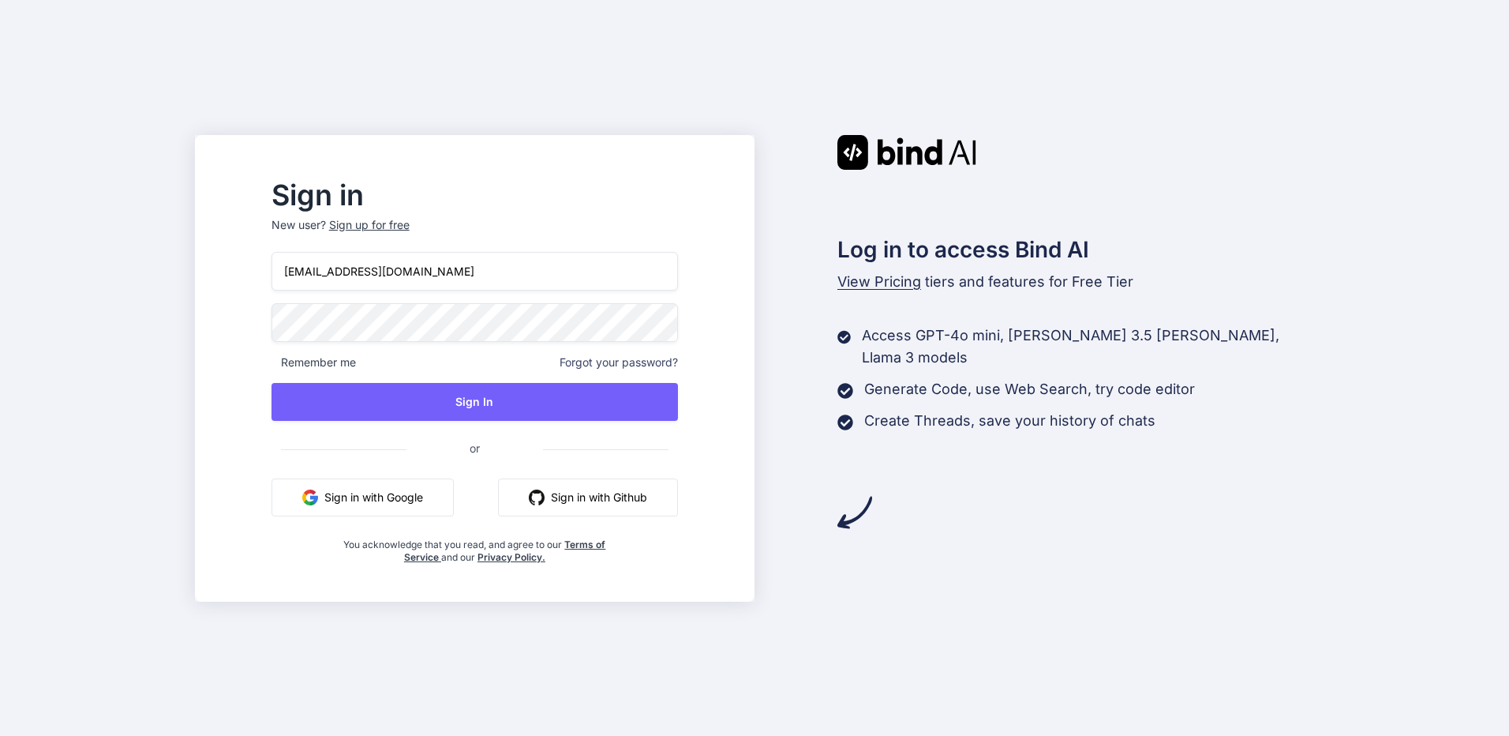
click at [541, 276] on input "inseiong@gmail.com" at bounding box center [474, 271] width 406 height 39
click at [482, 280] on input "kingkranyutthasin@gmail.com" at bounding box center [474, 271] width 406 height 39
click at [285, 414] on div "Sign in New user? Sign up for free kingkranyutthasin@gmail.com Remember me Forg…" at bounding box center [474, 372] width 457 height 381
click at [494, 284] on input "[EMAIL_ADDRESS][DOMAIN_NAME]" at bounding box center [474, 271] width 406 height 39
click at [501, 279] on input "inseiong@gmail.com" at bounding box center [474, 271] width 406 height 39
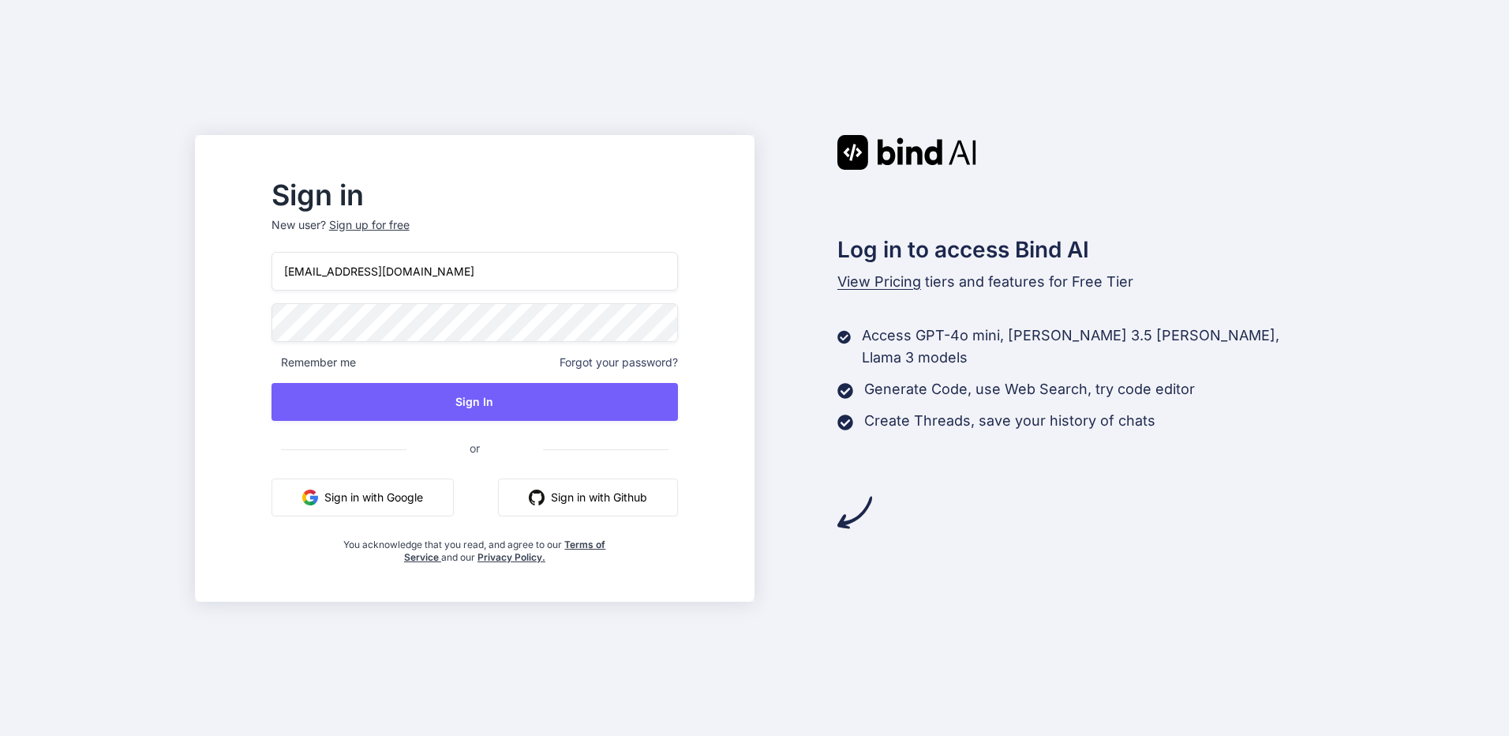
type input "[EMAIL_ADDRESS][DOMAIN_NAME]"
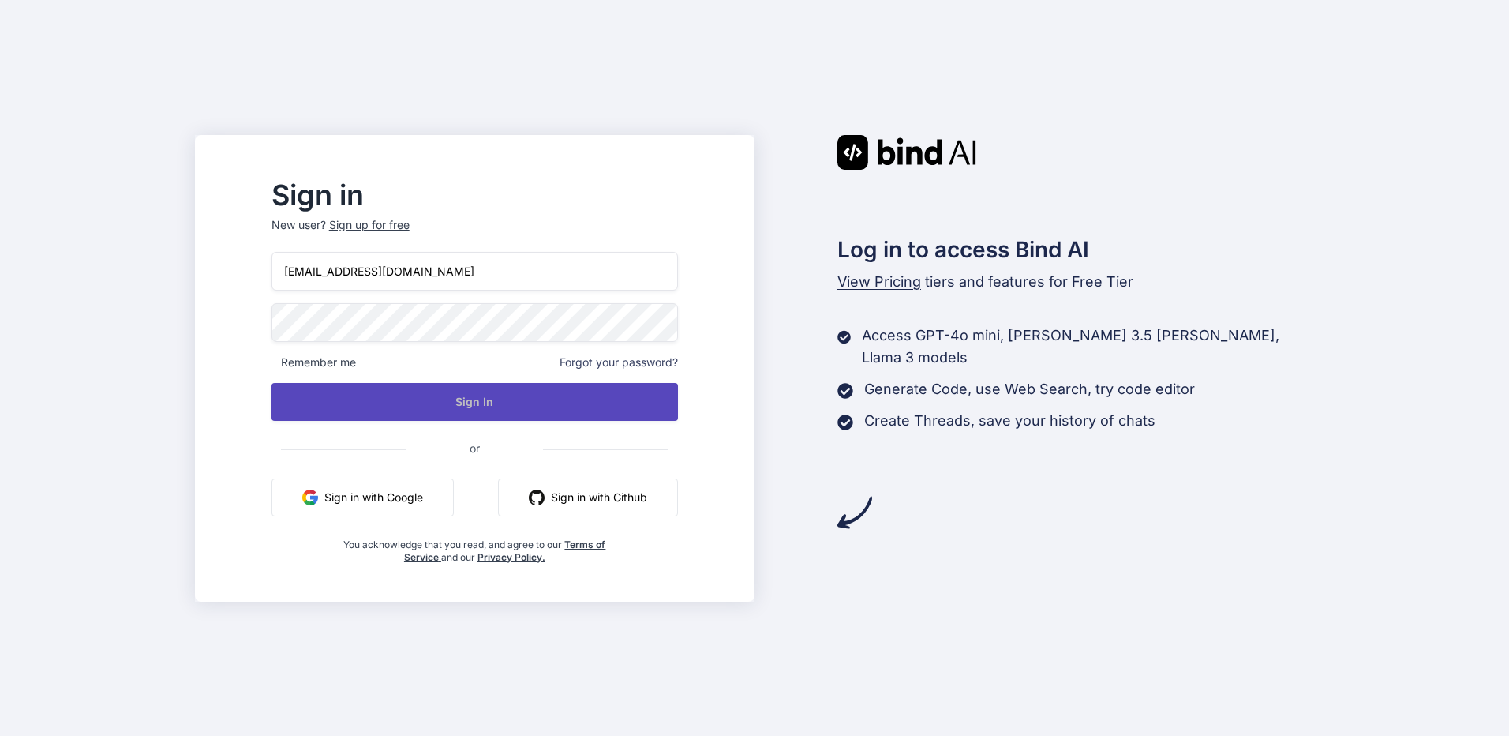
click at [477, 401] on button "Sign In" at bounding box center [474, 402] width 406 height 38
click at [477, 403] on button "Sign In" at bounding box center [474, 402] width 406 height 38
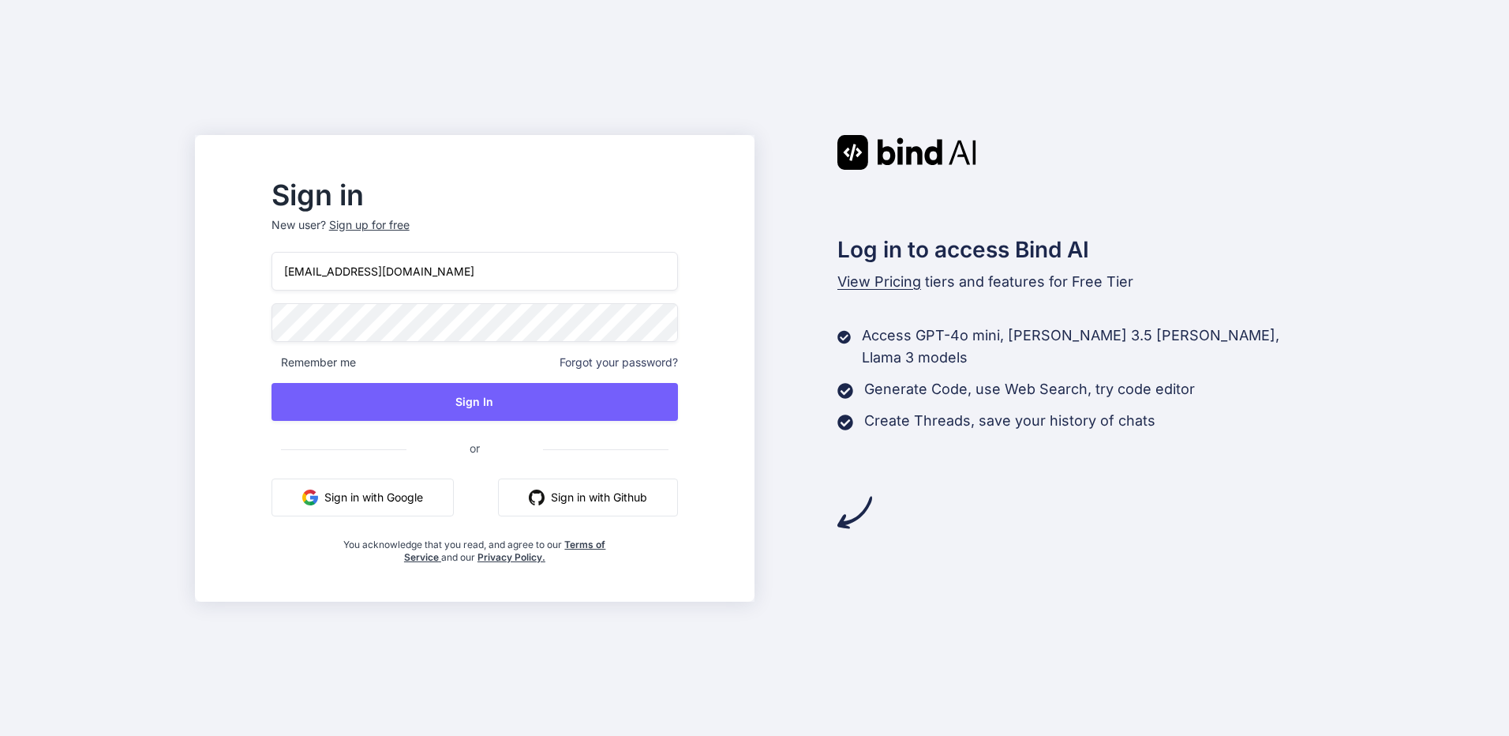
drag, startPoint x: 441, startPoint y: 290, endPoint x: 450, endPoint y: 281, distance: 12.3
click at [441, 290] on input "[EMAIL_ADDRESS][DOMAIN_NAME]" at bounding box center [474, 271] width 406 height 39
type input "[EMAIL_ADDRESS][DOMAIN_NAME]"
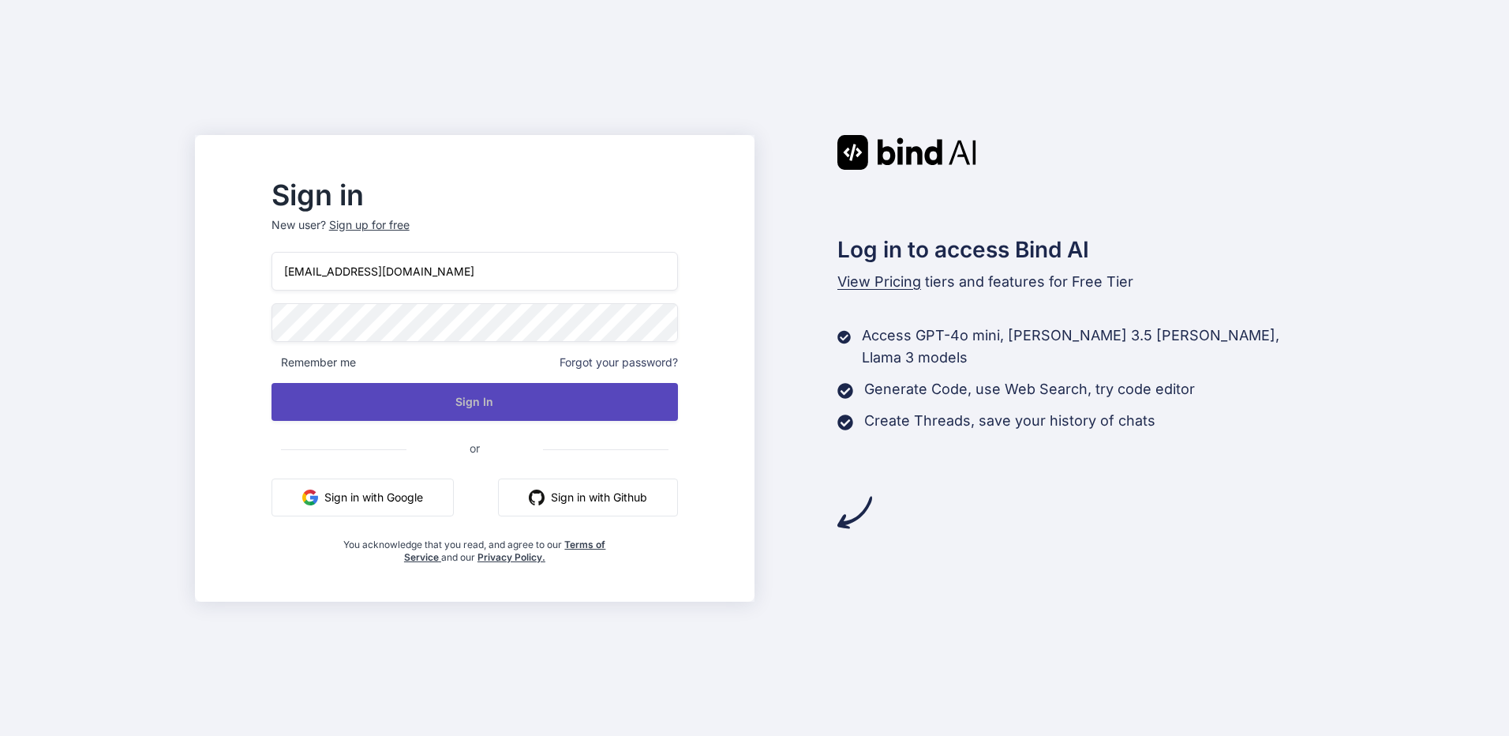
click at [453, 405] on button "Sign In" at bounding box center [474, 402] width 406 height 38
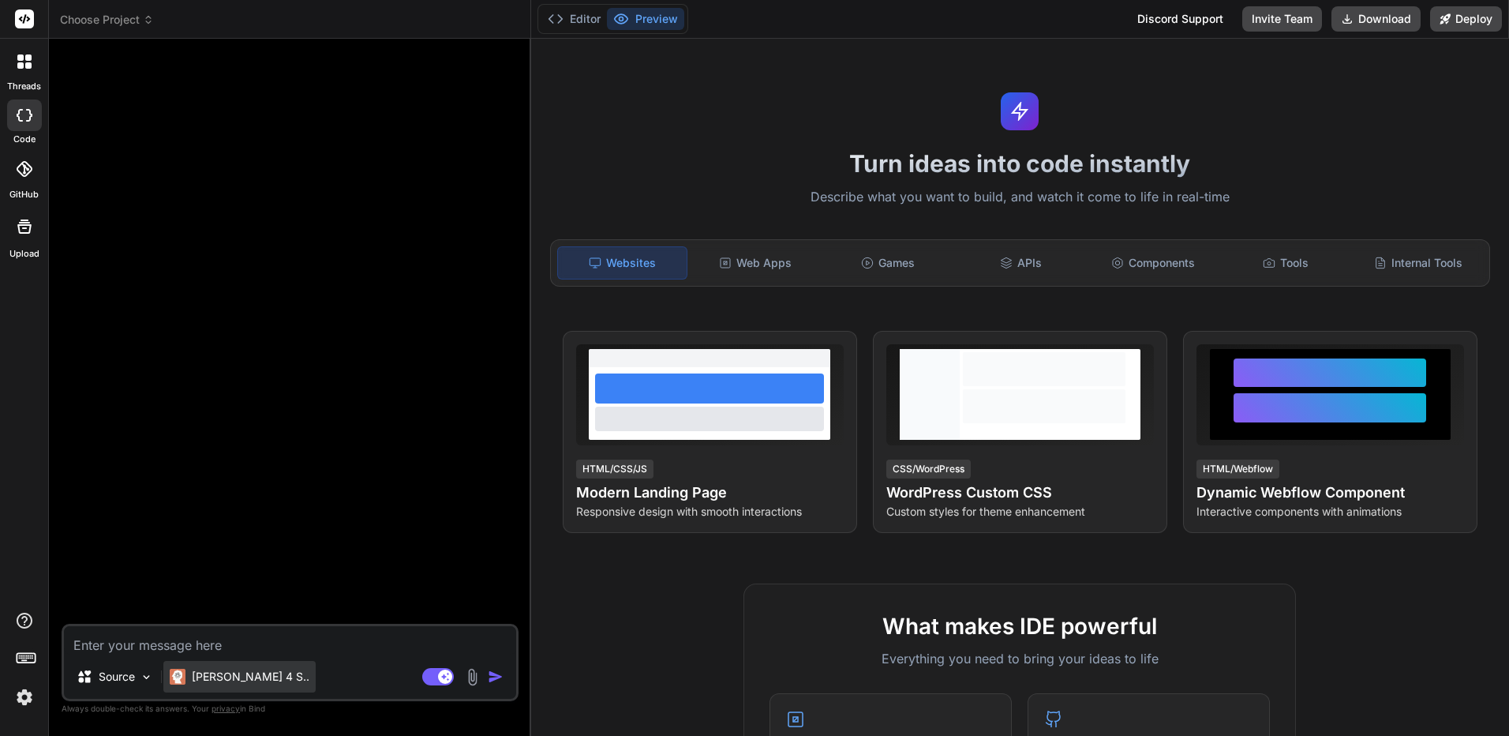
click at [205, 680] on p "[PERSON_NAME] 4 S.." at bounding box center [251, 676] width 118 height 16
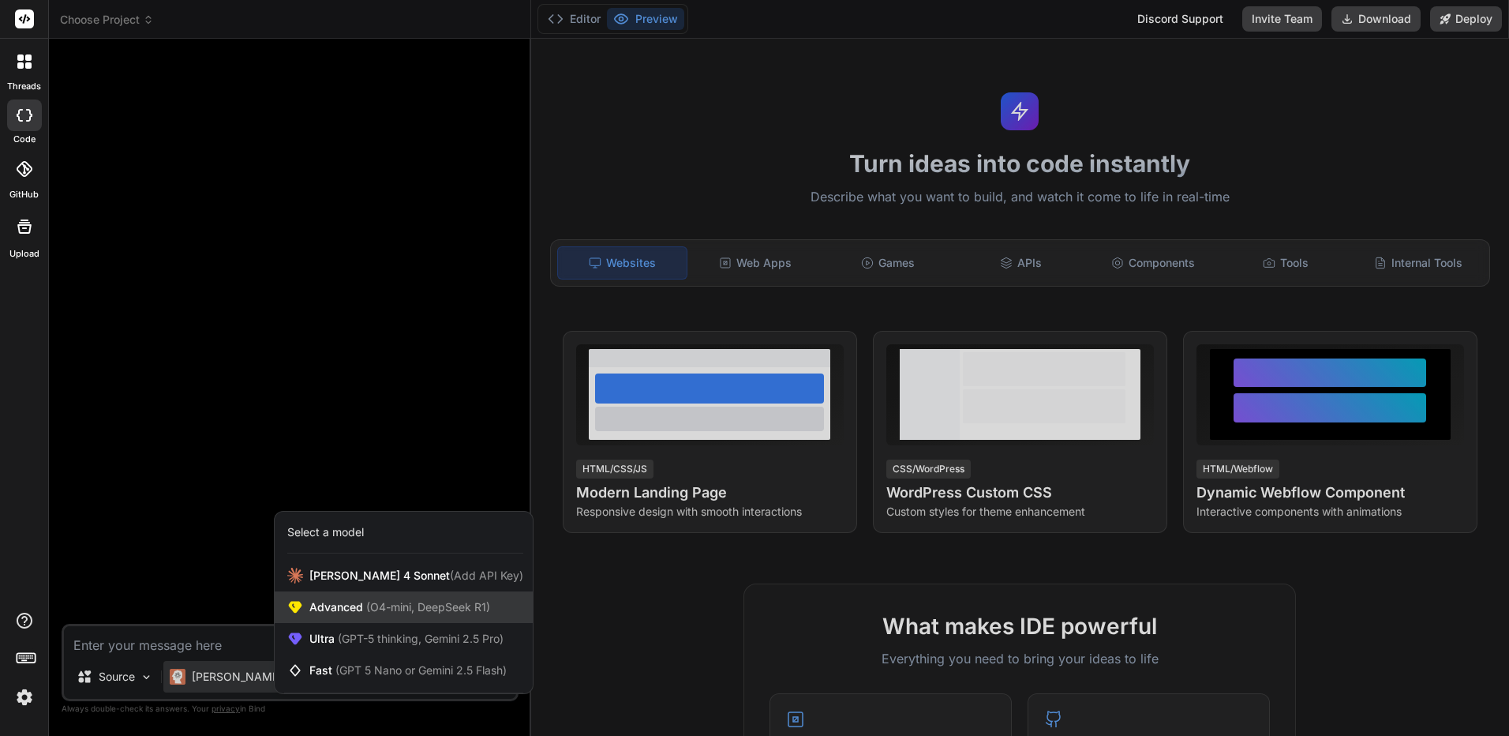
click at [333, 607] on span "Advanced (O4-mini, DeepSeek R1)" at bounding box center [399, 607] width 181 height 16
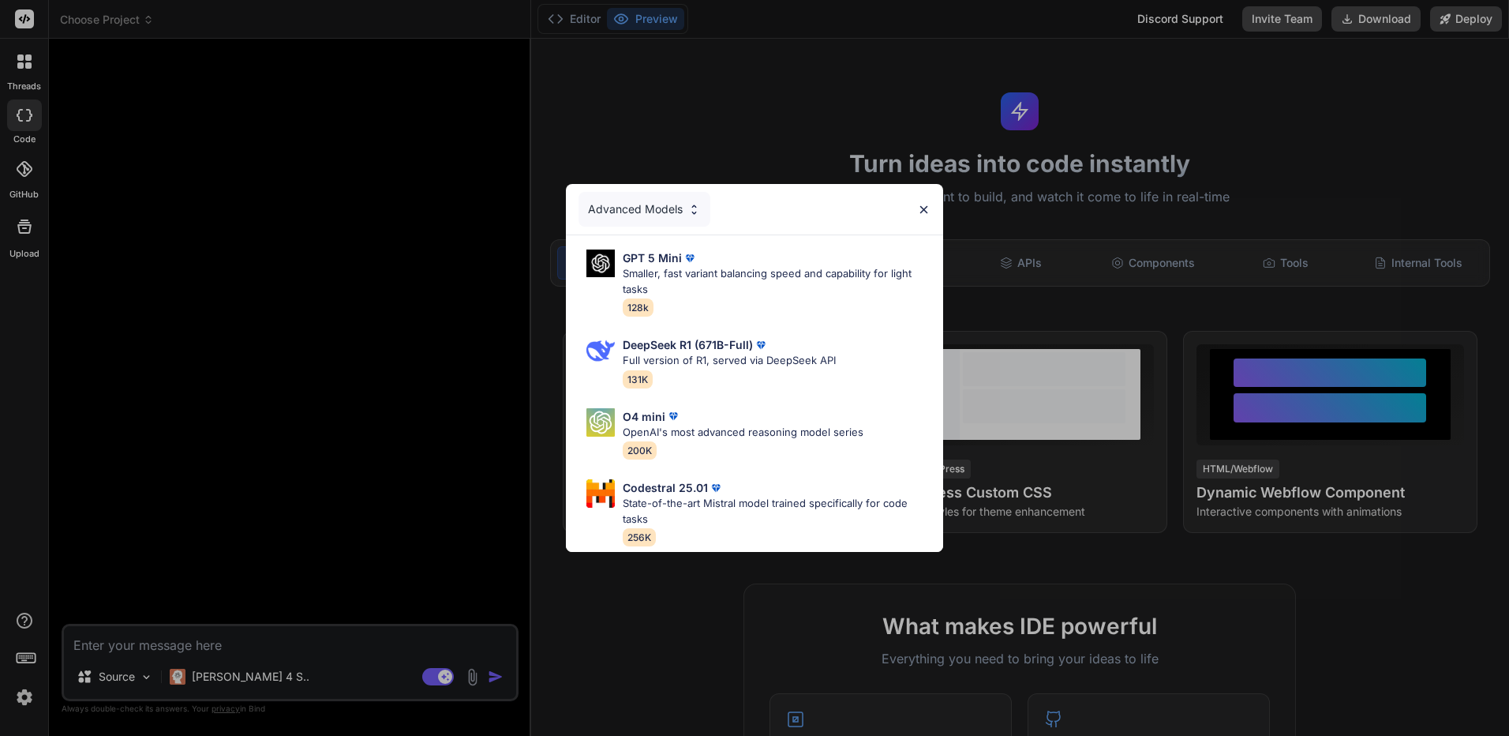
click at [670, 391] on div "GPT 5 Mini Smaller, fast variant balancing speed and capability for light tasks…" at bounding box center [754, 393] width 377 height 316
click at [719, 353] on p "Full version of R1, served via DeepSeek API" at bounding box center [729, 361] width 213 height 16
type textarea "x"
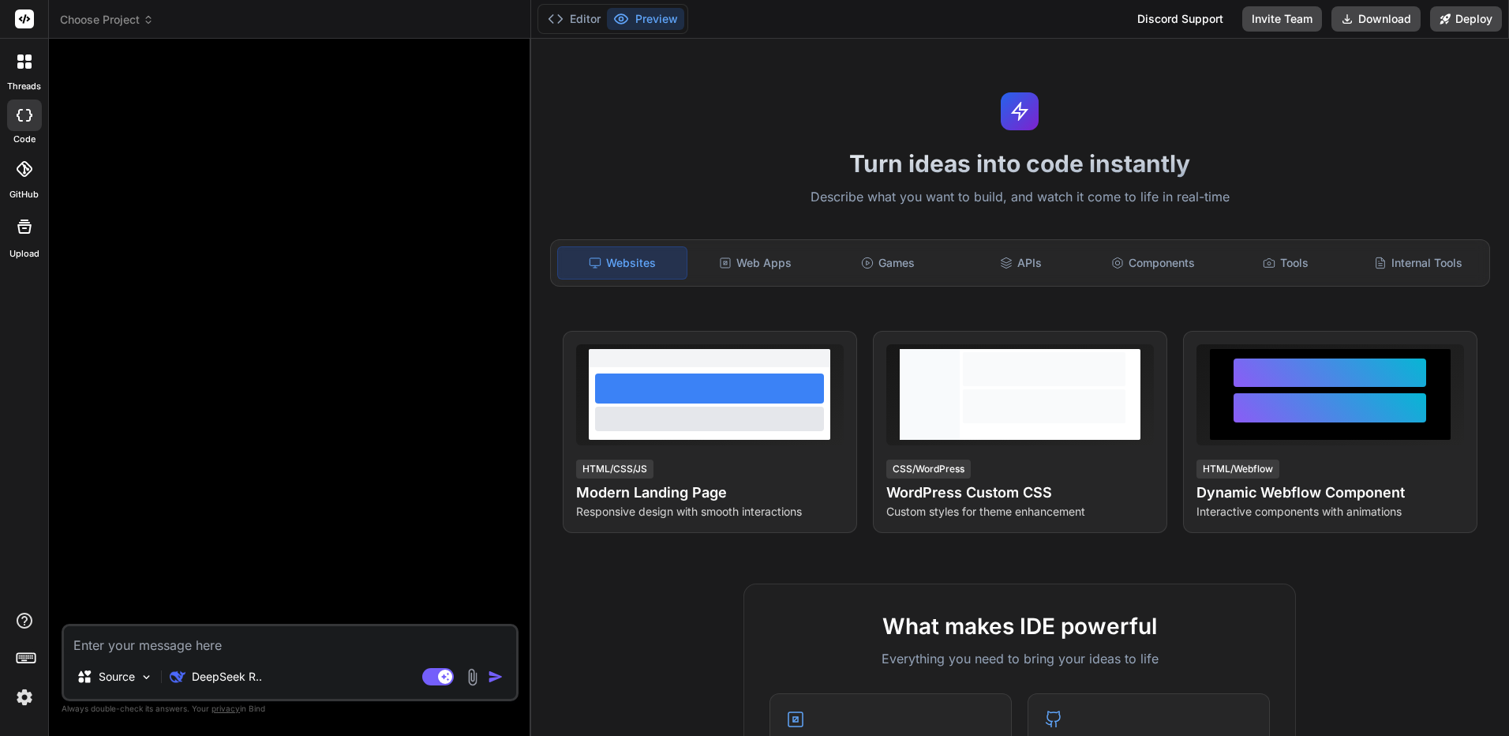
click at [331, 627] on textarea at bounding box center [290, 640] width 452 height 28
click at [321, 650] on textarea at bounding box center [290, 640] width 452 height 28
type textarea "m"
type textarea "x"
type textarea "mf"
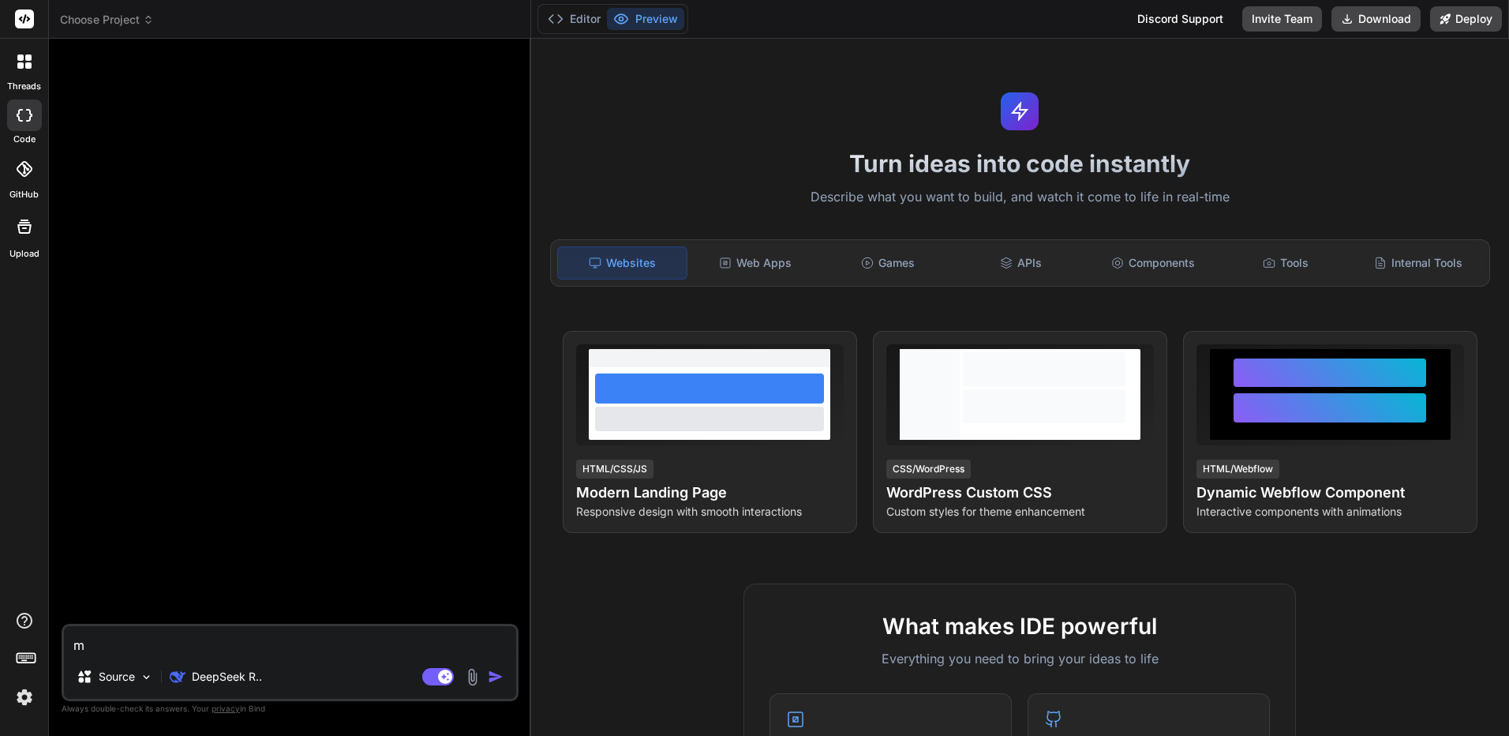
type textarea "x"
type textarea "mfl"
type textarea "x"
type textarea "mflv"
type textarea "x"
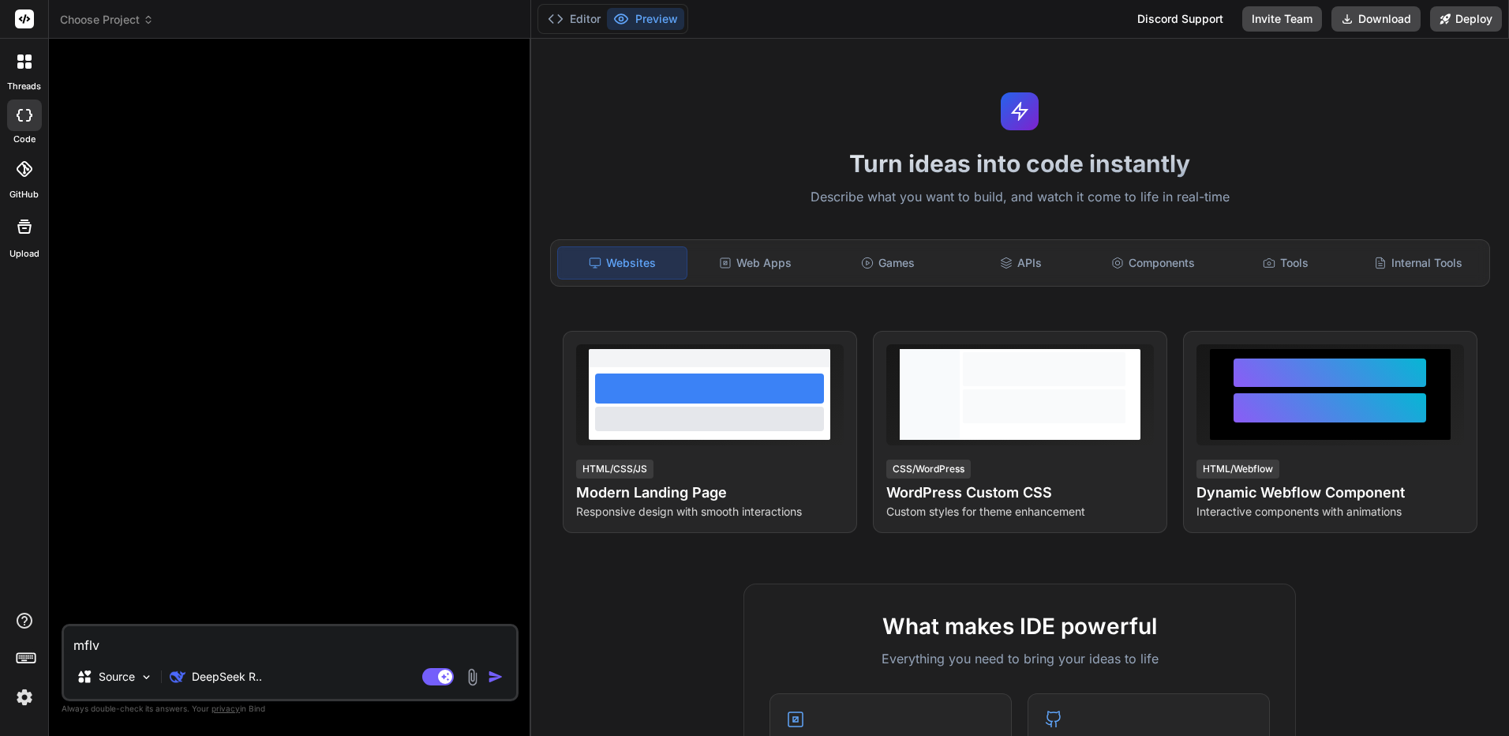
type textarea "mfl"
type textarea "x"
type textarea "mf"
type textarea "x"
type textarea "m"
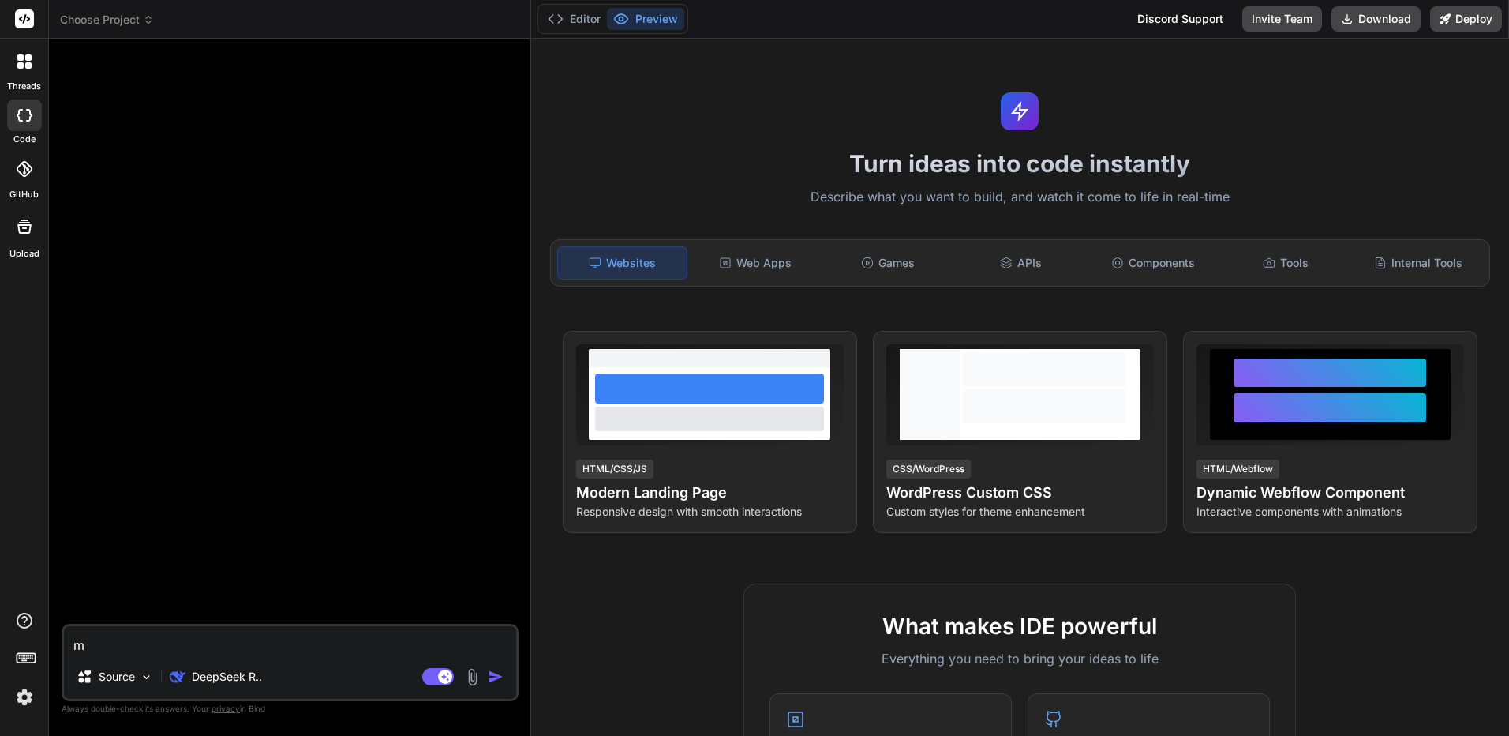
type textarea "x"
type textarea "ท"
type textarea "x"
type textarea "ทด"
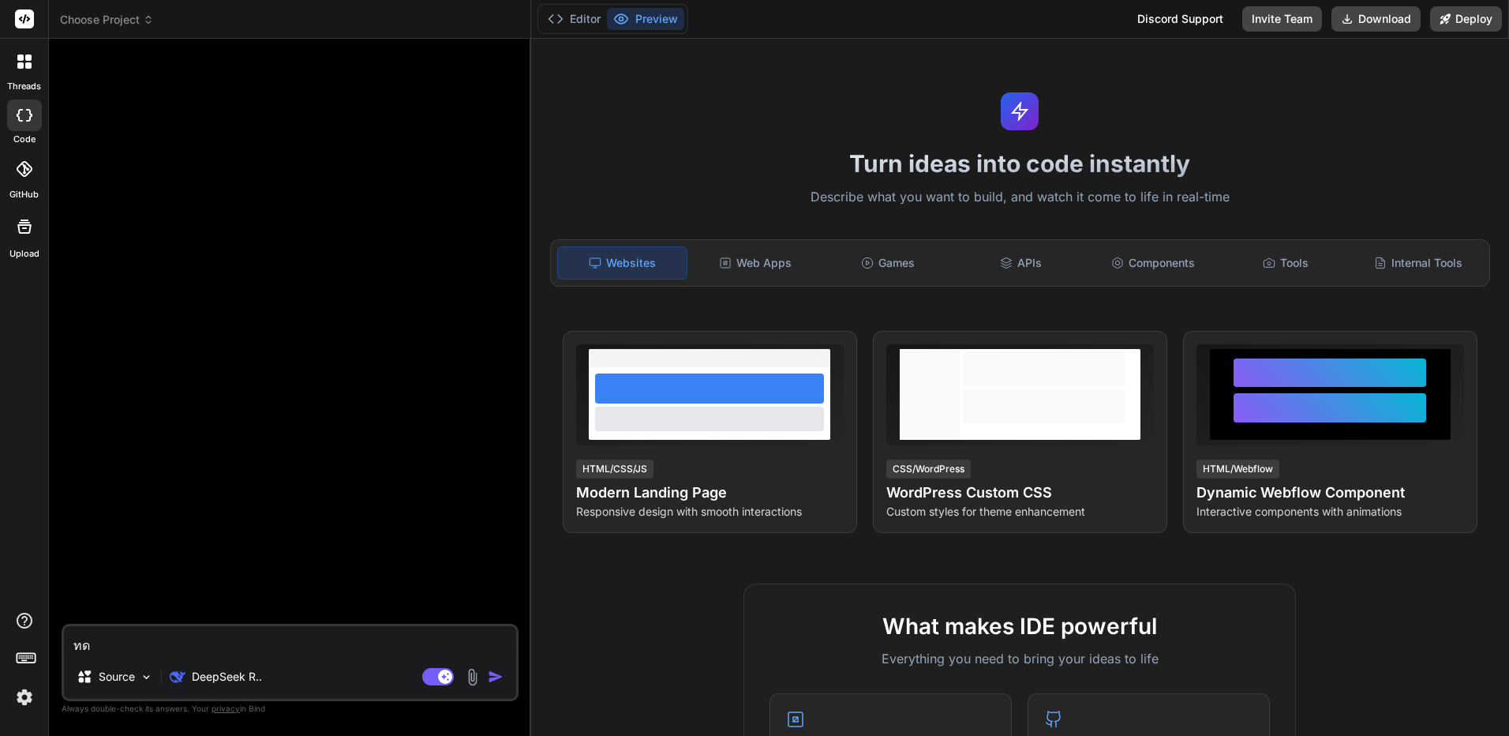
type textarea "x"
type textarea "ทดส"
type textarea "x"
type textarea "ทดสอ"
type textarea "x"
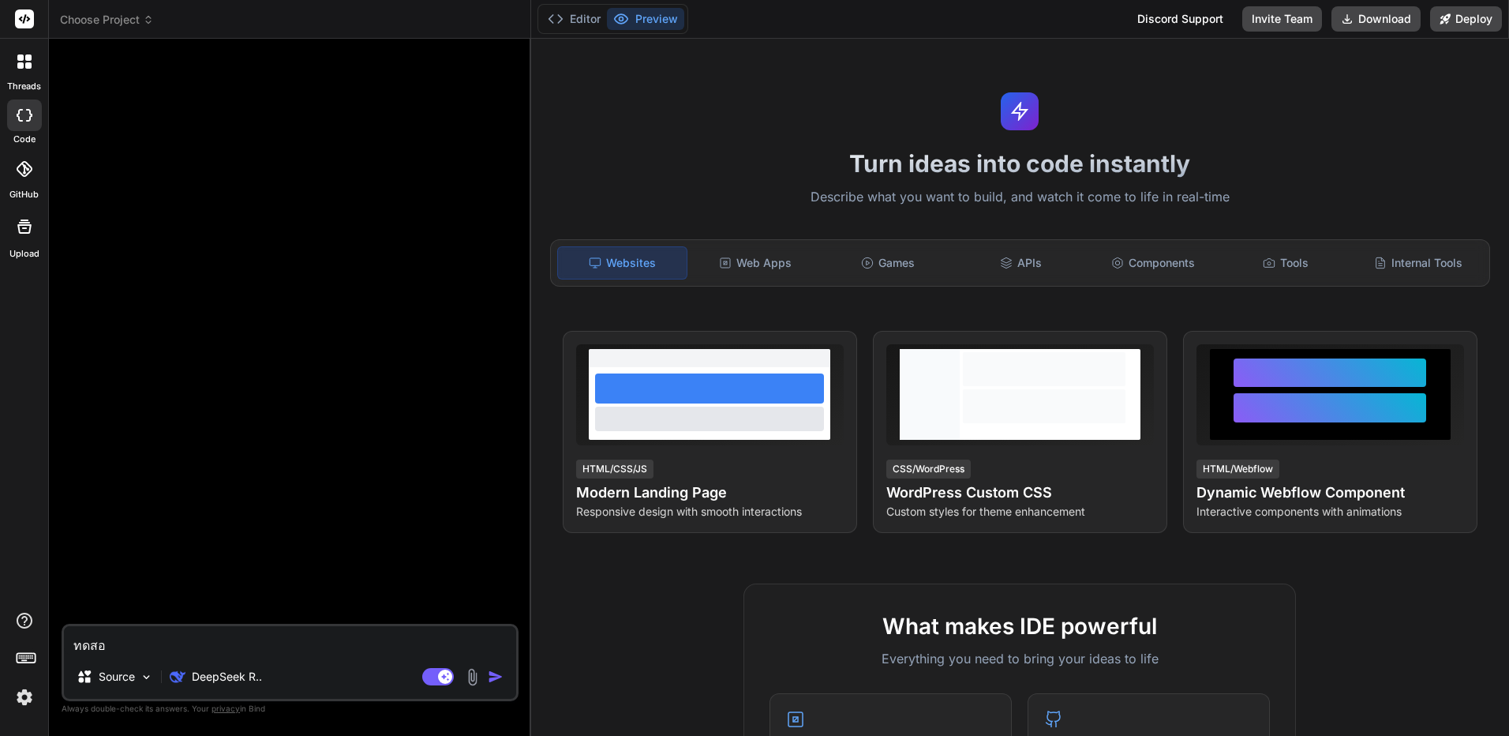
type textarea "ทดสอบ"
type textarea "x"
type textarea "ทดสอบส"
type textarea "x"
type textarea "ทดสอบสร"
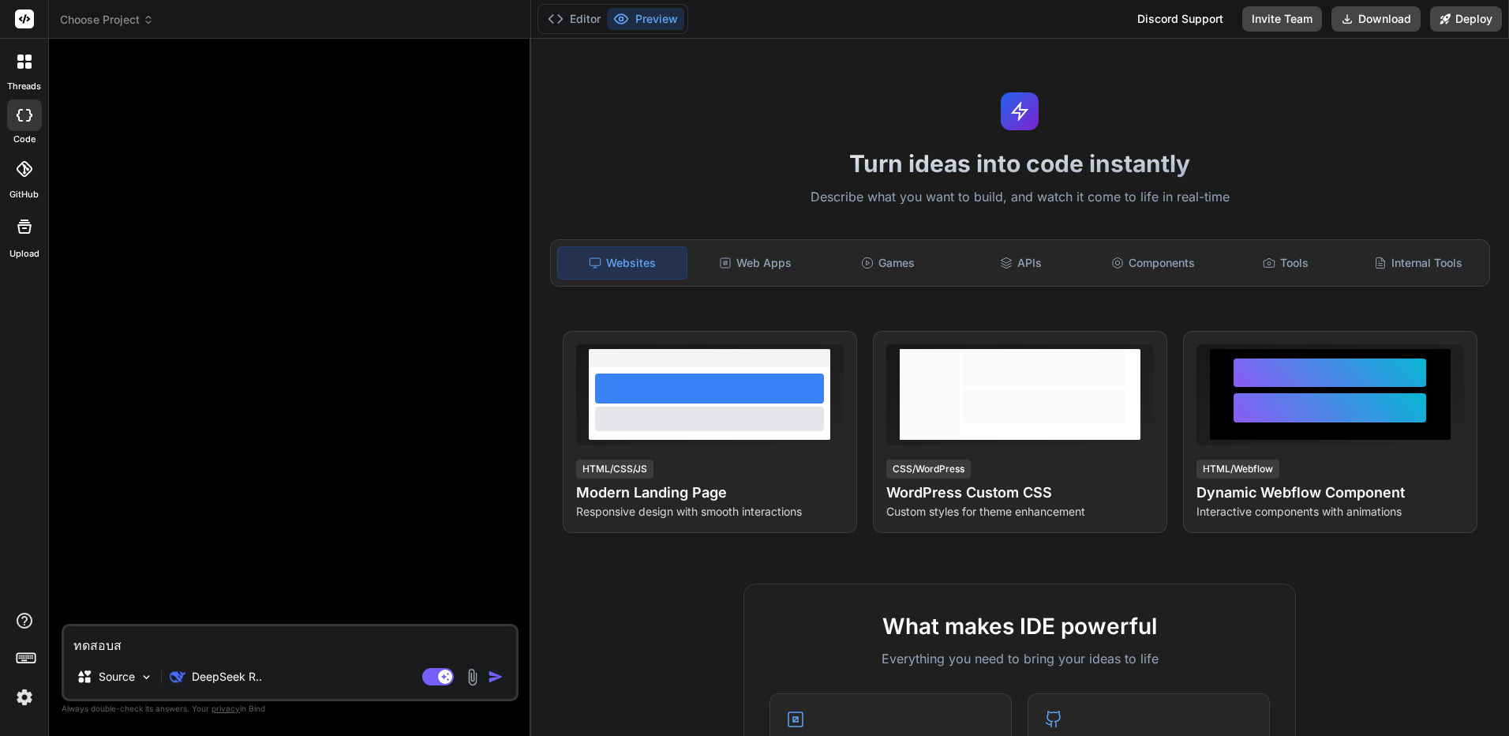
type textarea "x"
type textarea "ทดสอบสร้"
type textarea "x"
type textarea "ทดสอบสร้า"
type textarea "x"
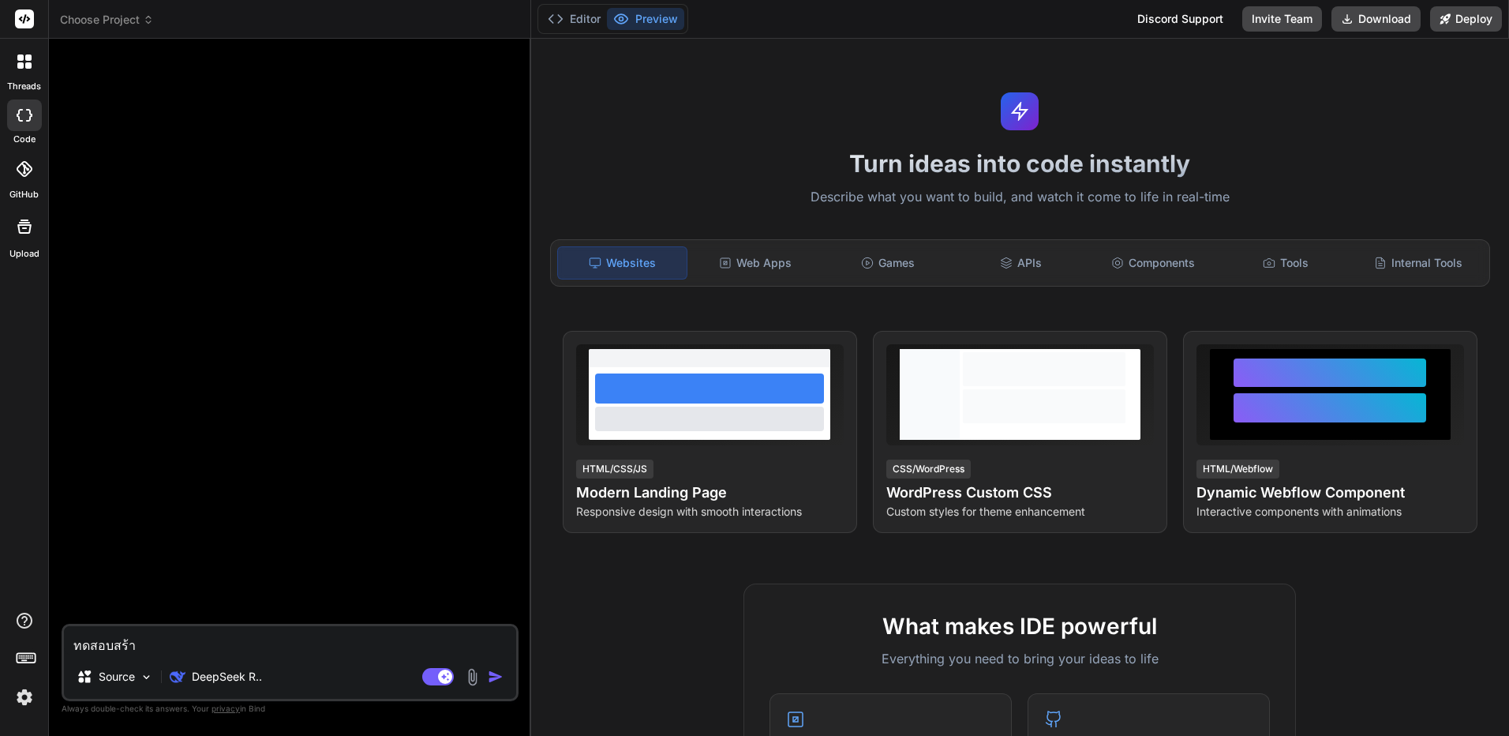
type textarea "ทดสอบสร้าง"
type textarea "x"
type textarea "ทดสอบสร้างเ"
type textarea "x"
type textarea "ทดสอบสร้างเว"
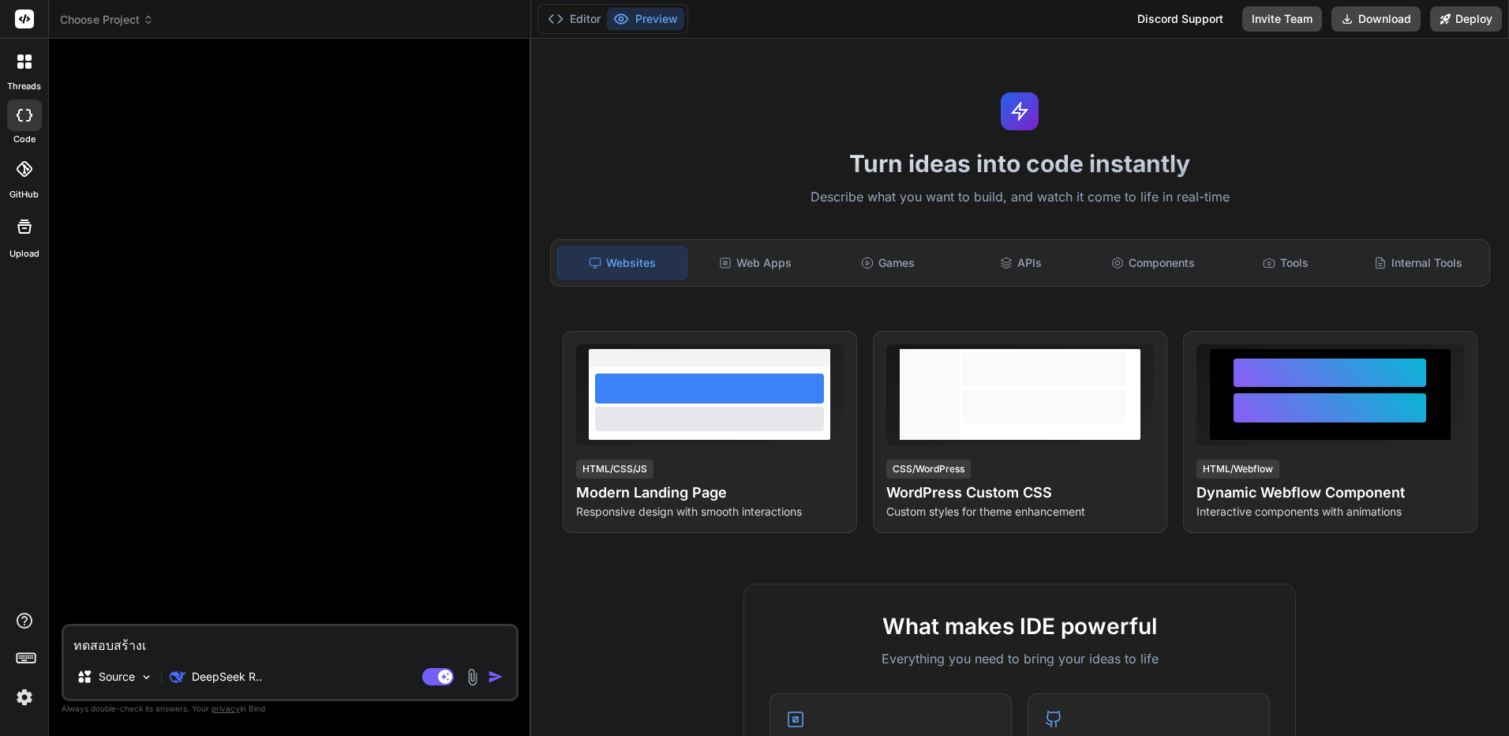
type textarea "x"
type textarea "ทดสอบสร้างเว็"
type textarea "x"
type textarea "ทดสอบสร้างเว็บ"
type textarea "x"
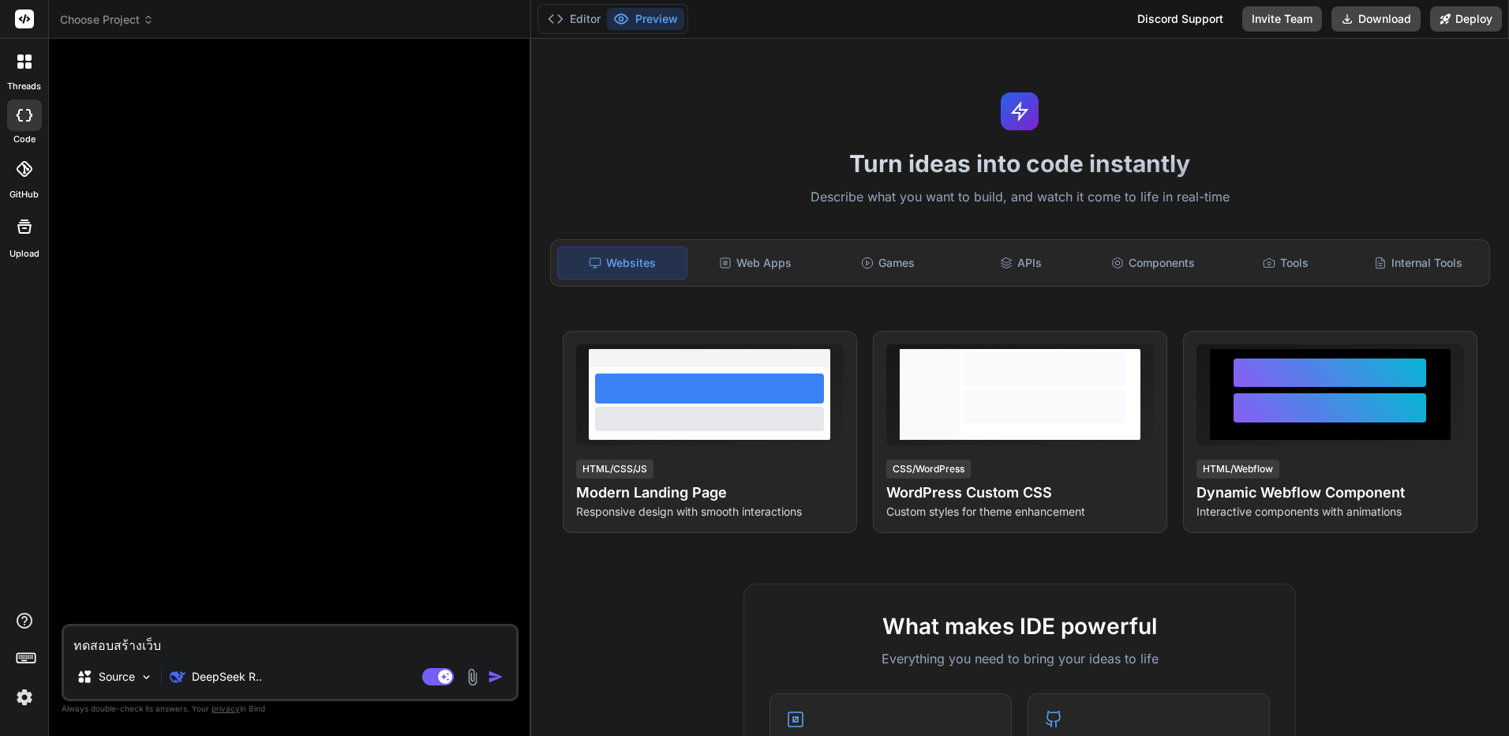
type textarea "ทดสอบสร้างเว็บไ"
type textarea "x"
type textarea "ทดสอบสร้างเว็บไซ"
type textarea "x"
type textarea "ทดสอบสร้างเว็บไซต"
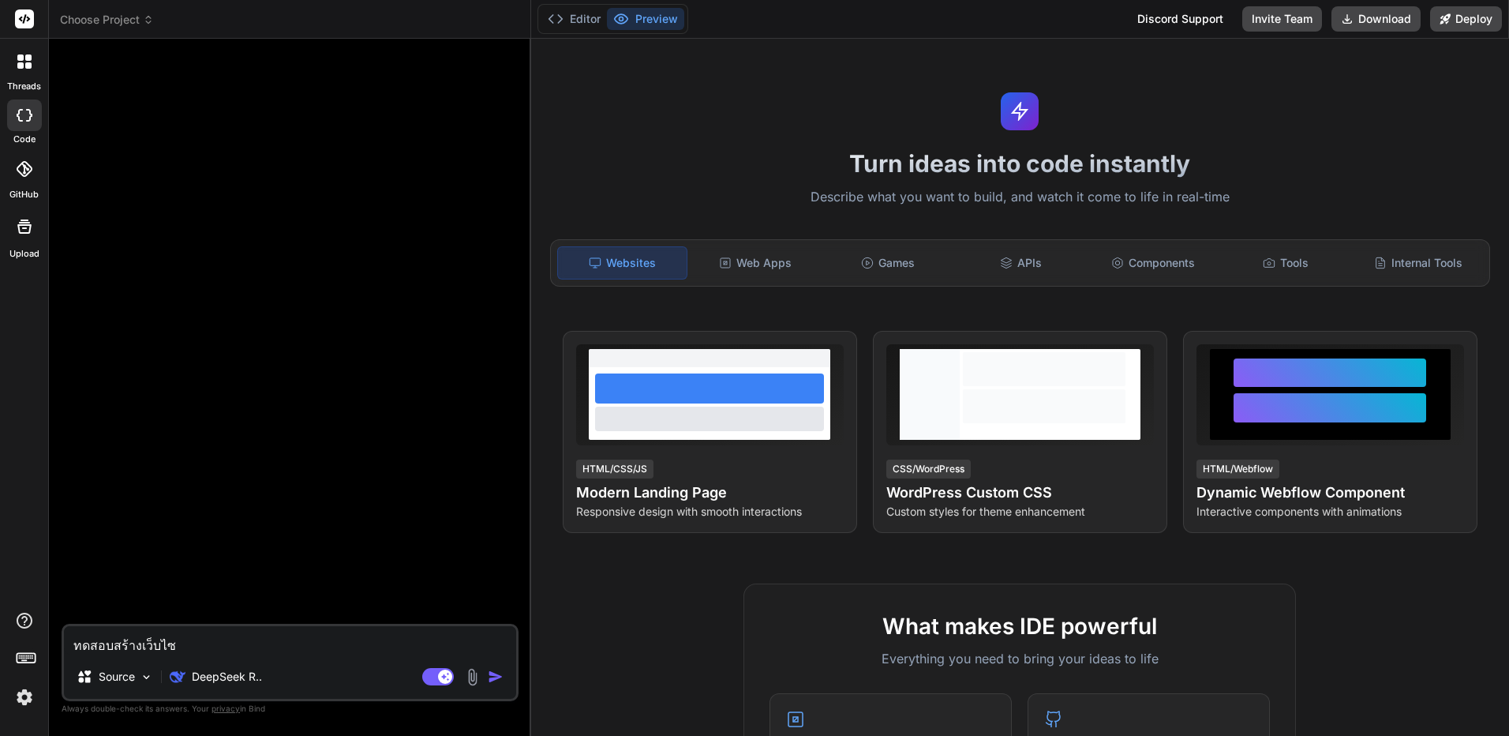
type textarea "x"
type textarea "ทดสอบสร้างเว็บไซต์"
type textarea "x"
type textarea "ทดสอบสร้างเว็บไซต์"
type textarea "x"
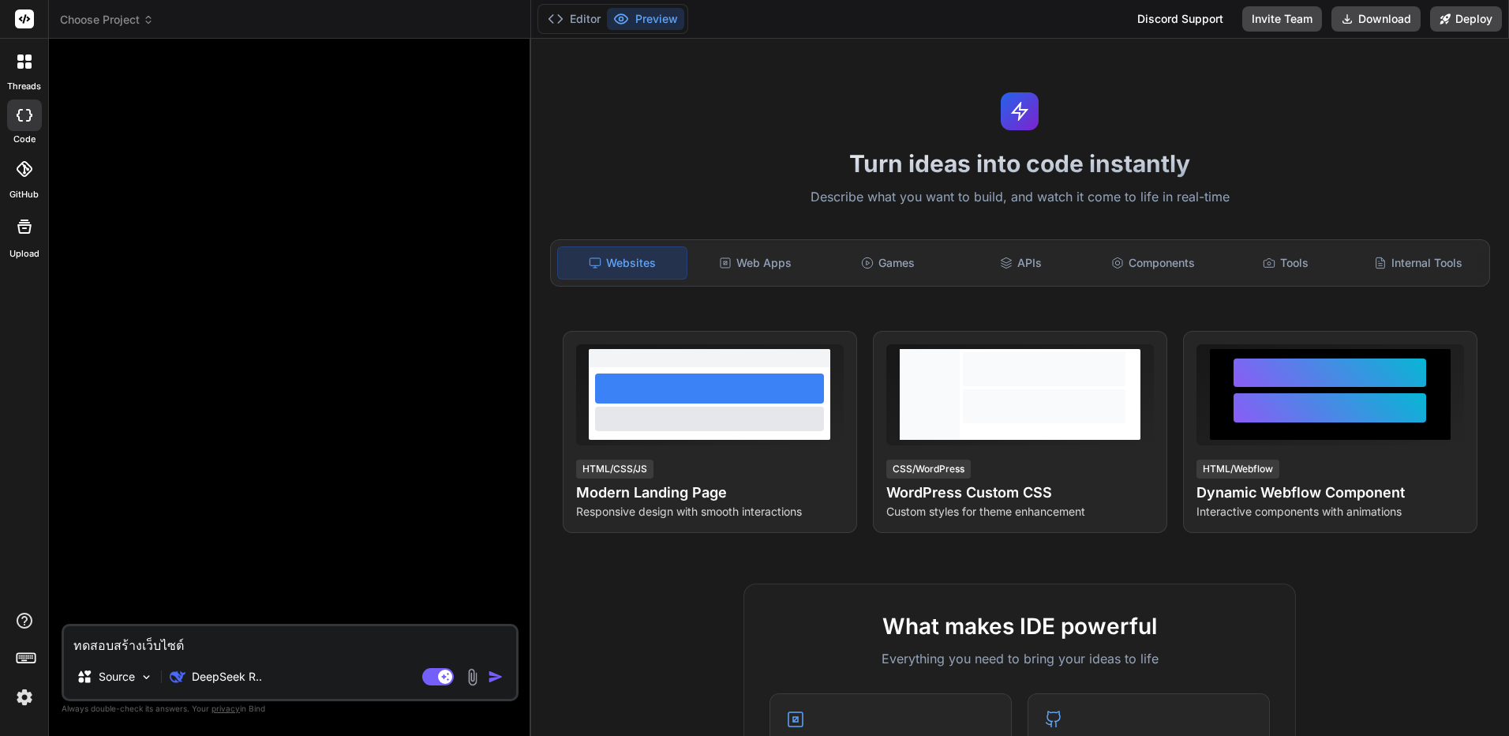
type textarea "ทดสอบสร้างเว็บไซต์ ค"
type textarea "x"
type textarea "ทดสอบสร้างเว็บไซต์ คิ"
type textarea "x"
type textarea "ทดสอบสร้างเว็บไซต์ คิด"
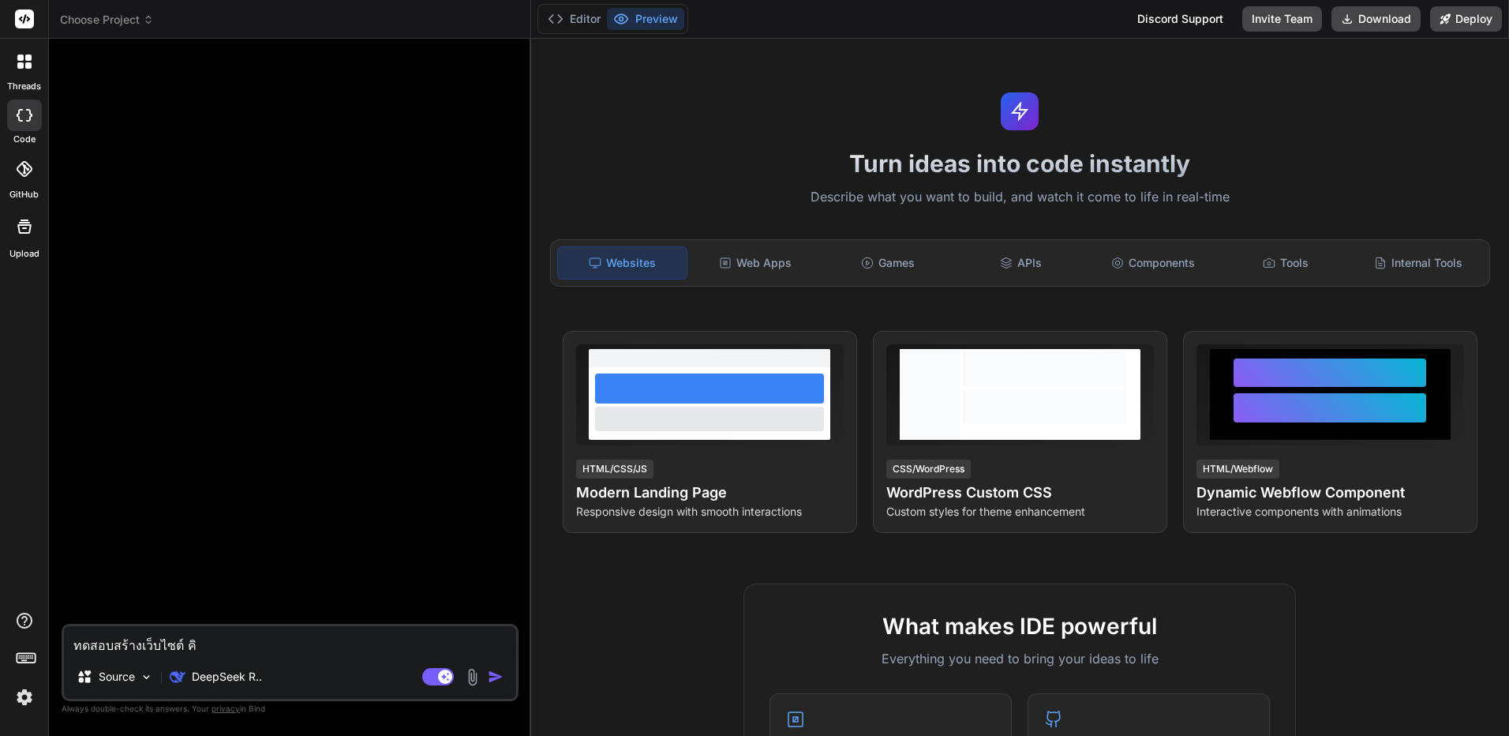
type textarea "x"
type textarea "ทดสอบสร้างเว็บไซต์ คิดเ"
type textarea "x"
type textarea "ทดสอบสร้างเว็บไซต์ คิดเล"
type textarea "x"
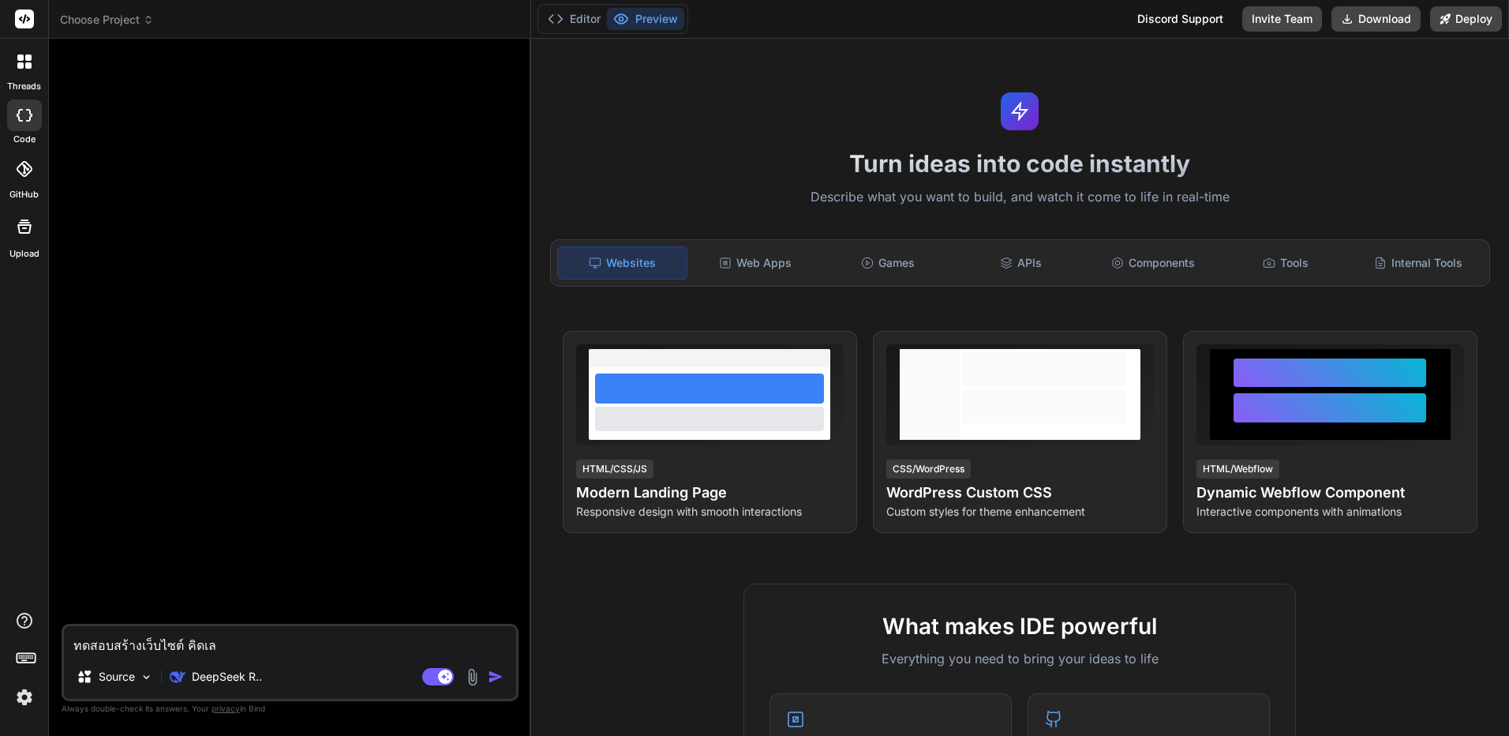
type textarea "ทดสอบสร้างเว็บไซต์ คิดเลข"
type textarea "x"
click at [278, 582] on div "Try again" at bounding box center [290, 596] width 99 height 30
click at [182, 90] on p "ทดสอบสร้างเว็บไซต์ คิดเลข" at bounding box center [291, 95] width 447 height 18
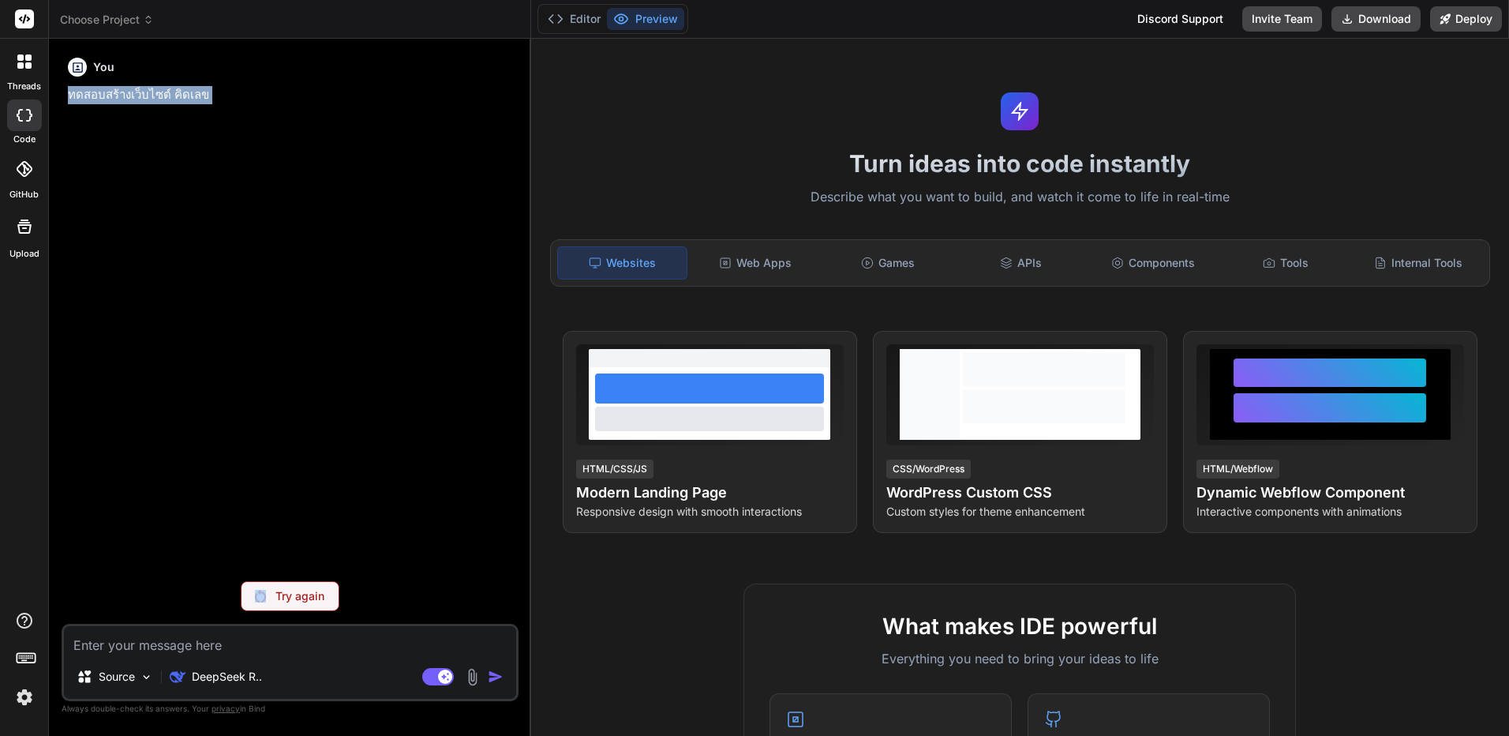
click at [182, 90] on p "ทดสอบสร้างเว็บไซต์ คิดเลข" at bounding box center [291, 95] width 447 height 18
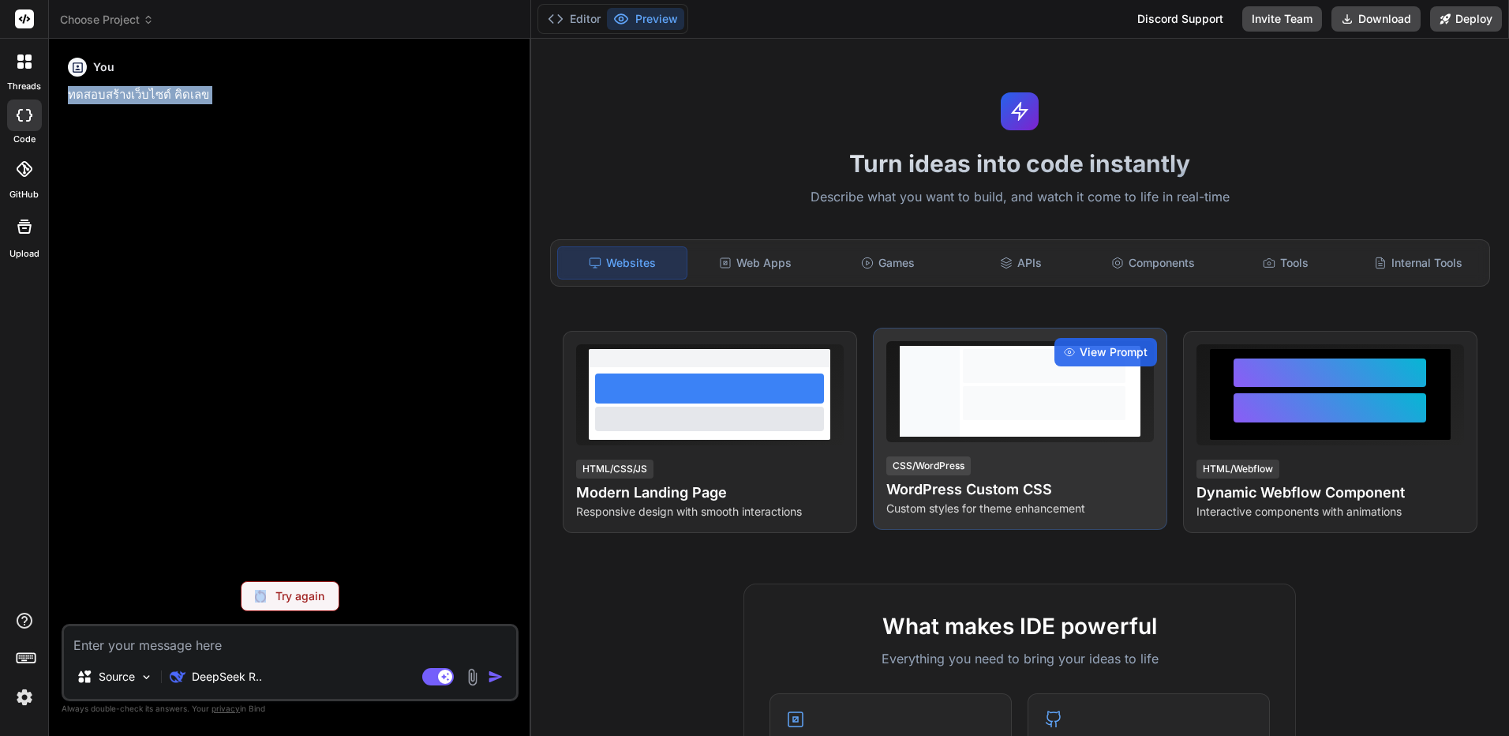
copy p "ทดสอบสร้างเว็บไซต์ คิดเลข"
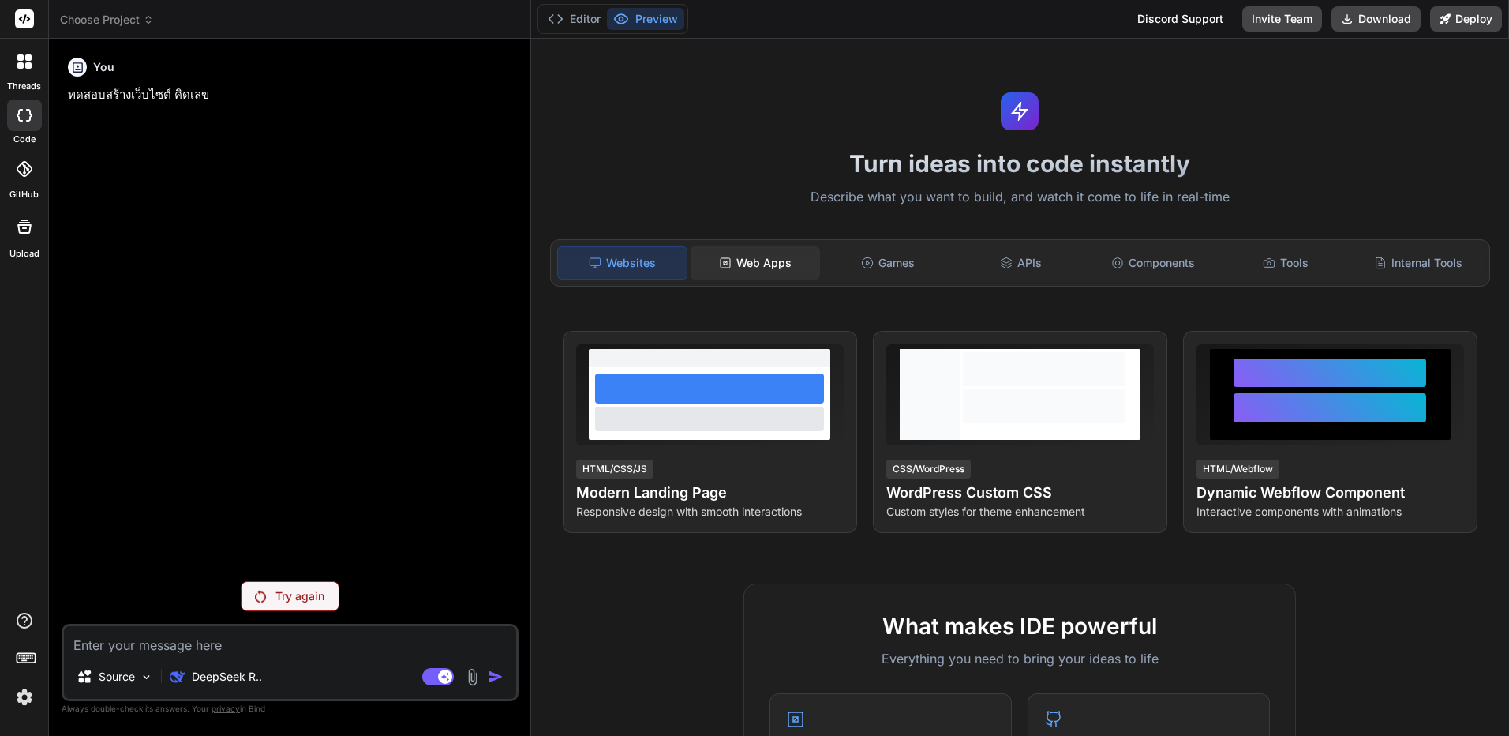
click at [717, 249] on div "Web Apps" at bounding box center [755, 262] width 129 height 33
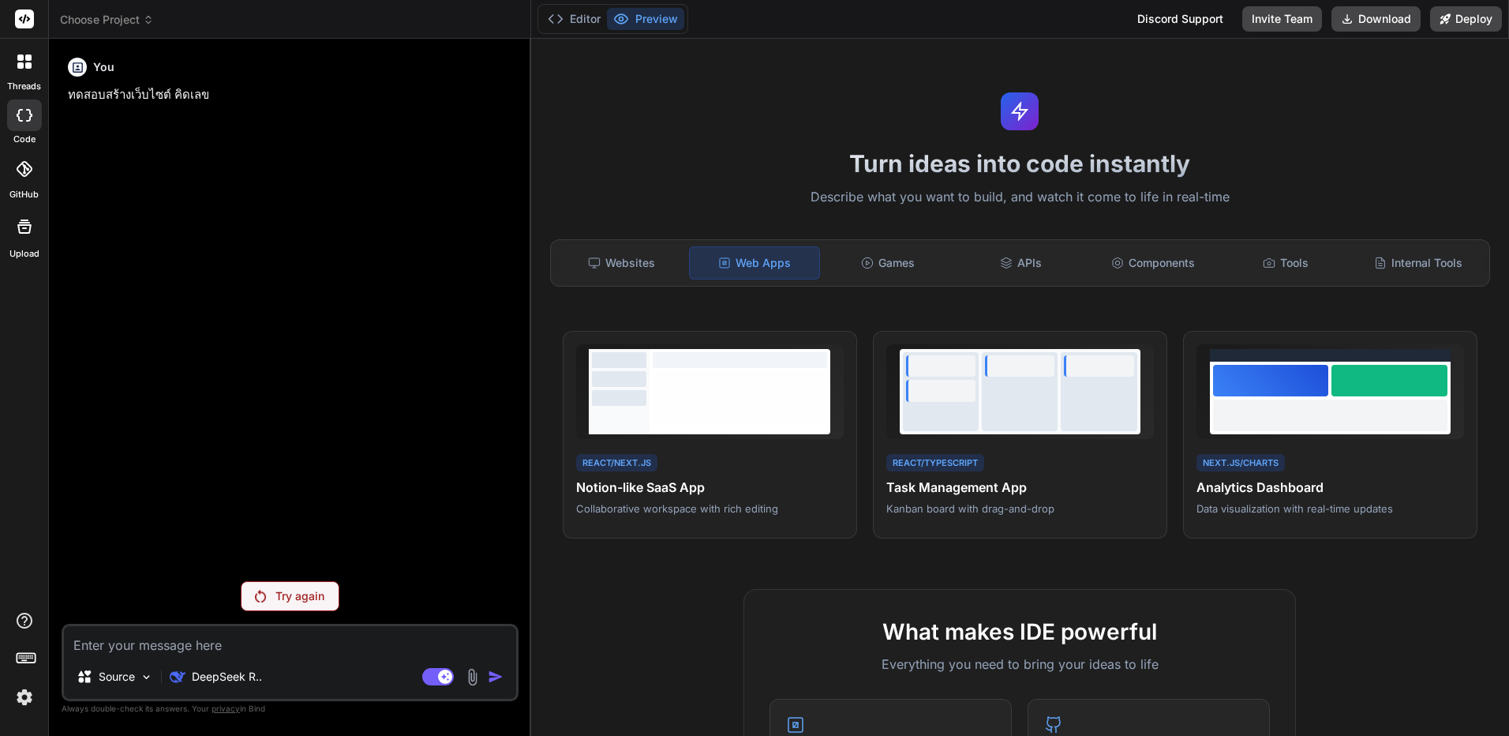
click at [330, 644] on textarea at bounding box center [290, 640] width 452 height 28
click at [309, 593] on p "Try again" at bounding box center [299, 596] width 49 height 16
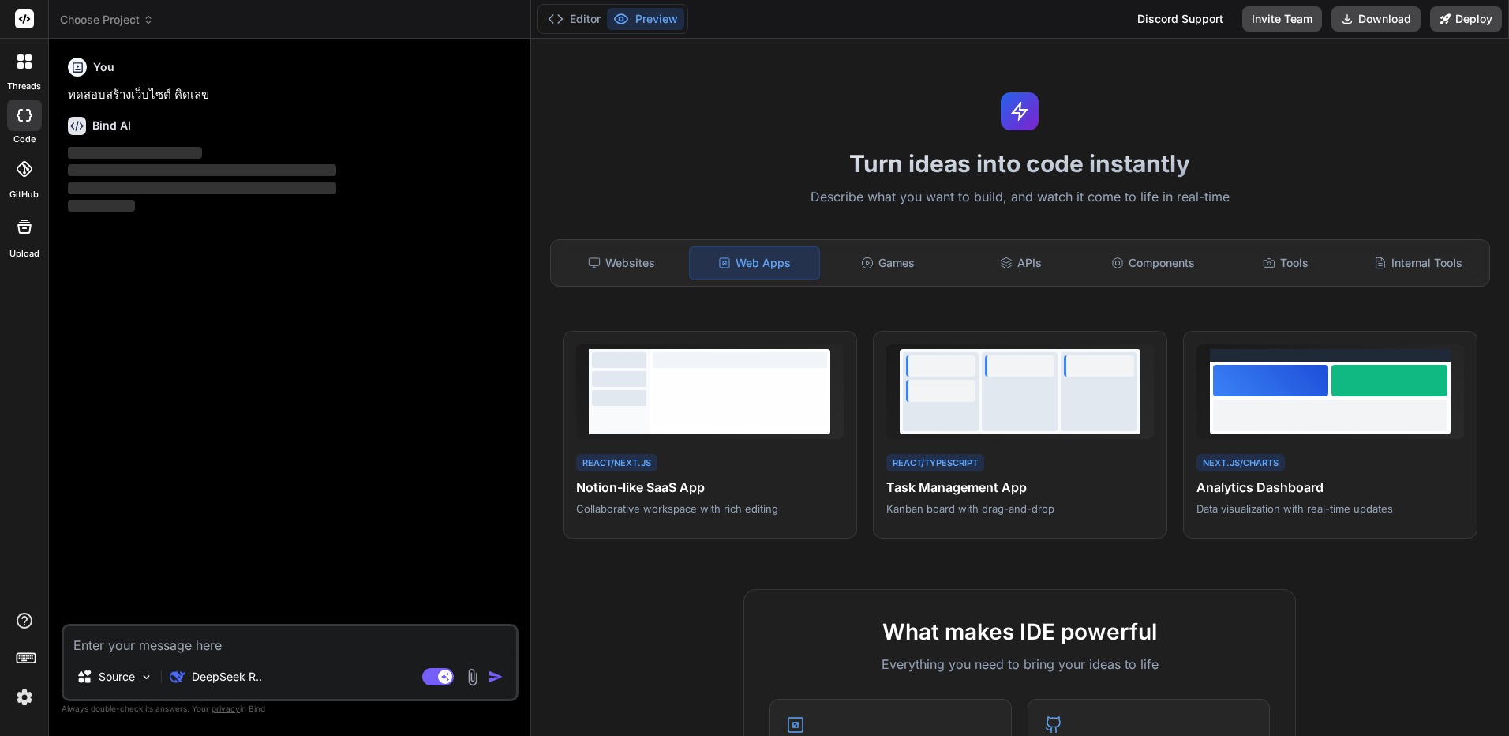
type textarea "x"
click at [359, 646] on textarea at bounding box center [290, 640] width 452 height 28
paste textarea "ทดสอบสร้างเว็บไซต์ คิดเลข"
type textarea "ทดสอบสร้างเว็บไซต์ คิดเลข"
type textarea "x"
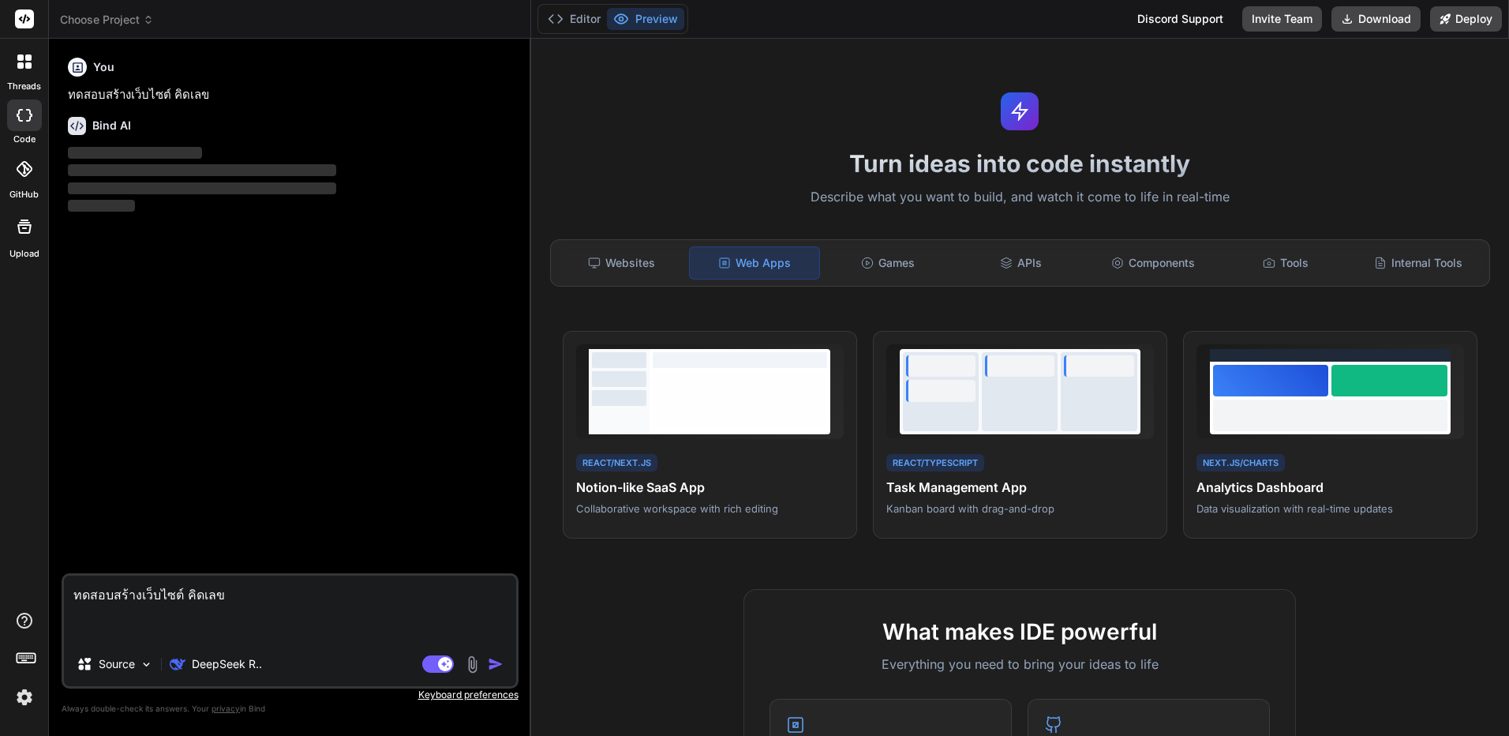
type textarea "ทดสอบสร้างเว็บไซต์ คิดเลข"
click at [498, 667] on img "button" at bounding box center [496, 664] width 16 height 16
type textarea "x"
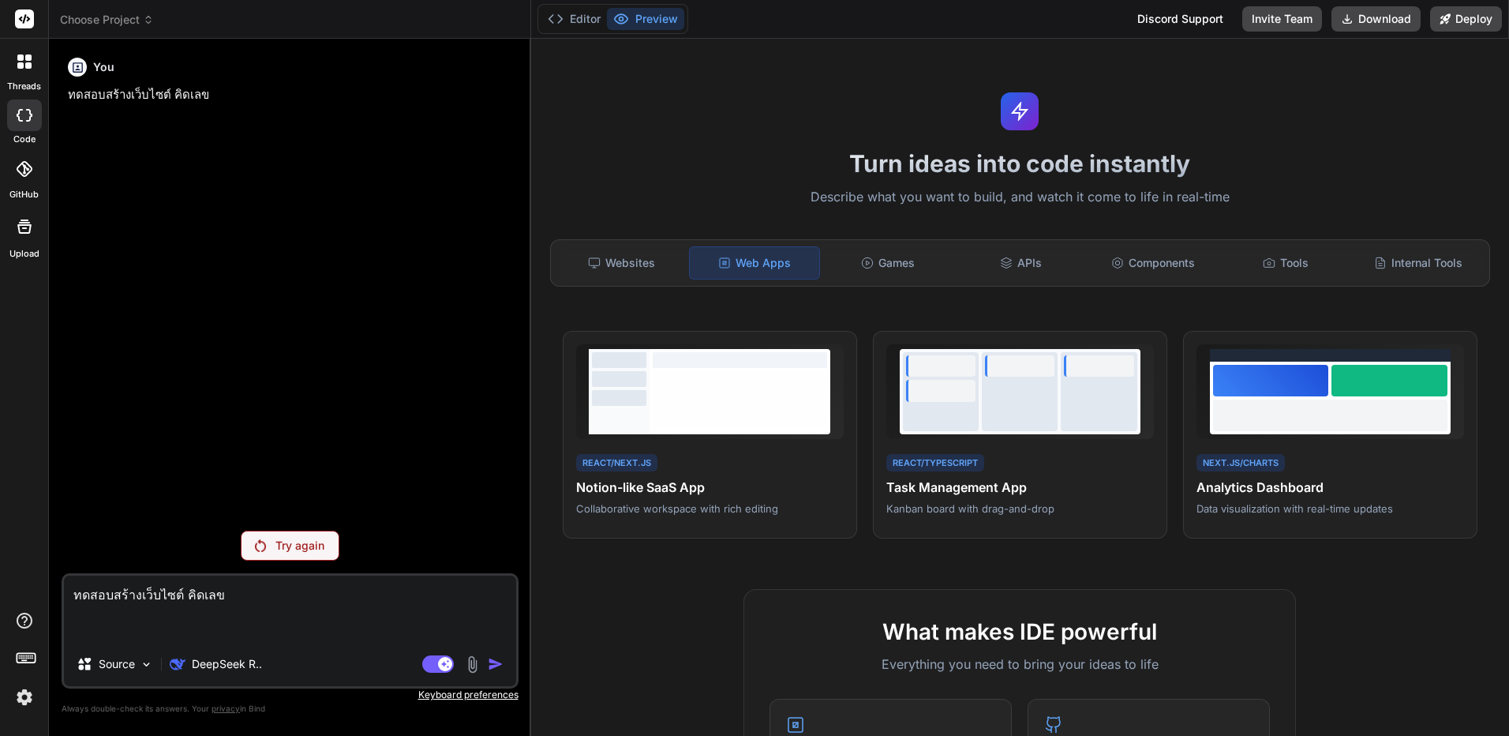
click at [22, 704] on img at bounding box center [24, 696] width 27 height 27
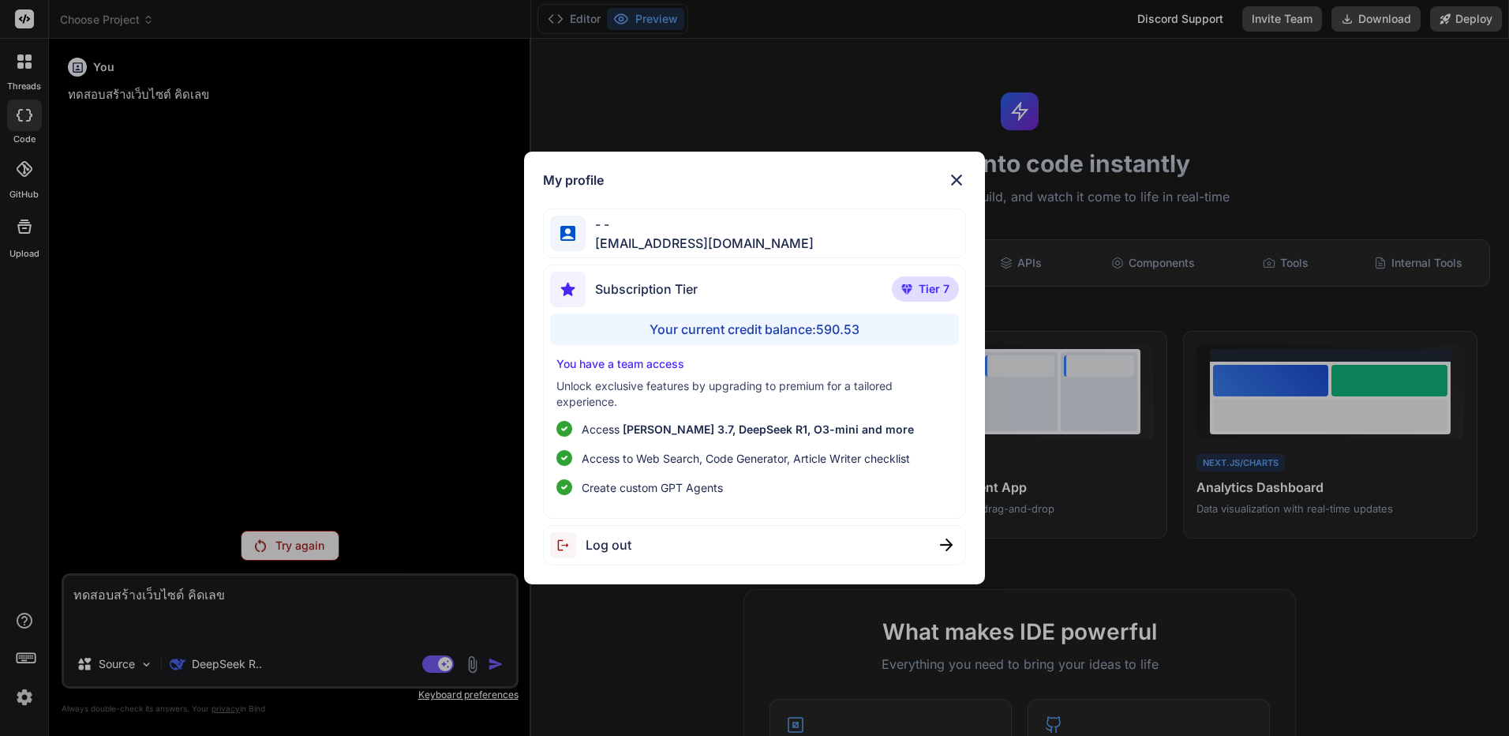
click at [1283, 13] on div "My profile - - [EMAIL_ADDRESS][DOMAIN_NAME] Subscription Tier Tier 7 Your curre…" at bounding box center [754, 368] width 1509 height 736
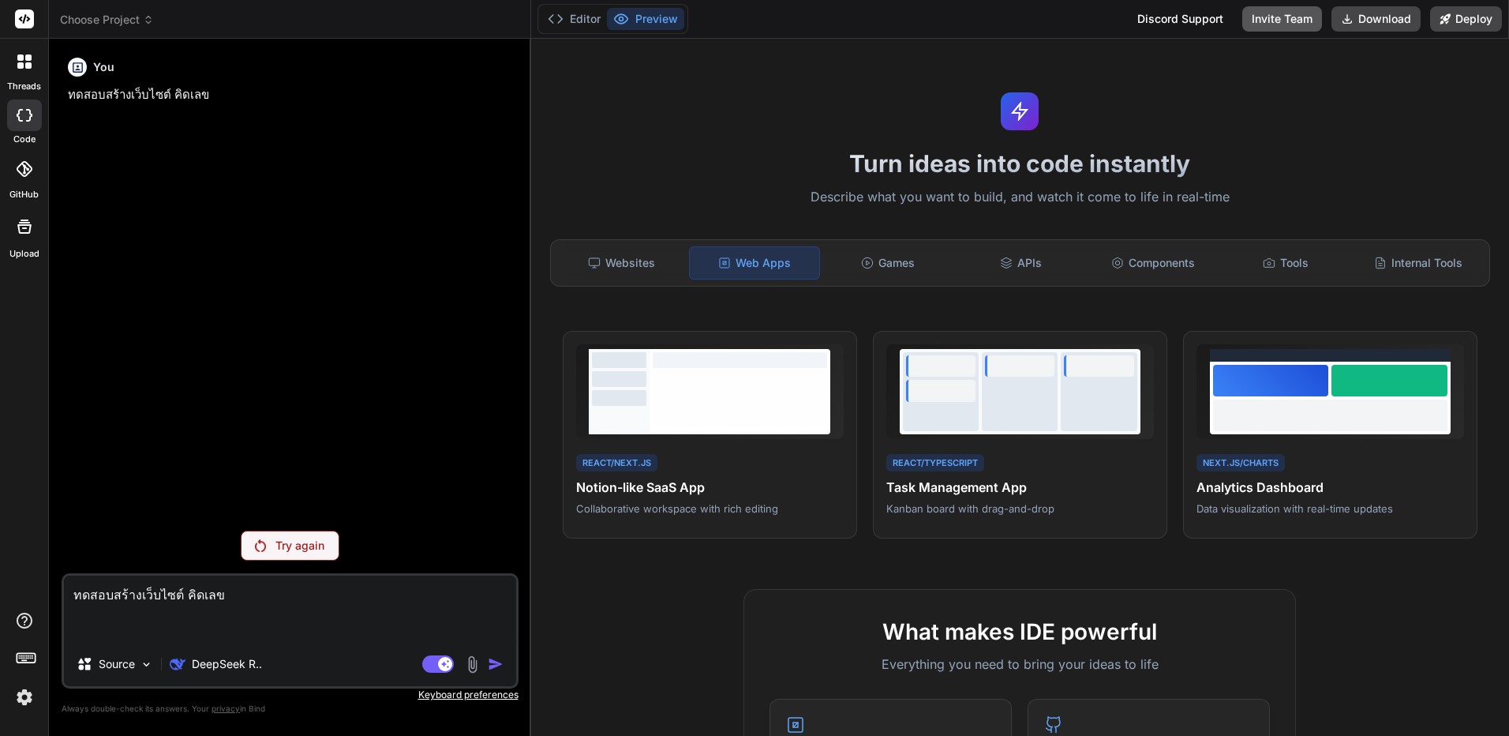
click at [1271, 28] on button "Invite Team" at bounding box center [1282, 18] width 80 height 25
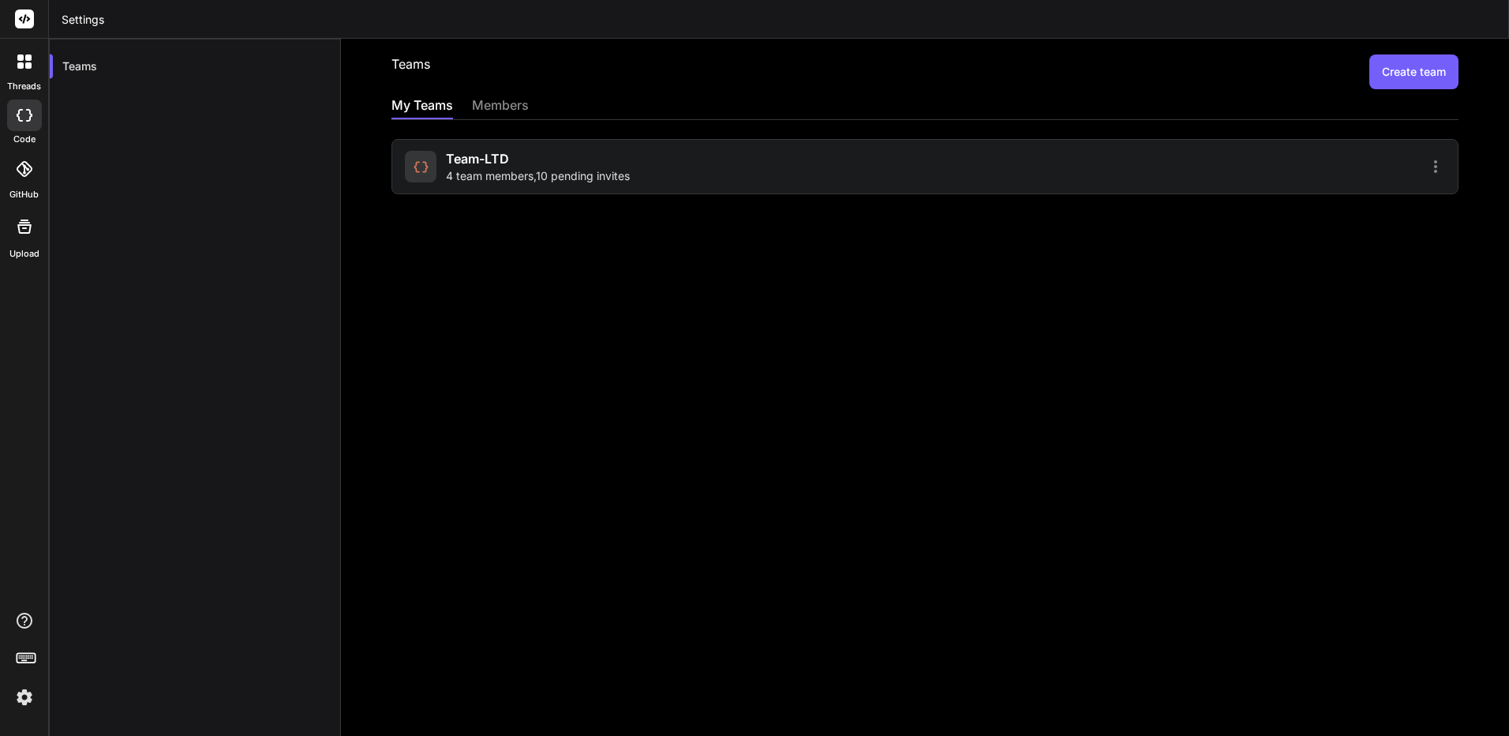
click at [1311, 194] on div "Teams Create team My Teams members Team-LTD 4 team members , 10 pending invites" at bounding box center [925, 387] width 1168 height 697
click at [1219, 185] on div "Team-LTD 4 team members , 10 pending invites" at bounding box center [924, 166] width 1067 height 55
click at [503, 101] on div "members" at bounding box center [500, 106] width 57 height 22
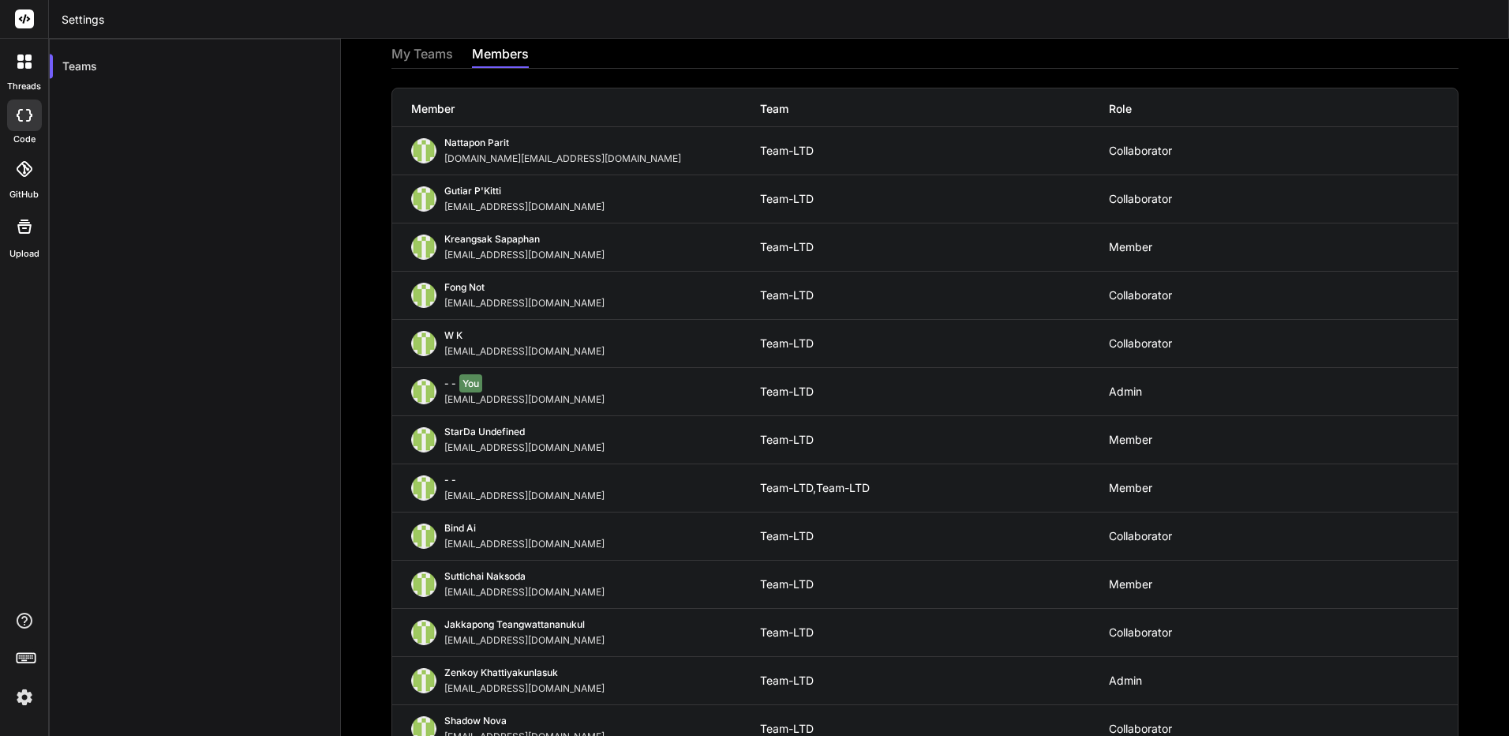
scroll to position [79, 0]
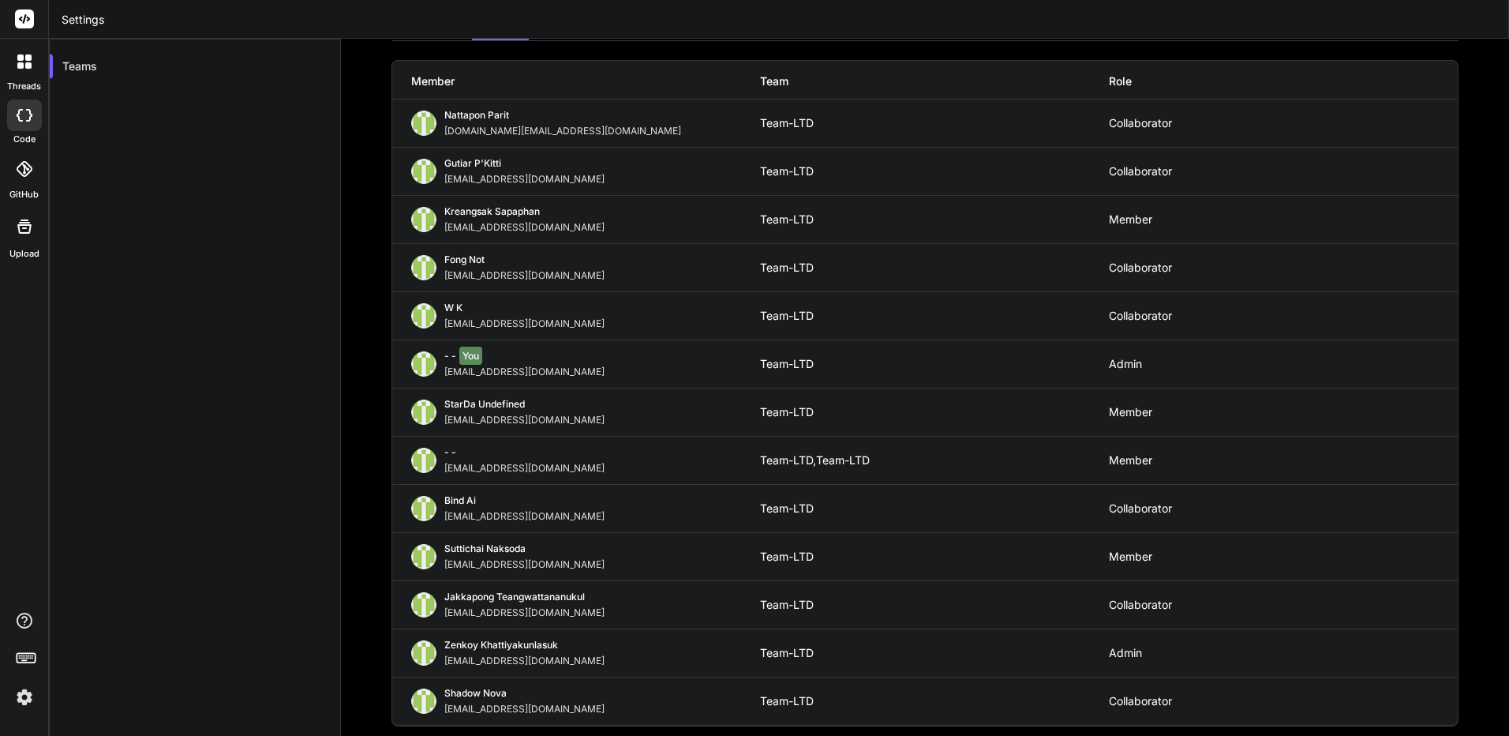
click at [1209, 357] on div "- - You [EMAIL_ADDRESS][DOMAIN_NAME] Team-LTD Admin" at bounding box center [924, 363] width 1065 height 47
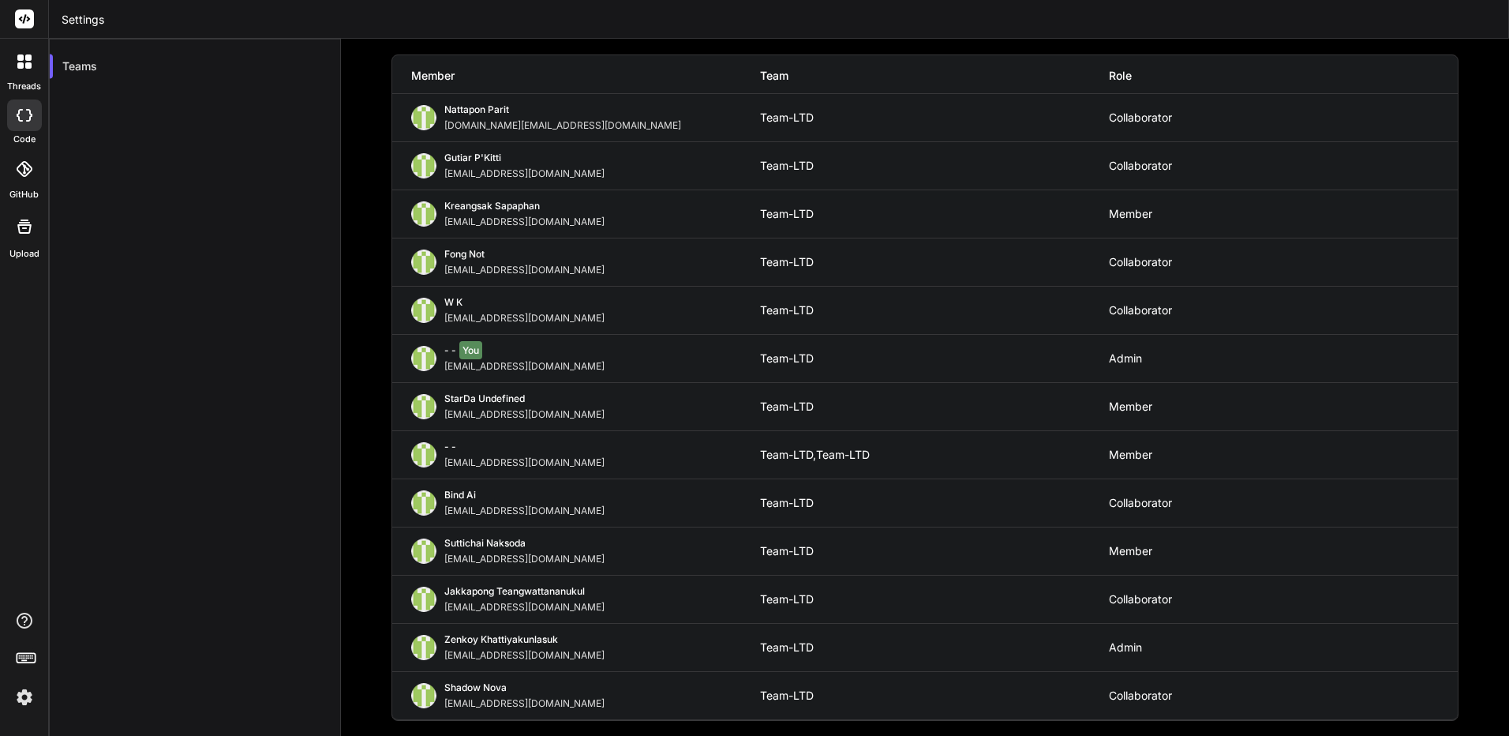
scroll to position [85, 0]
click at [29, 683] on img at bounding box center [24, 696] width 27 height 27
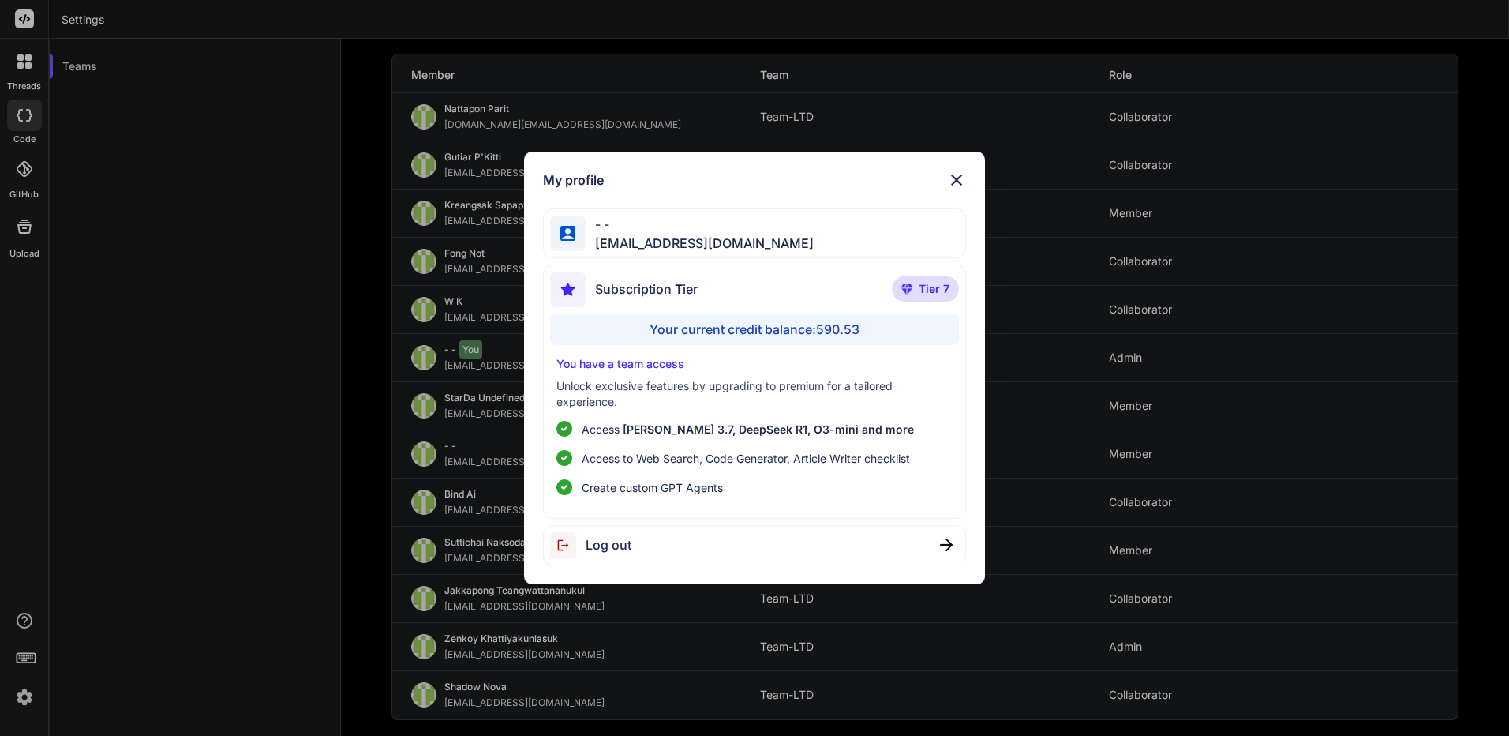
click at [616, 541] on span "Log out" at bounding box center [609, 544] width 46 height 19
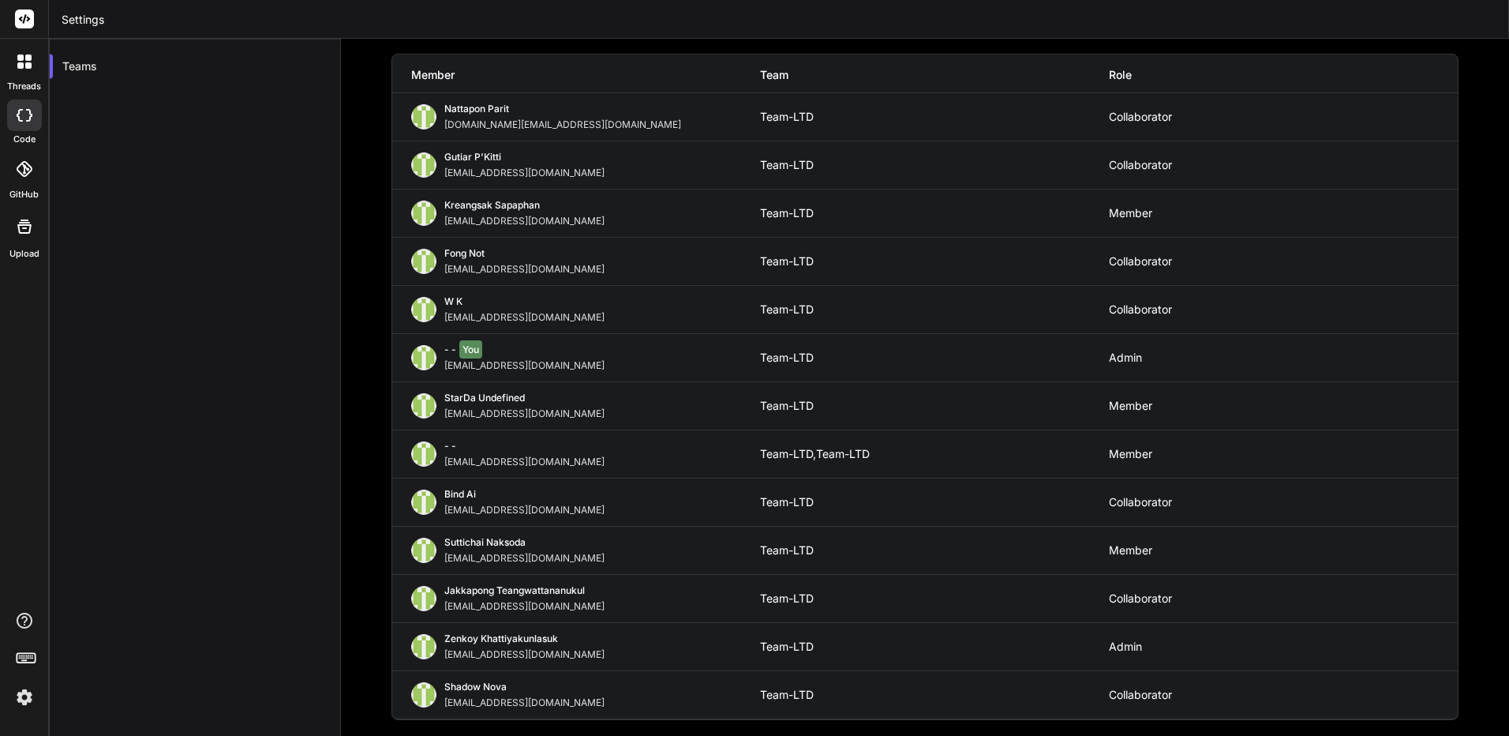
scroll to position [69, 0]
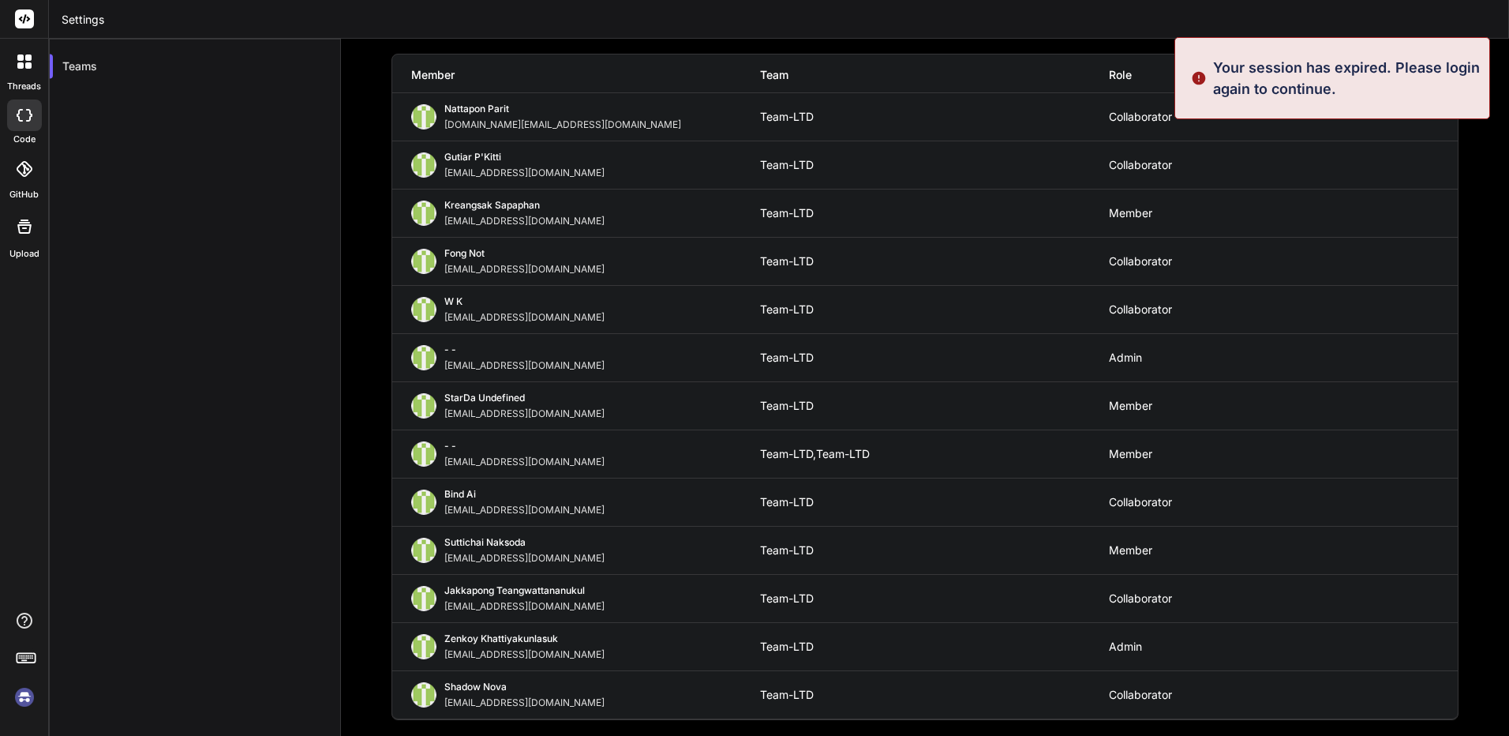
click at [28, 692] on img at bounding box center [24, 696] width 27 height 27
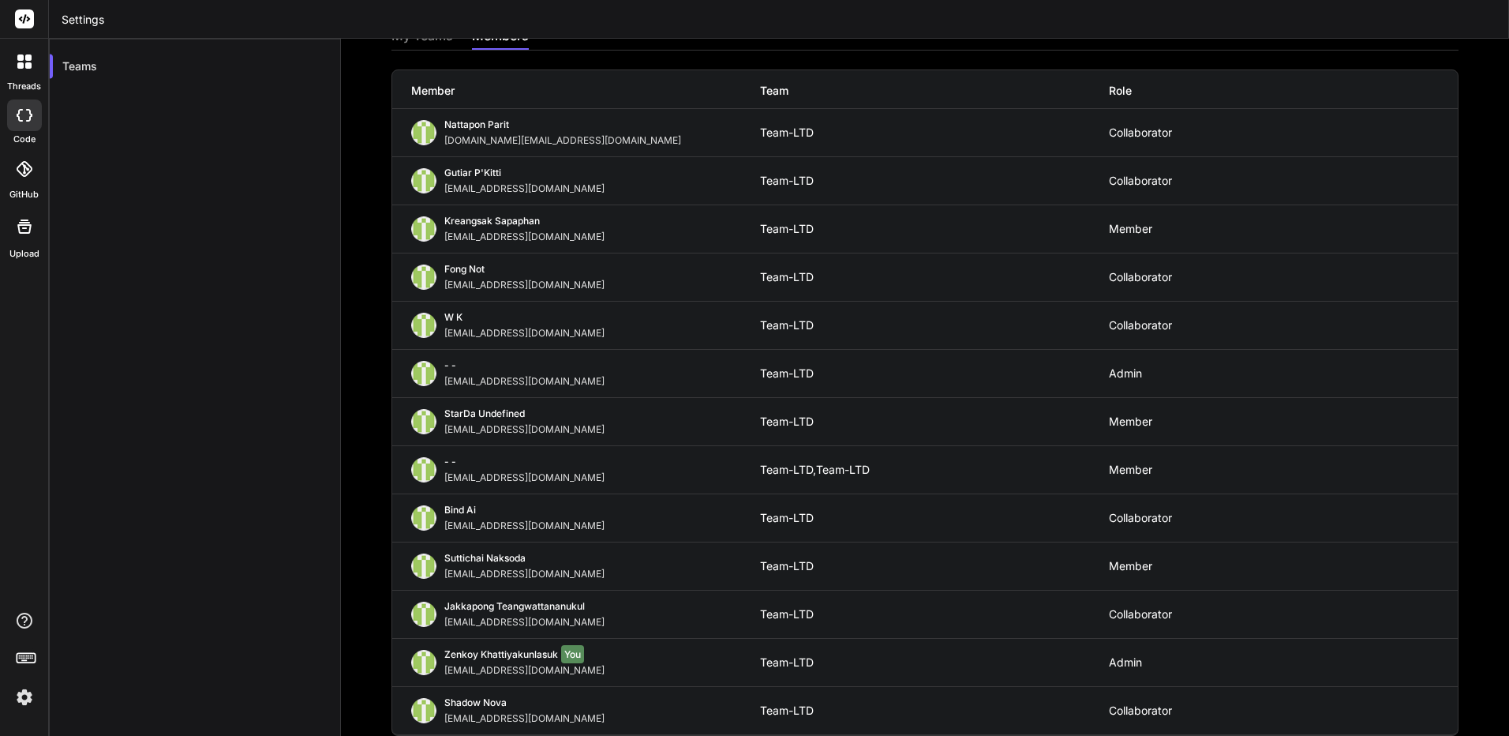
scroll to position [85, 0]
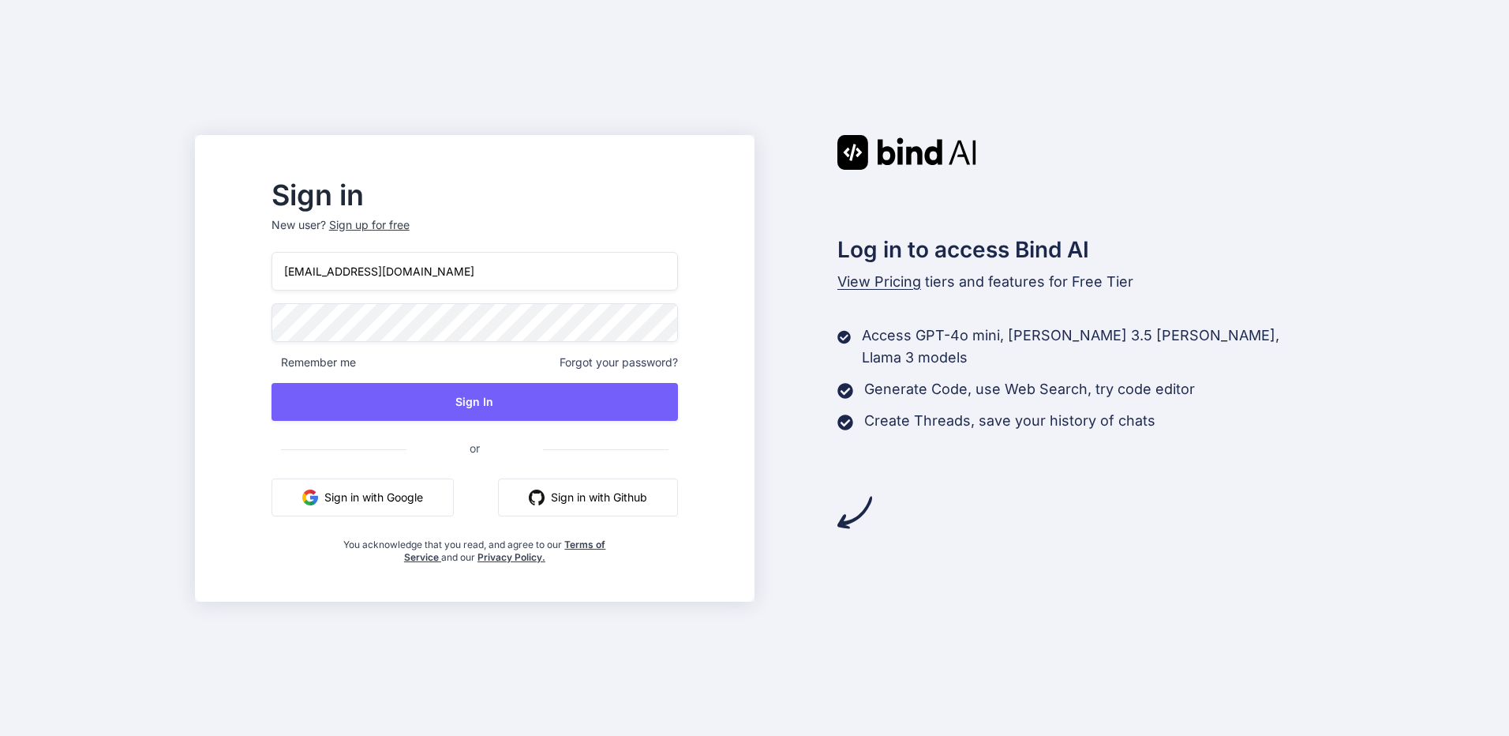
click at [498, 224] on p "New user? Sign up for free" at bounding box center [474, 234] width 406 height 35
click at [498, 265] on input "[EMAIL_ADDRESS][DOMAIN_NAME]" at bounding box center [474, 271] width 406 height 39
type input "[EMAIL_ADDRESS][DOMAIN_NAME]"
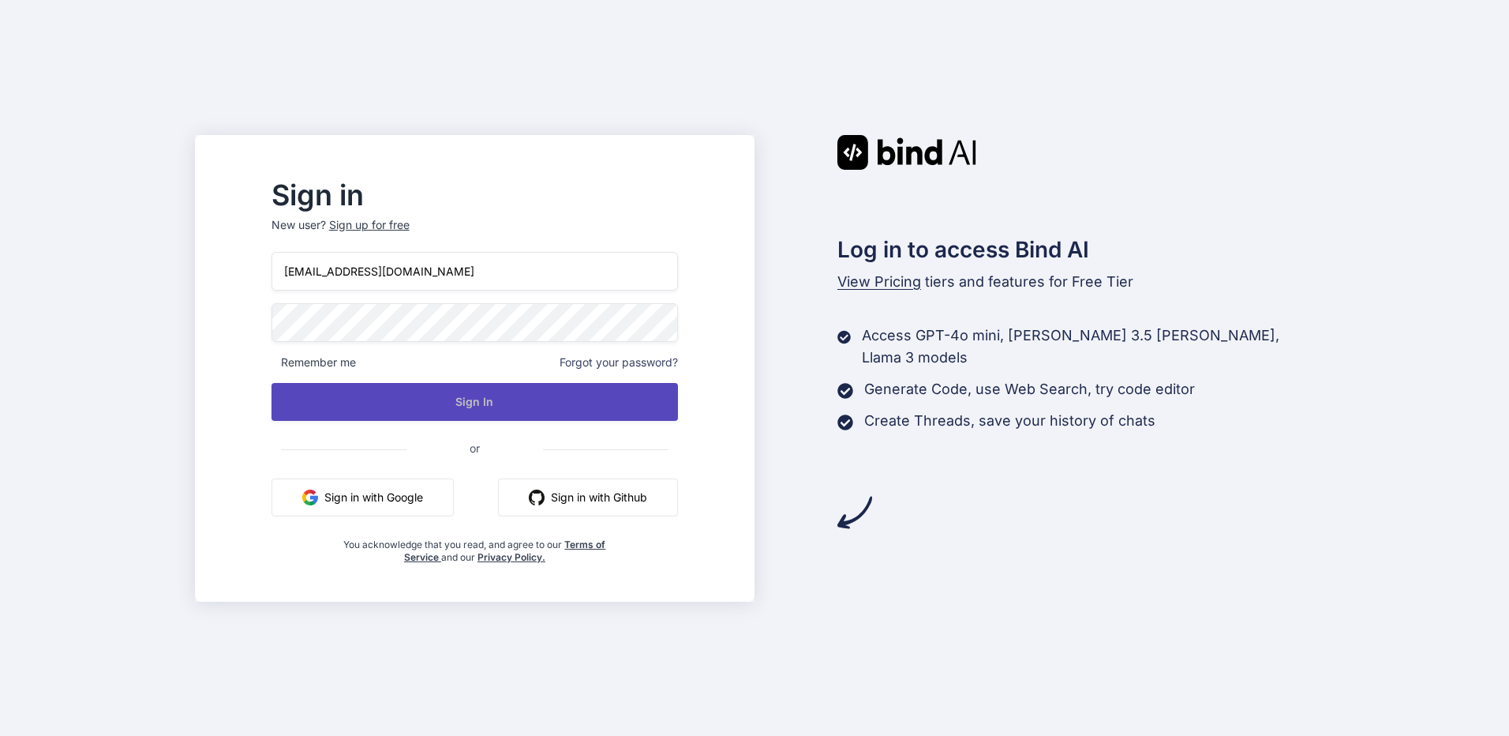
click at [415, 403] on button "Sign In" at bounding box center [474, 402] width 406 height 38
click at [576, 418] on button "Sign In" at bounding box center [474, 402] width 406 height 38
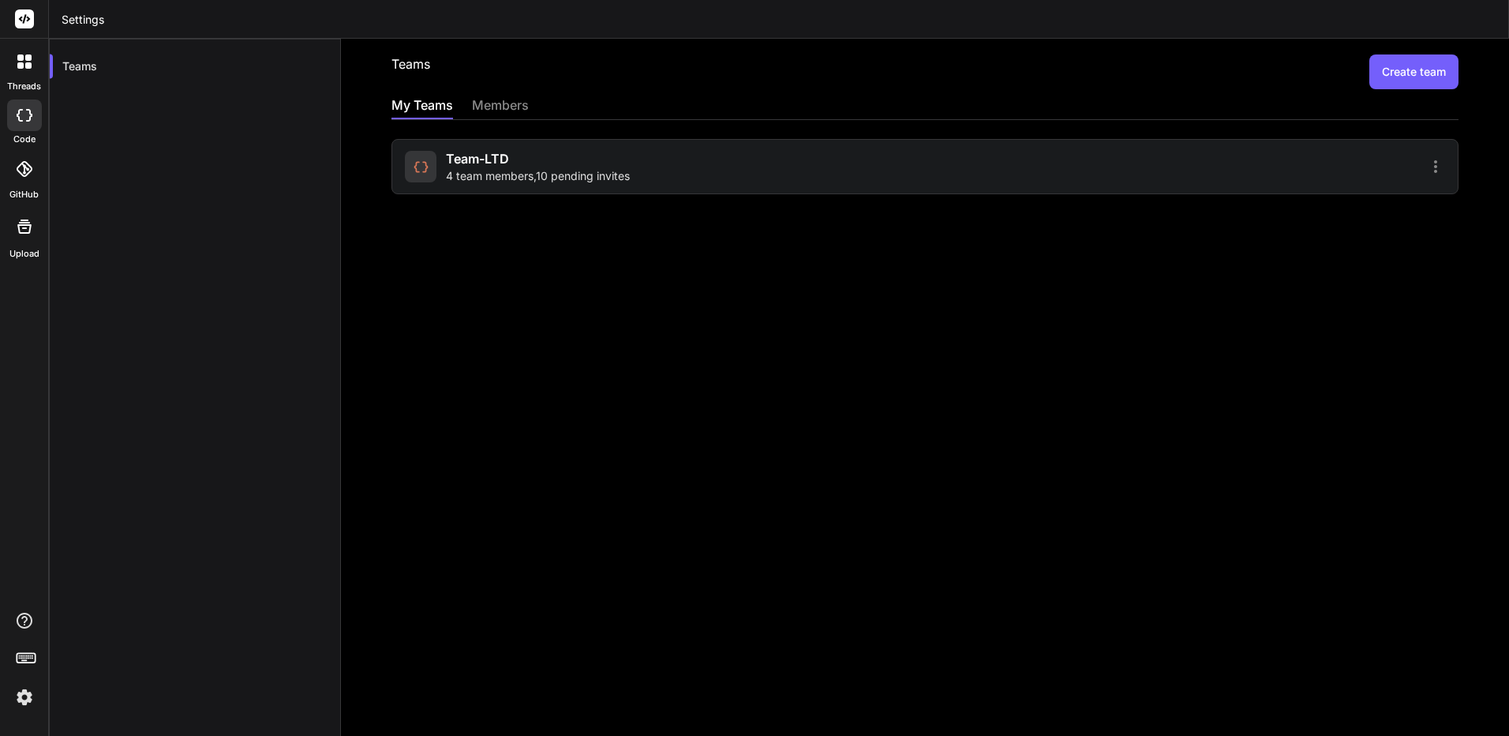
click at [762, 186] on div "Team-LTD 4 team members , 10 pending invites" at bounding box center [924, 166] width 1067 height 55
click at [565, 169] on span "4 team members , 10 pending invites" at bounding box center [538, 176] width 184 height 16
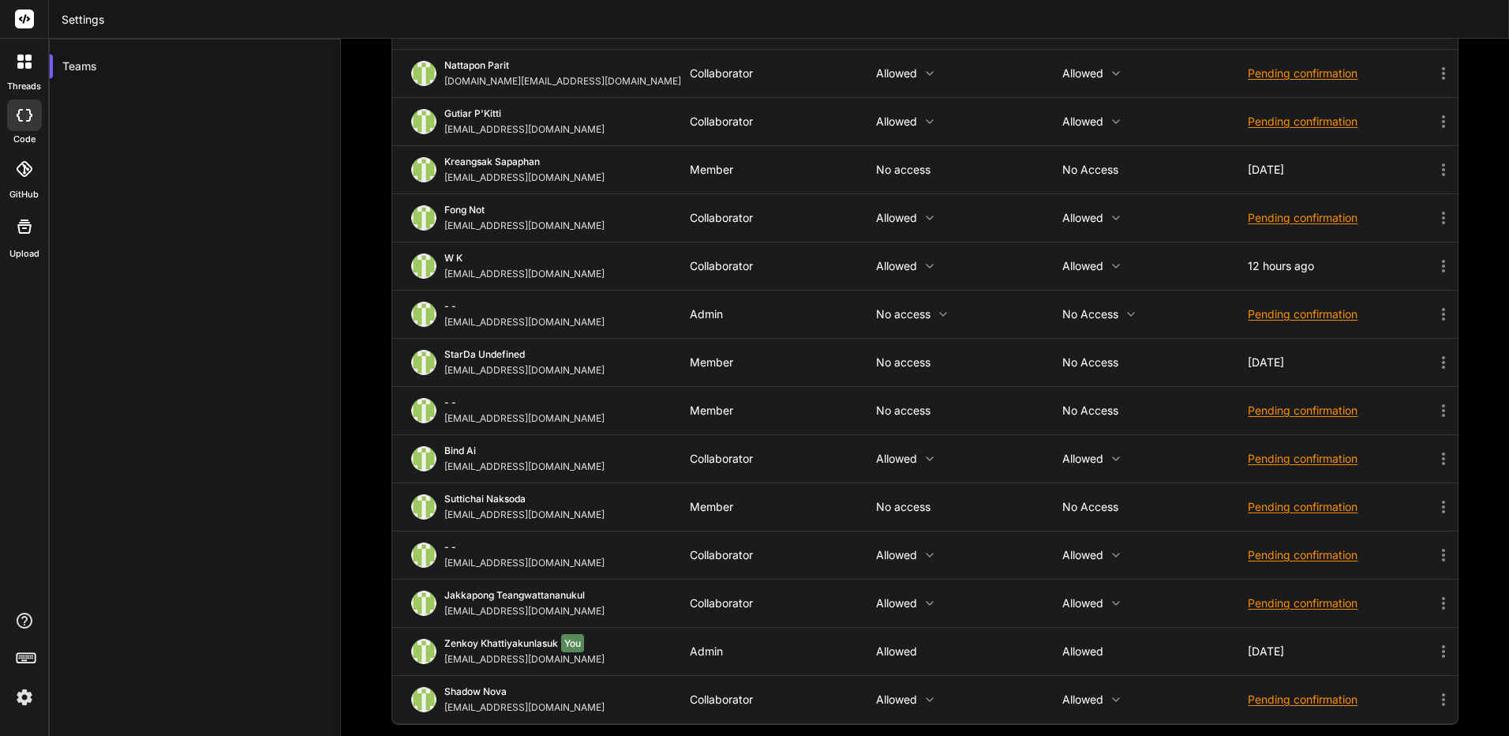
scroll to position [133, 0]
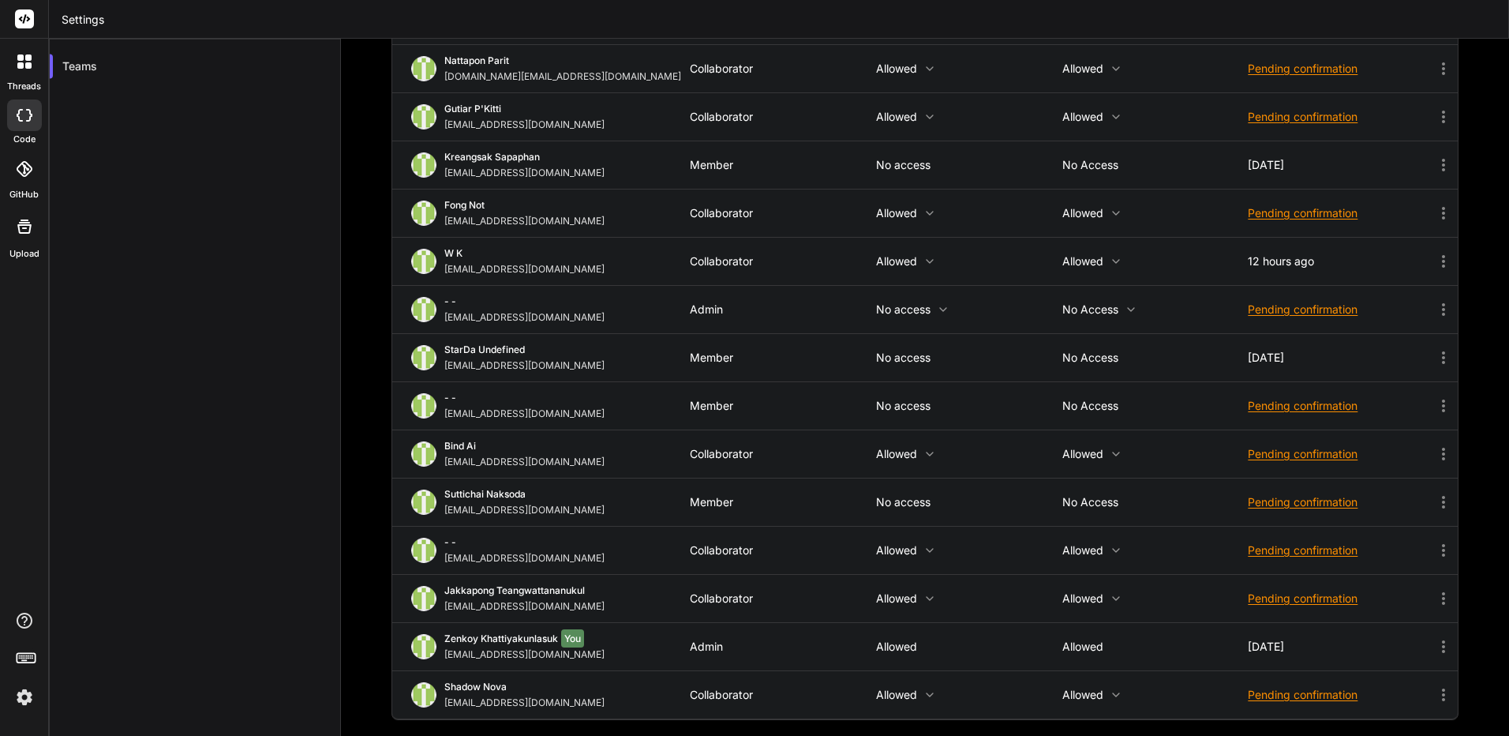
click at [1434, 309] on icon at bounding box center [1443, 309] width 19 height 19
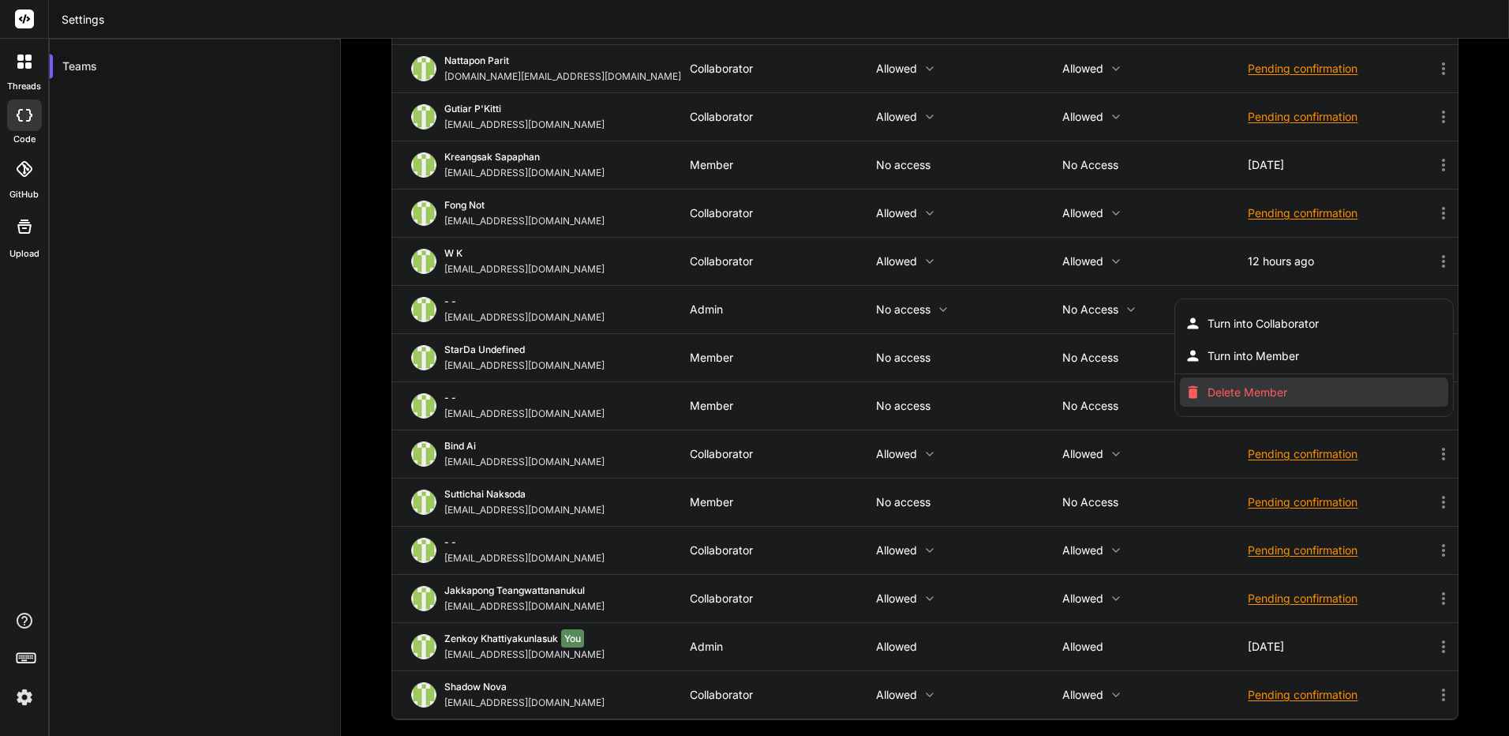
click at [1257, 399] on span "Delete Member" at bounding box center [1247, 392] width 80 height 16
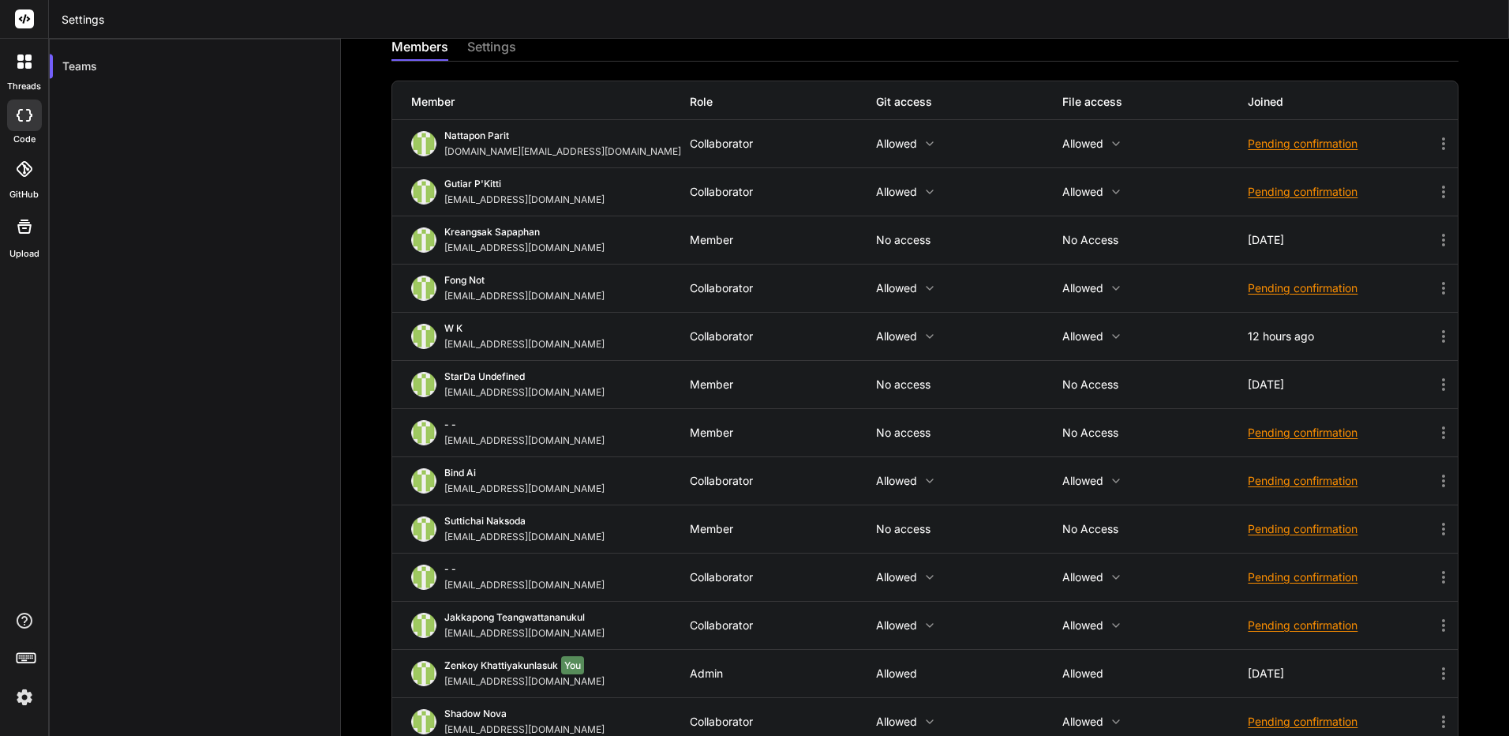
scroll to position [85, 0]
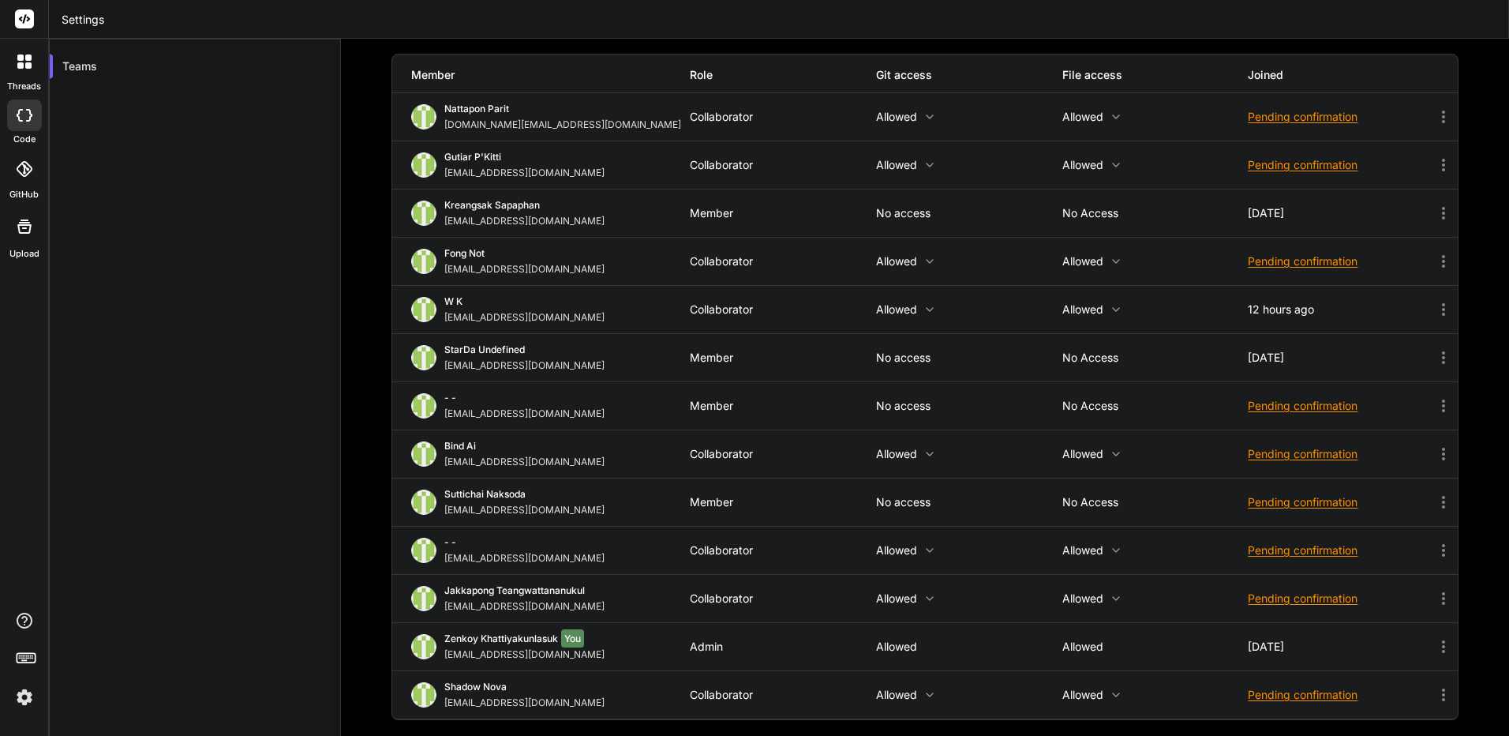
click at [24, 75] on div at bounding box center [24, 61] width 33 height 33
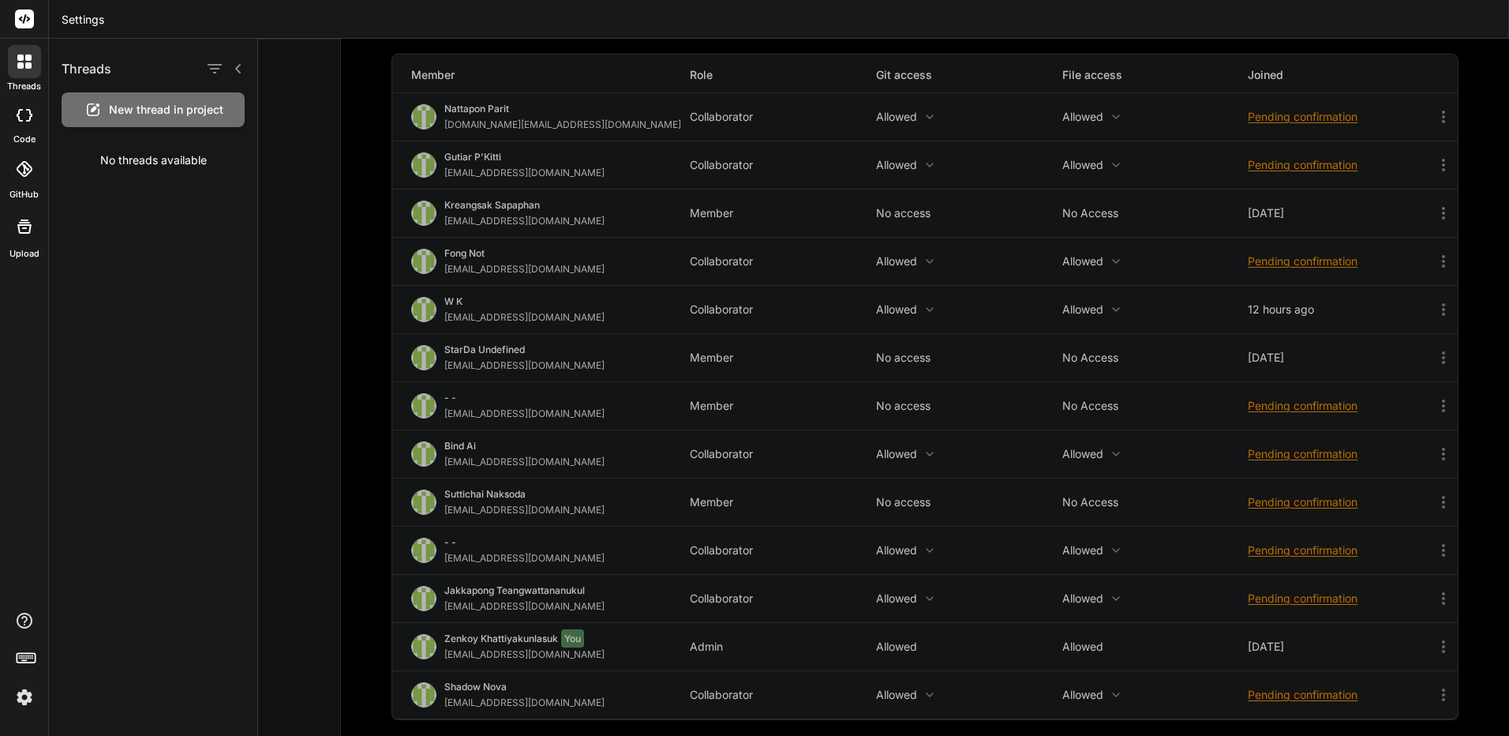
click at [24, 125] on div at bounding box center [24, 115] width 35 height 32
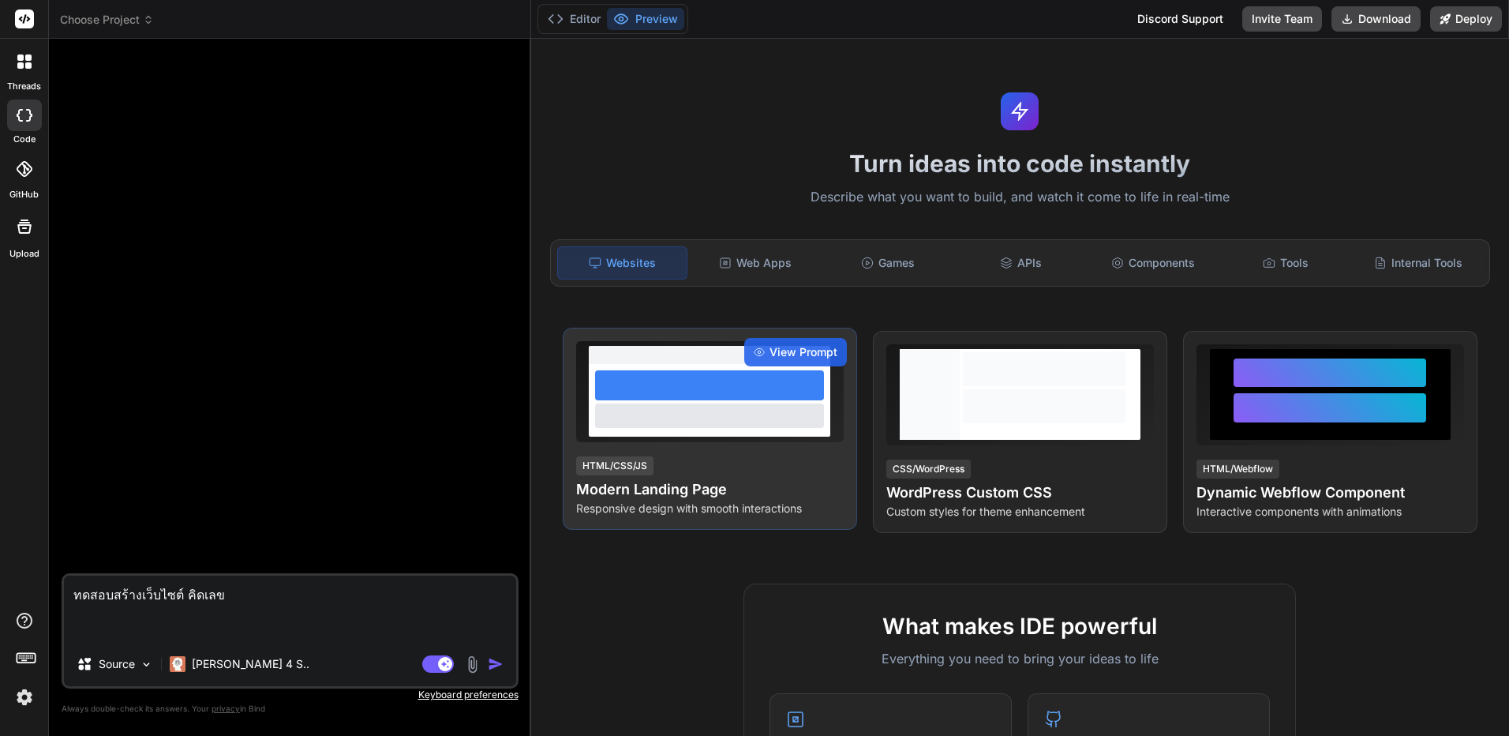
click at [658, 382] on div at bounding box center [709, 385] width 228 height 30
click at [823, 349] on span "View Prompt" at bounding box center [803, 352] width 68 height 16
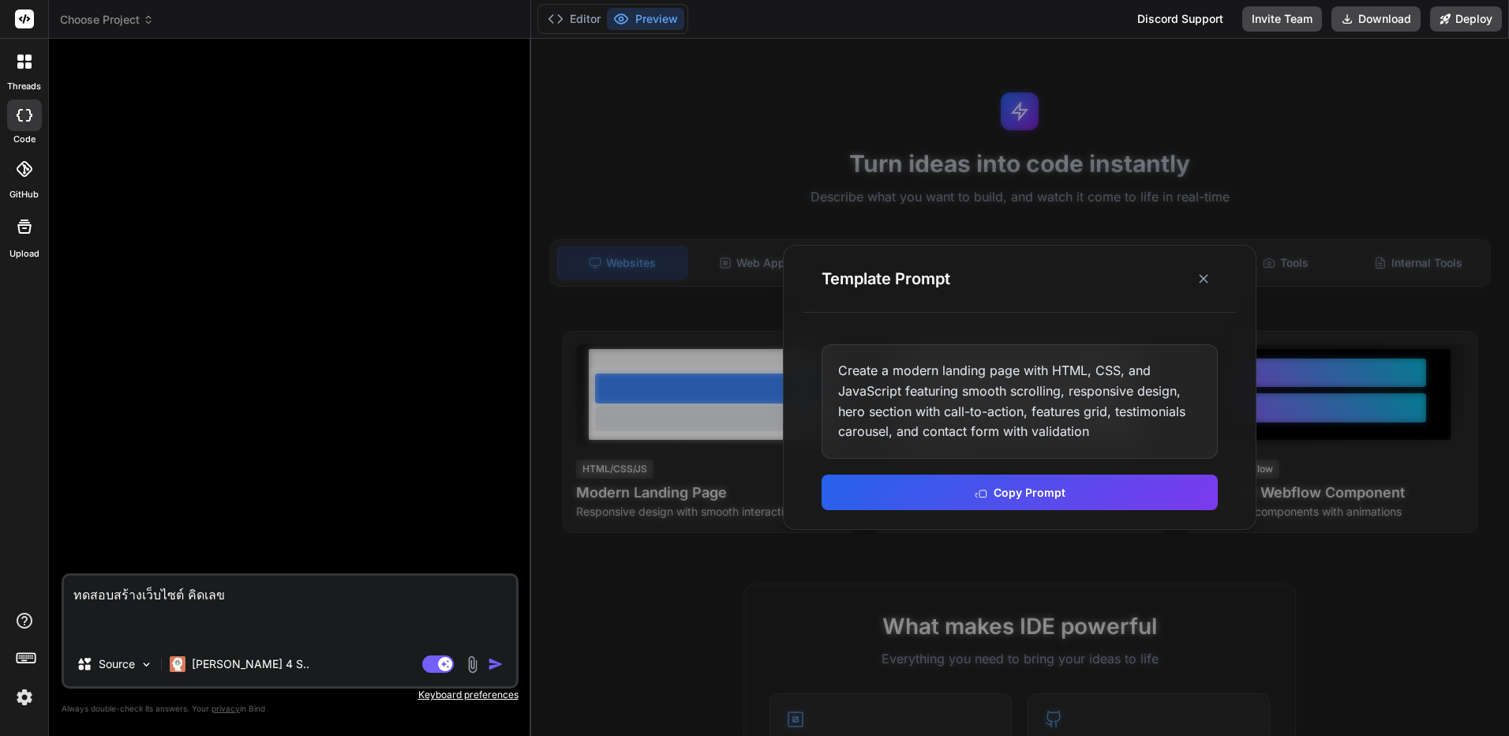
click at [1053, 432] on div "Create a modern landing page with HTML, CSS, and JavaScript featuring smooth sc…" at bounding box center [1020, 401] width 396 height 114
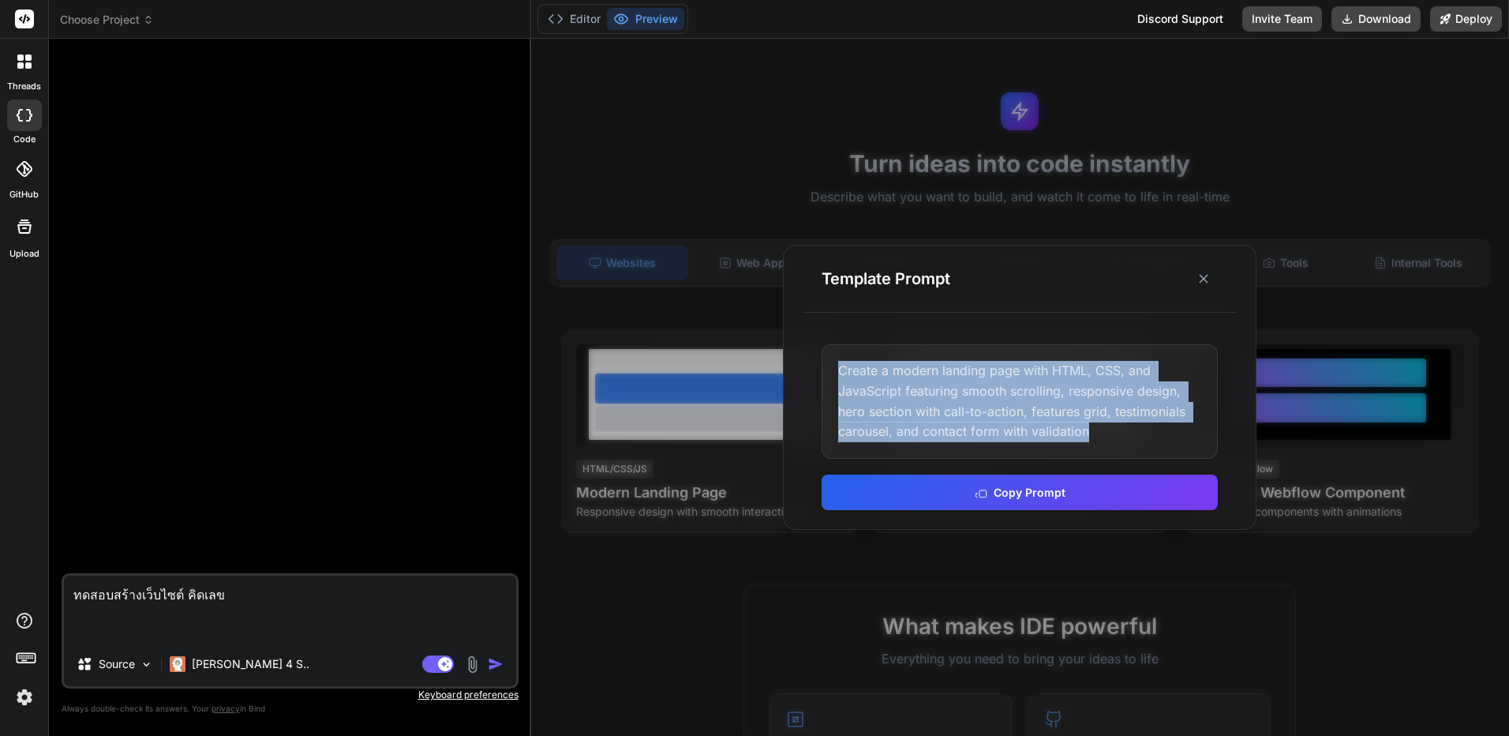
click at [1053, 432] on div "Create a modern landing page with HTML, CSS, and JavaScript featuring smooth sc…" at bounding box center [1020, 401] width 396 height 114
copy div "Create a modern landing page with HTML, CSS, and JavaScript featuring smooth sc…"
click at [1207, 276] on line at bounding box center [1204, 279] width 8 height 8
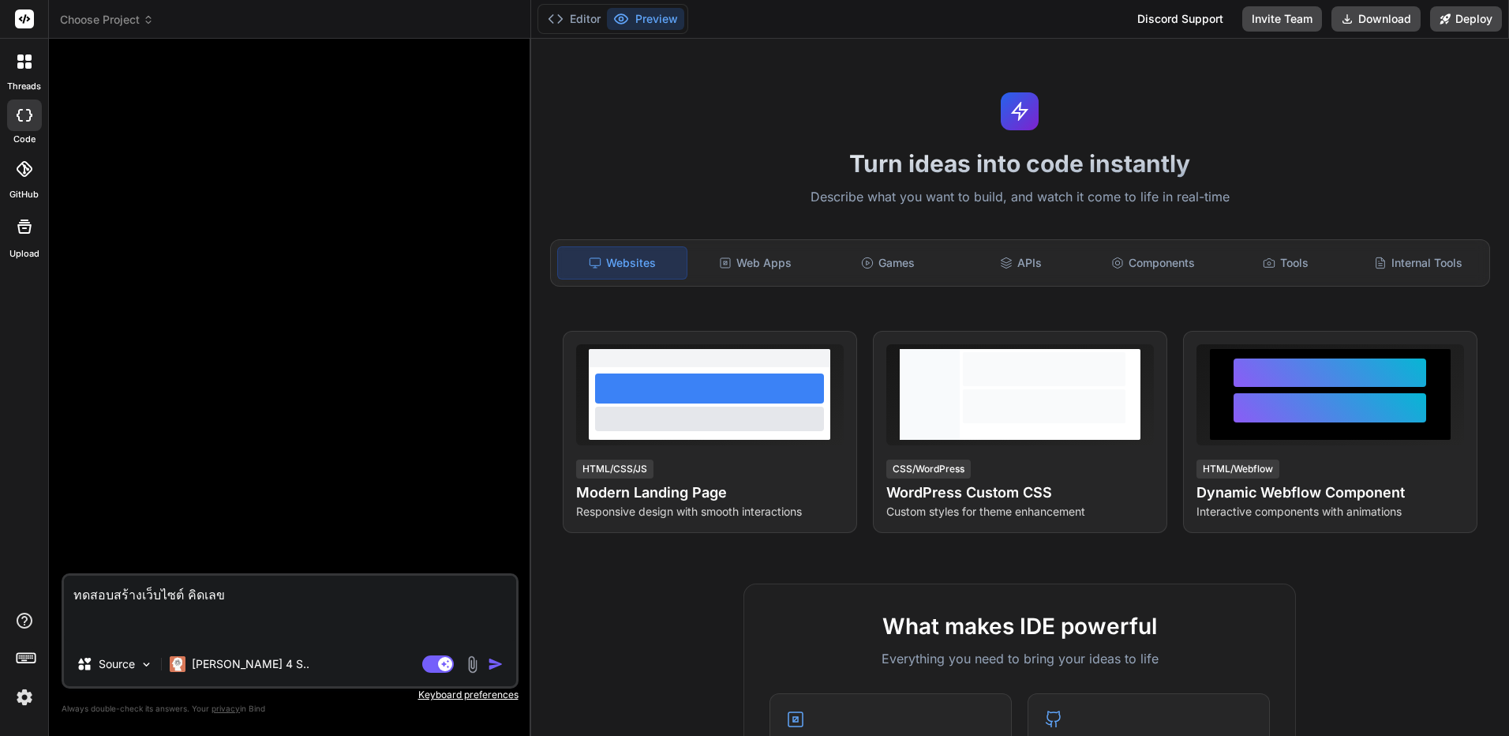
click at [381, 587] on textarea "ทดสอบสร้างเว็บไซต์ คิดเลข" at bounding box center [290, 608] width 452 height 66
paste textarea "Create a modern landing page with HTML, CSS, and JavaScript featuring smooth sc…"
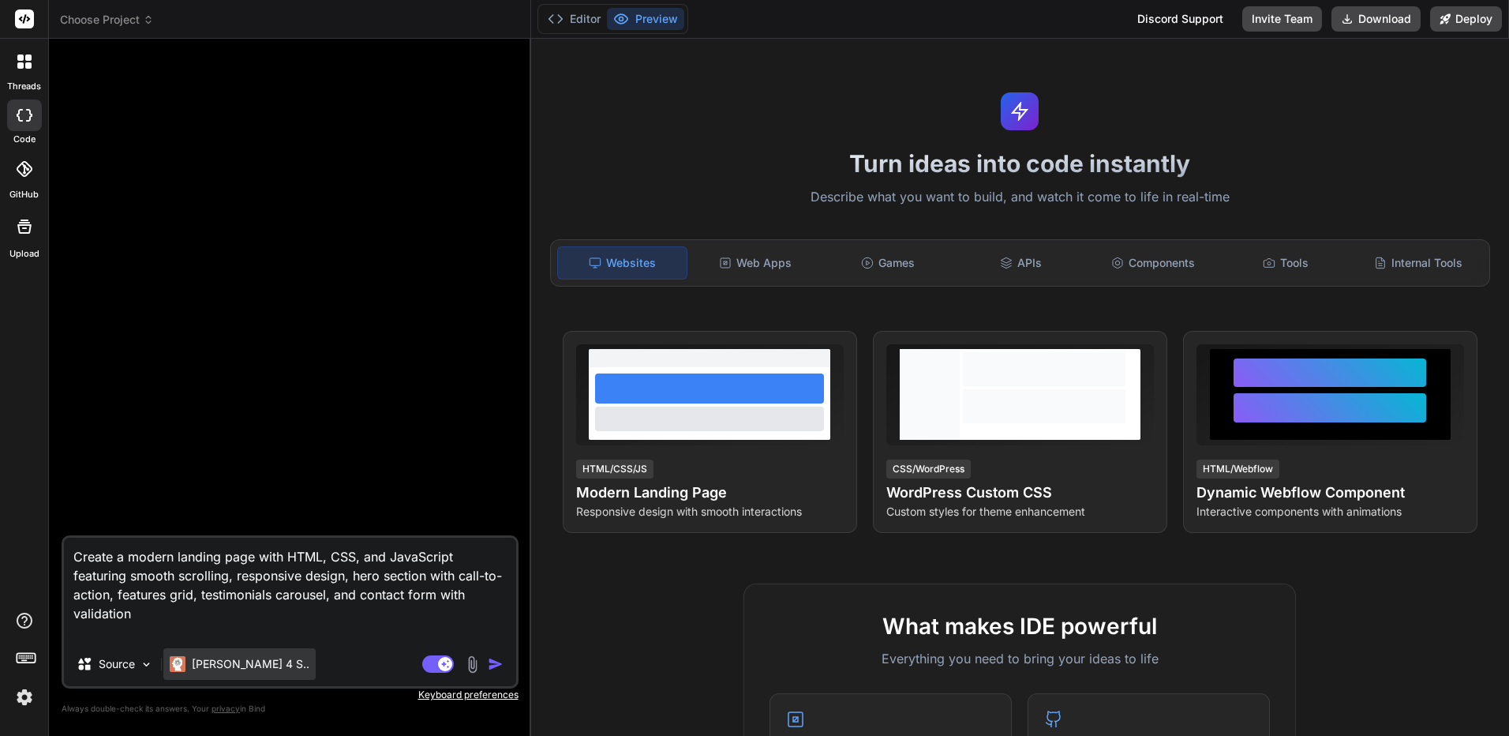
type textarea "Create a modern landing page with HTML, CSS, and JavaScript featuring smooth sc…"
click at [226, 675] on div "[PERSON_NAME] 4 S.." at bounding box center [239, 664] width 152 height 32
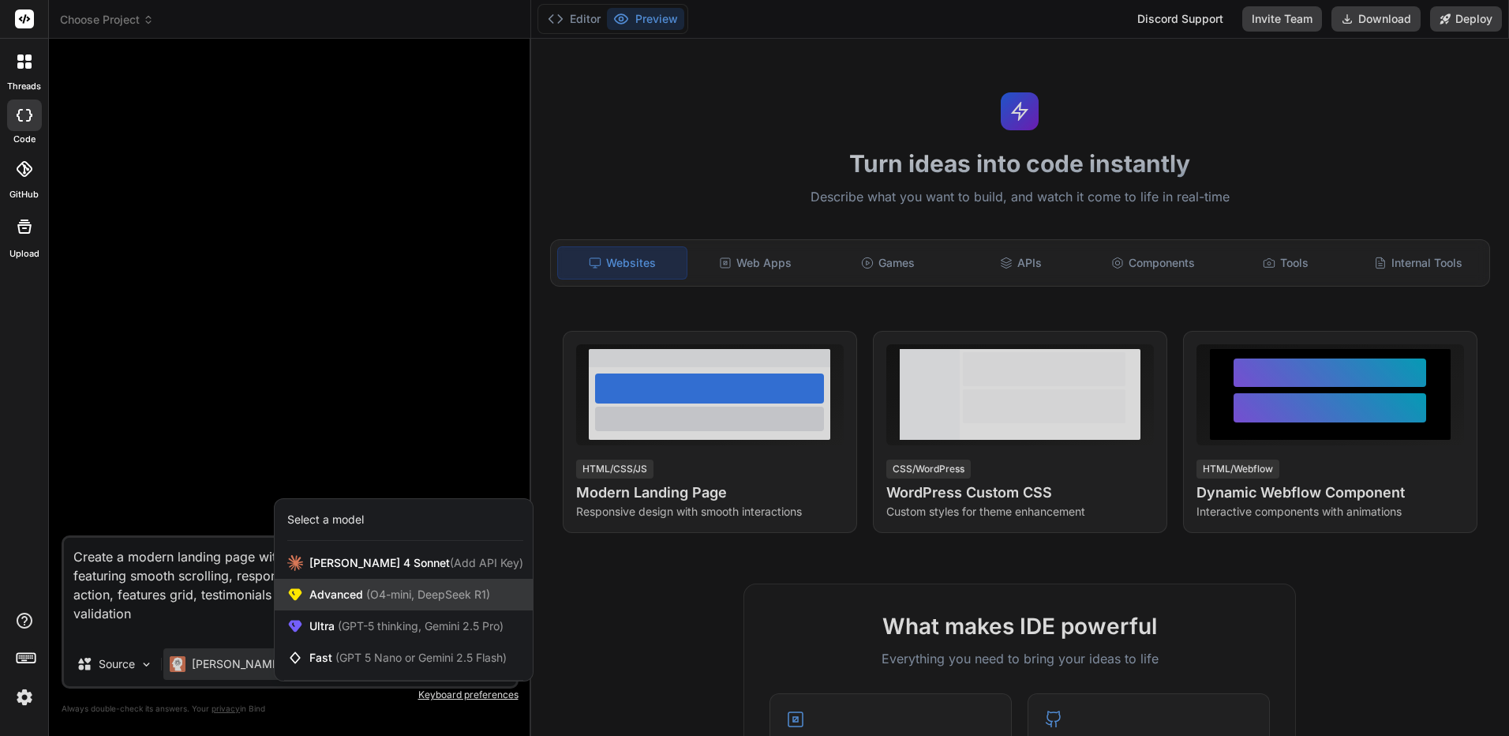
click at [380, 595] on span "(O4-mini, DeepSeek R1)" at bounding box center [426, 593] width 127 height 13
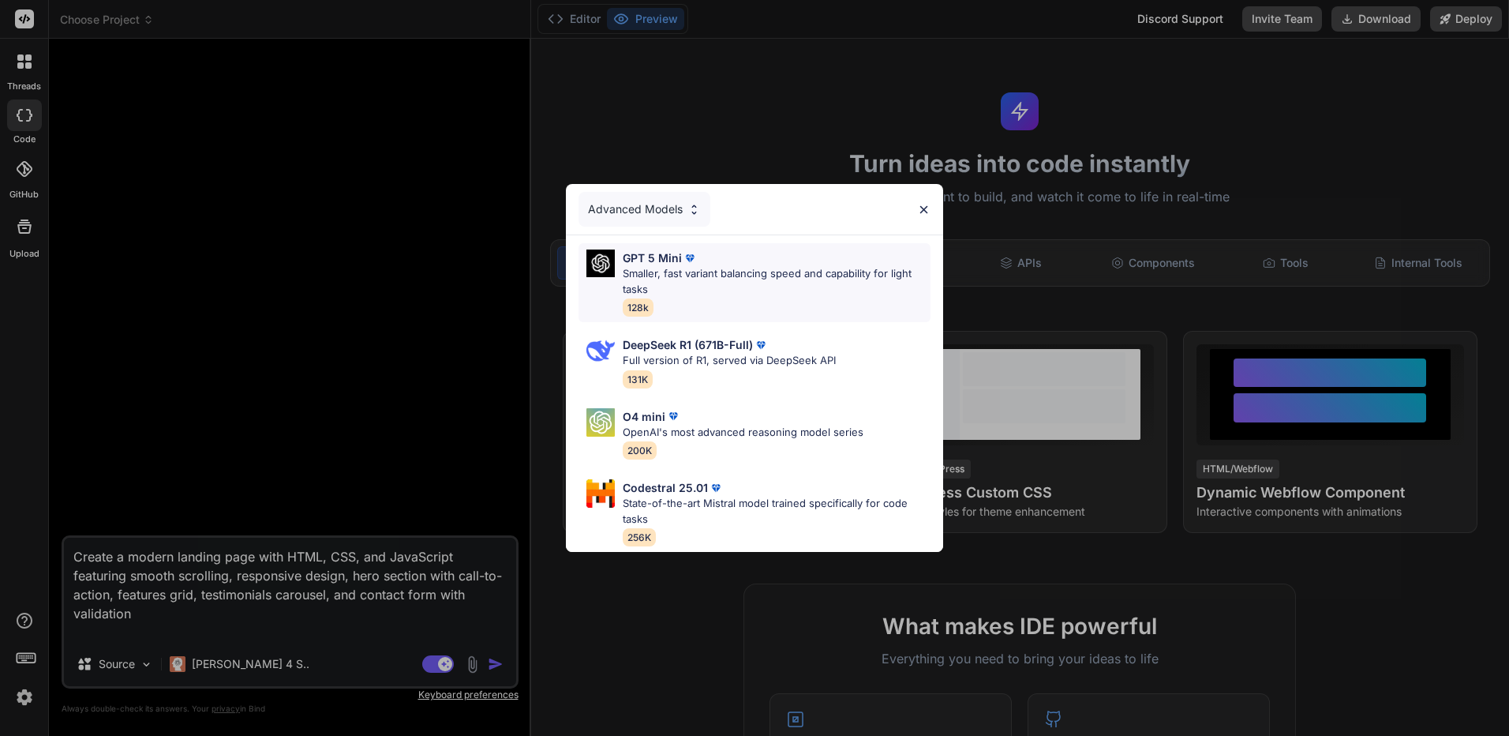
click at [750, 298] on div "GPT 5 Mini Smaller, fast variant balancing speed and capability for light tasks…" at bounding box center [777, 282] width 308 height 66
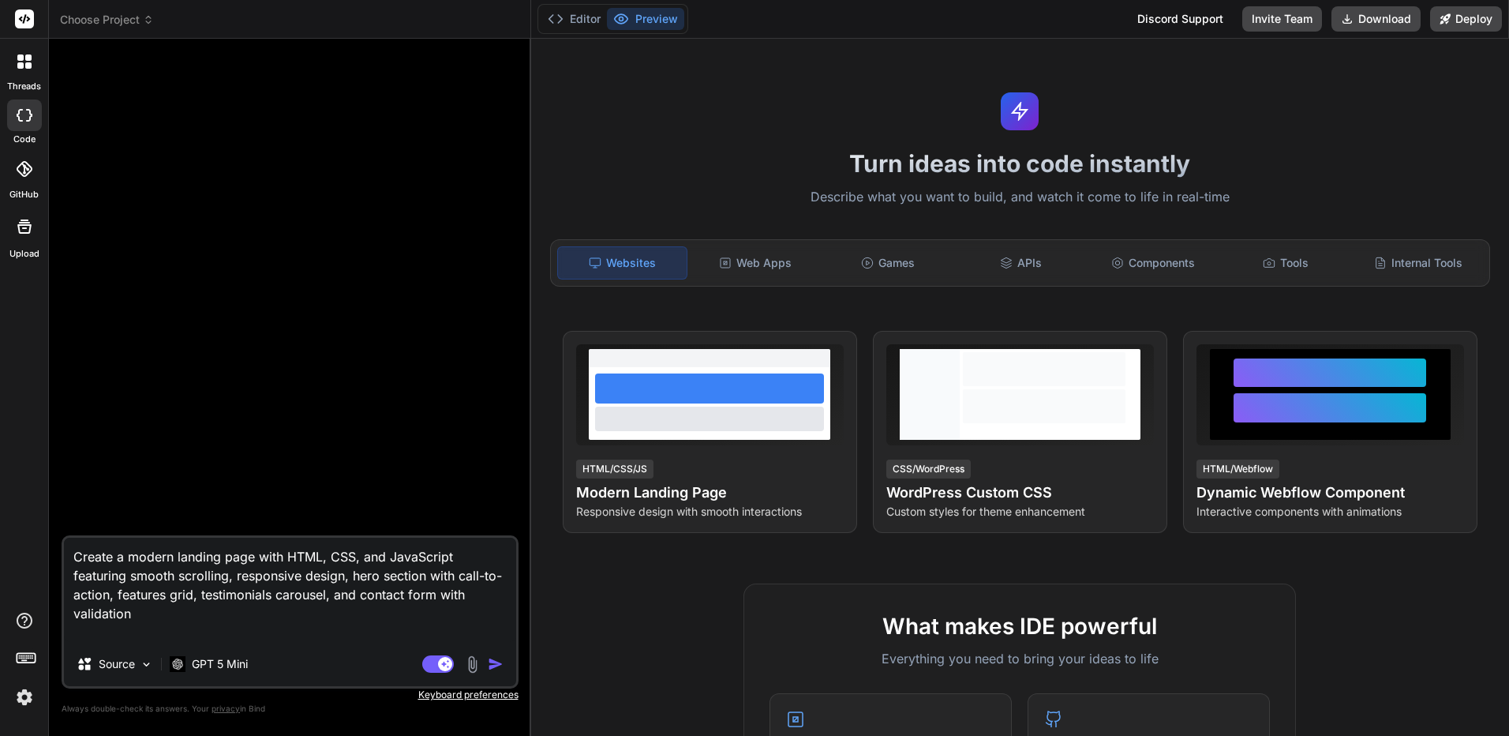
click at [497, 668] on img "button" at bounding box center [496, 664] width 16 height 16
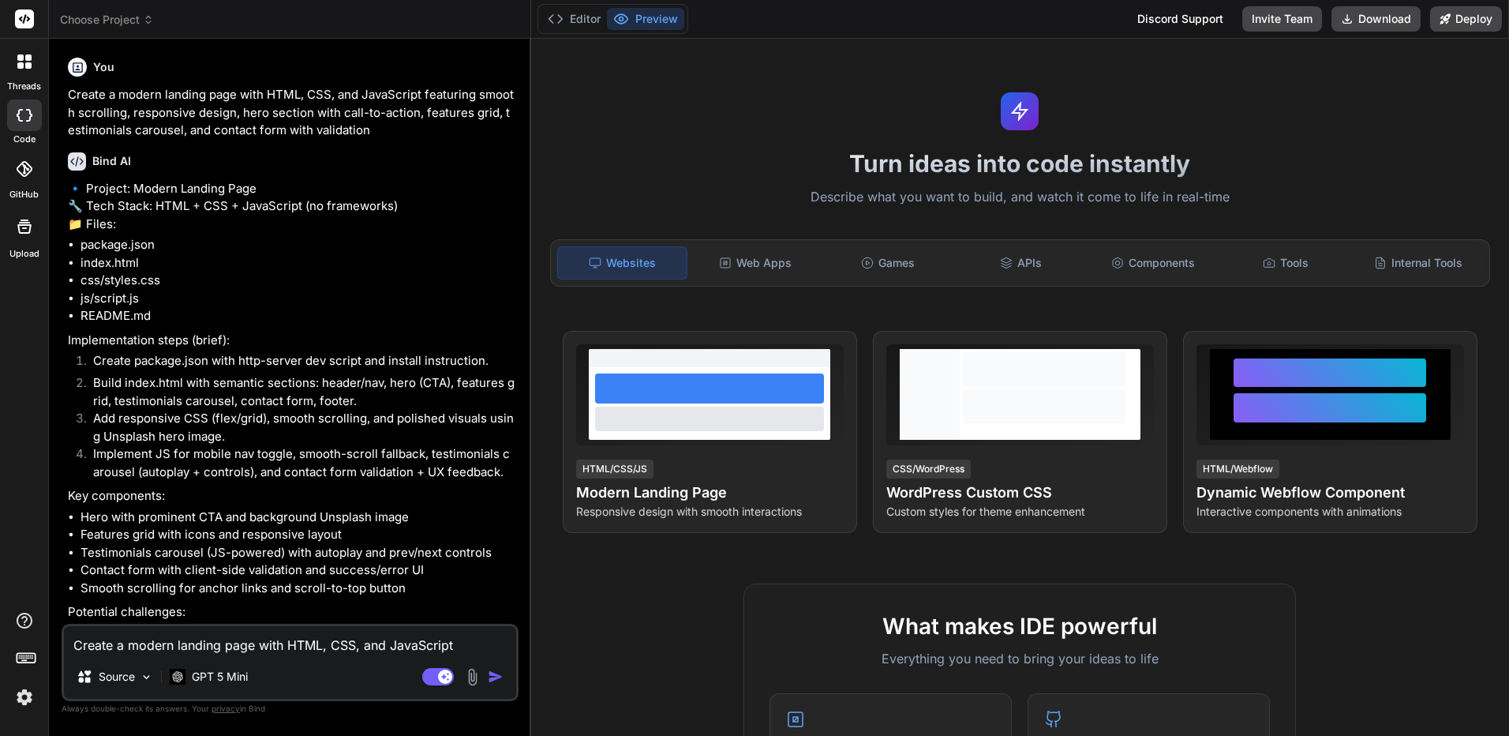
scroll to position [117, 0]
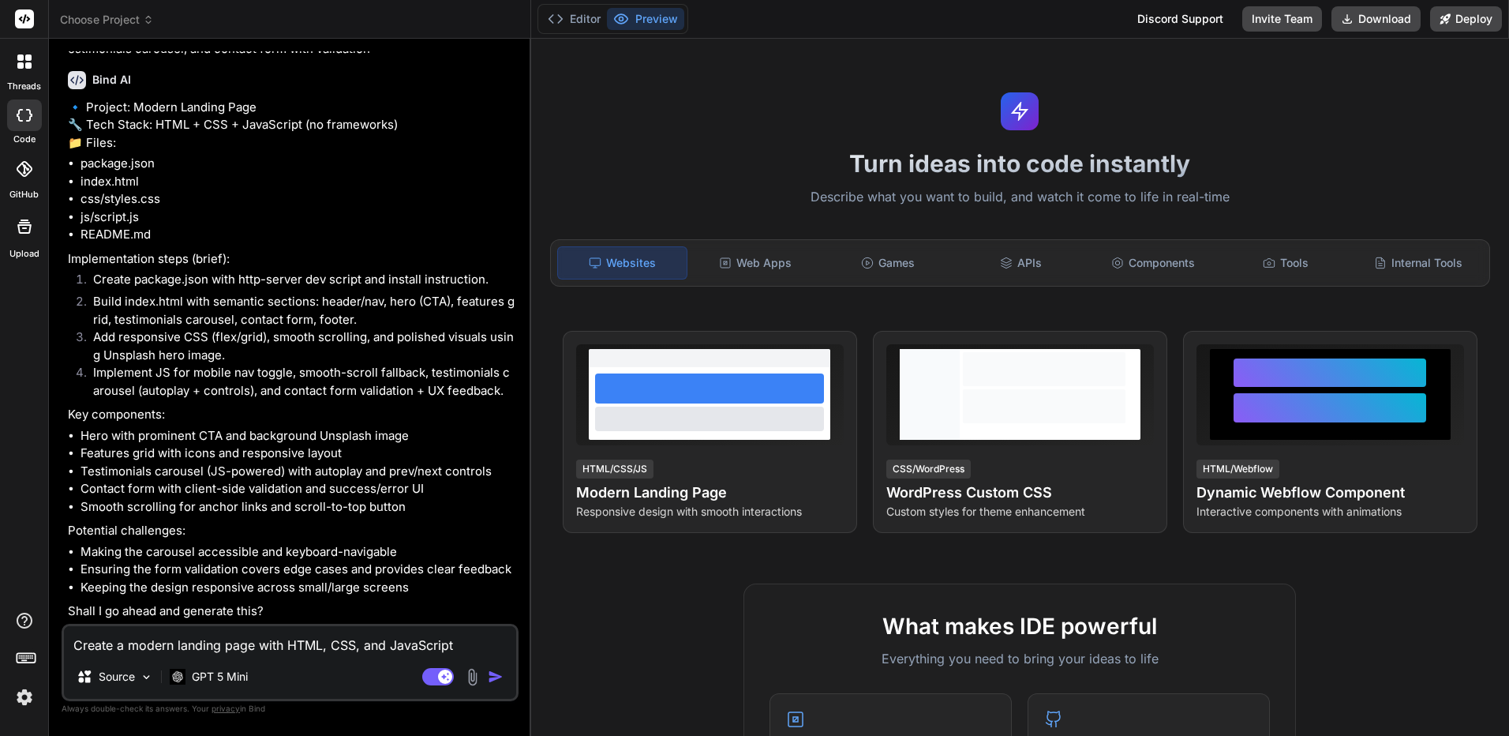
click at [256, 642] on textarea "Create a modern landing page with HTML, CSS, and JavaScript featuring smooth sc…" at bounding box center [290, 640] width 452 height 28
type textarea "น"
type textarea "go"
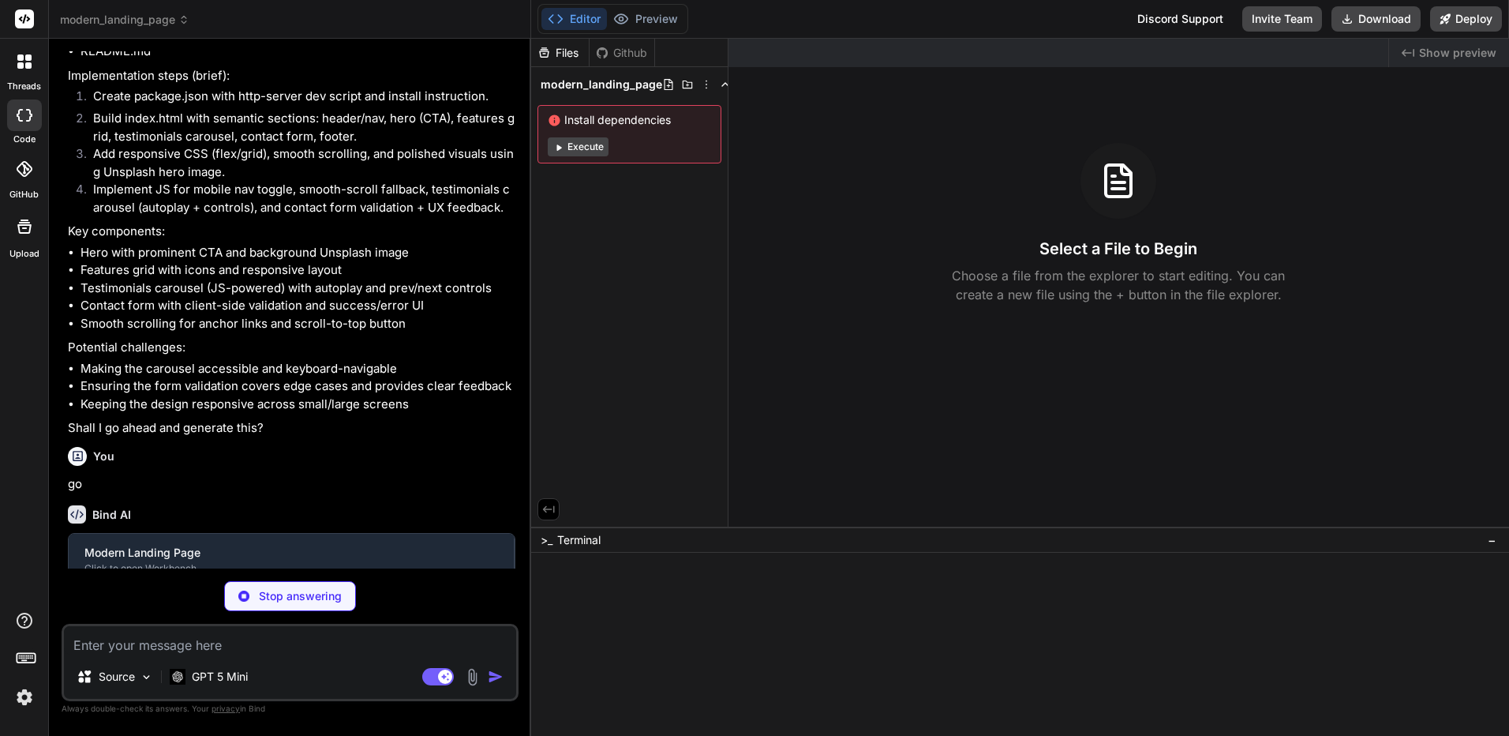
scroll to position [280, 0]
